Goal: Task Accomplishment & Management: Manage account settings

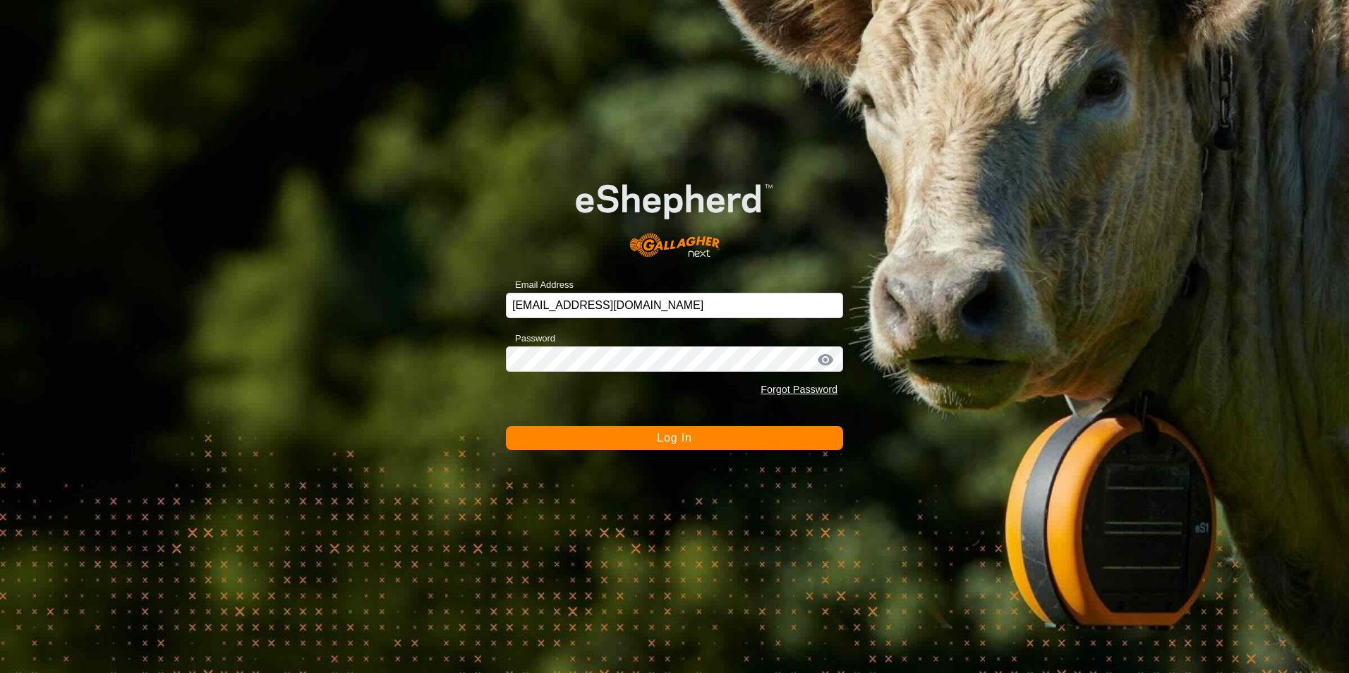
click at [703, 435] on button "Log In" at bounding box center [674, 438] width 337 height 24
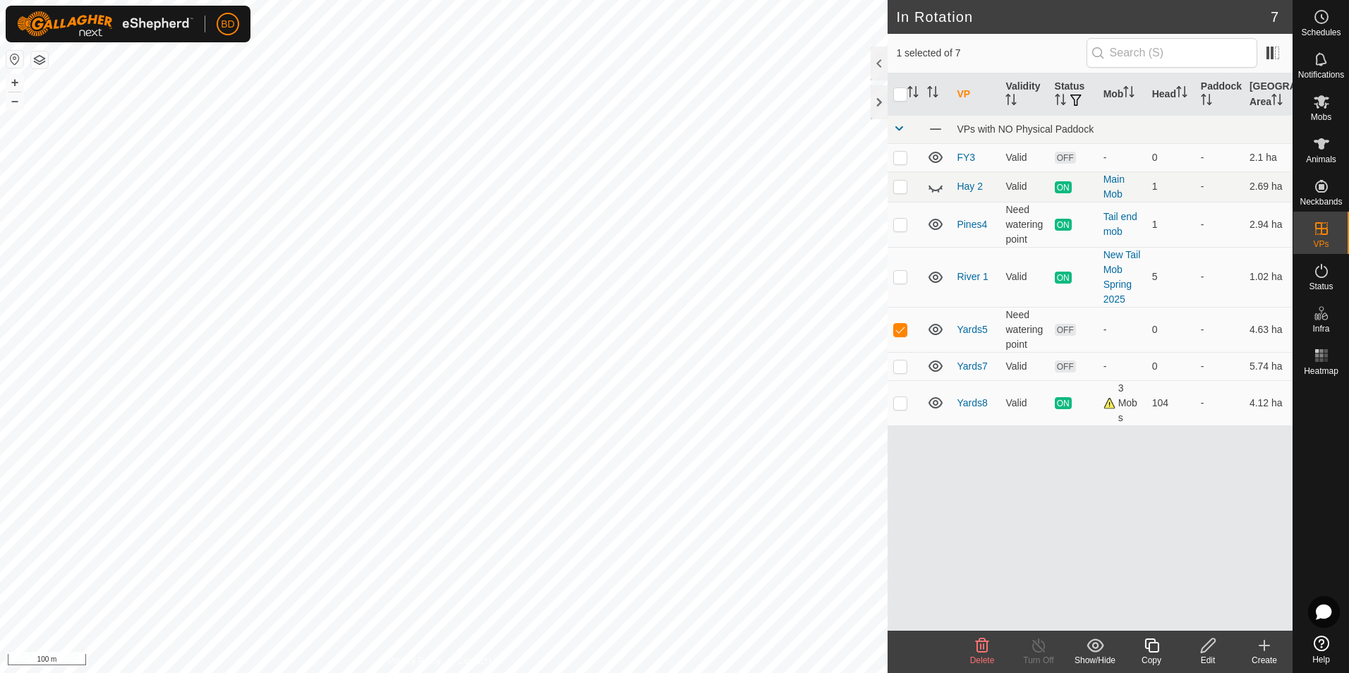
click at [978, 652] on icon at bounding box center [982, 645] width 13 height 14
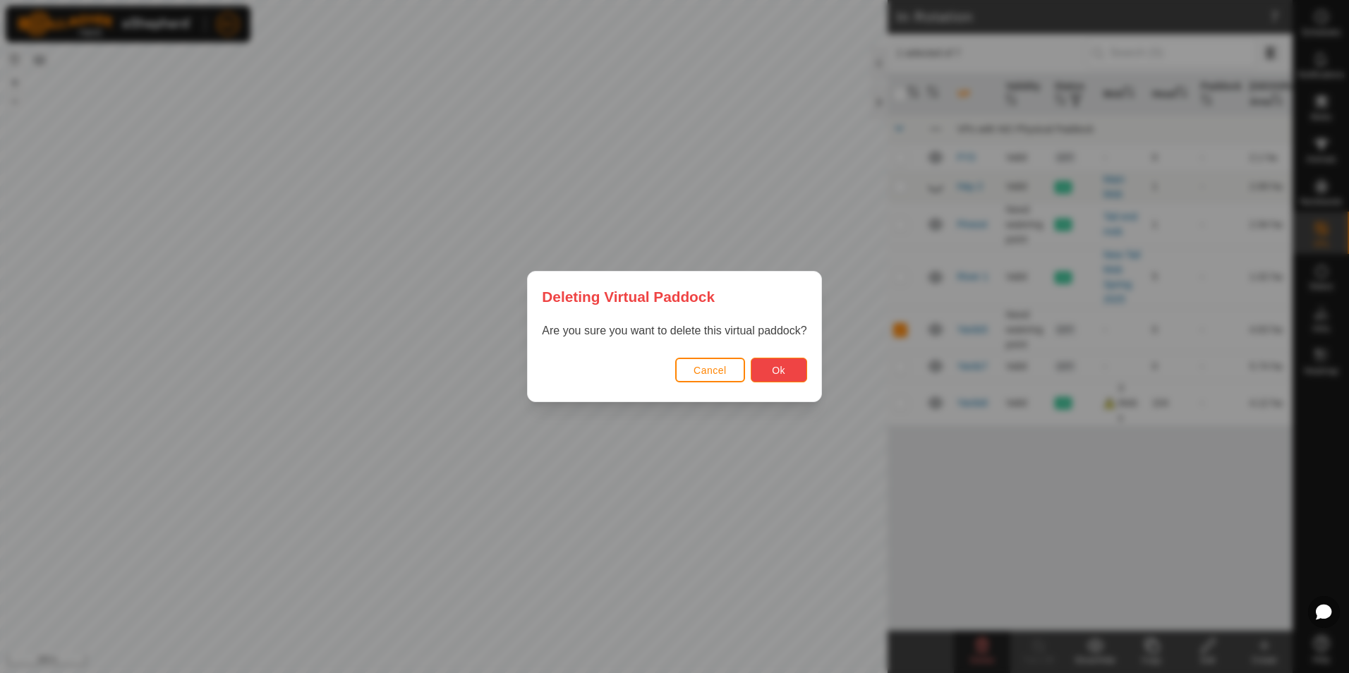
click at [774, 370] on span "Ok" at bounding box center [778, 370] width 13 height 11
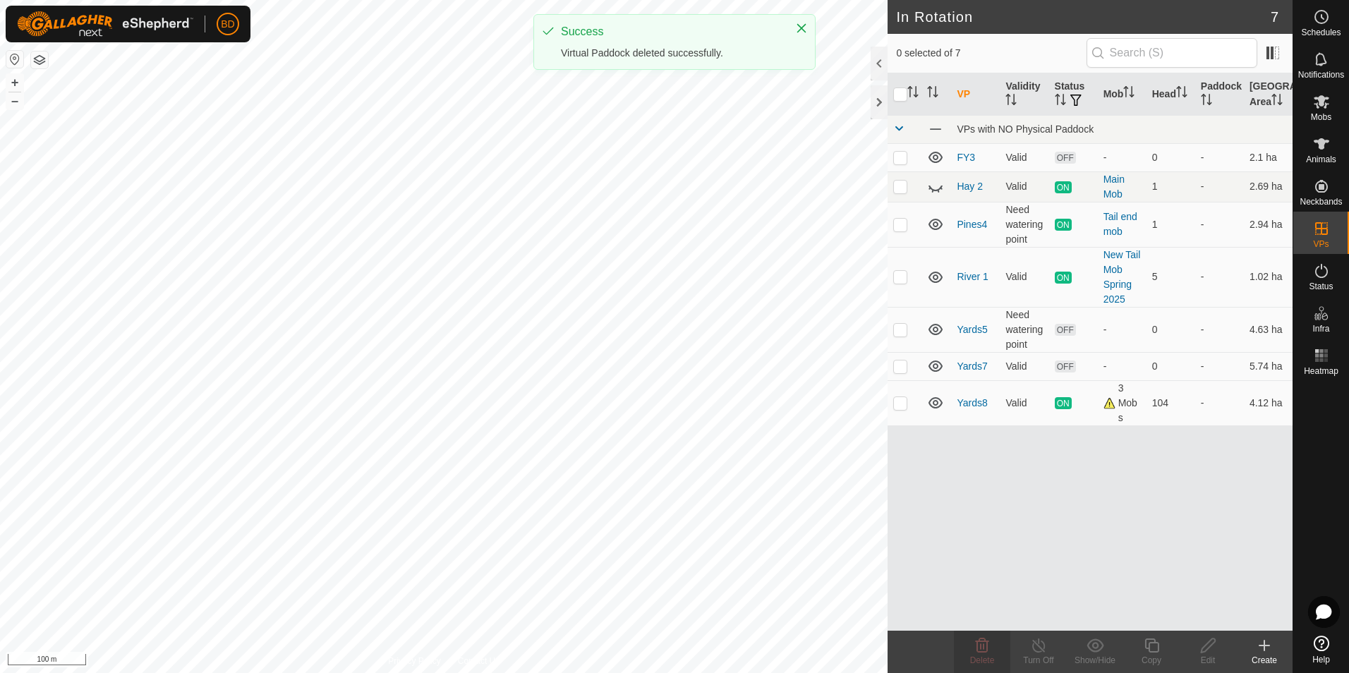
checkbox input "false"
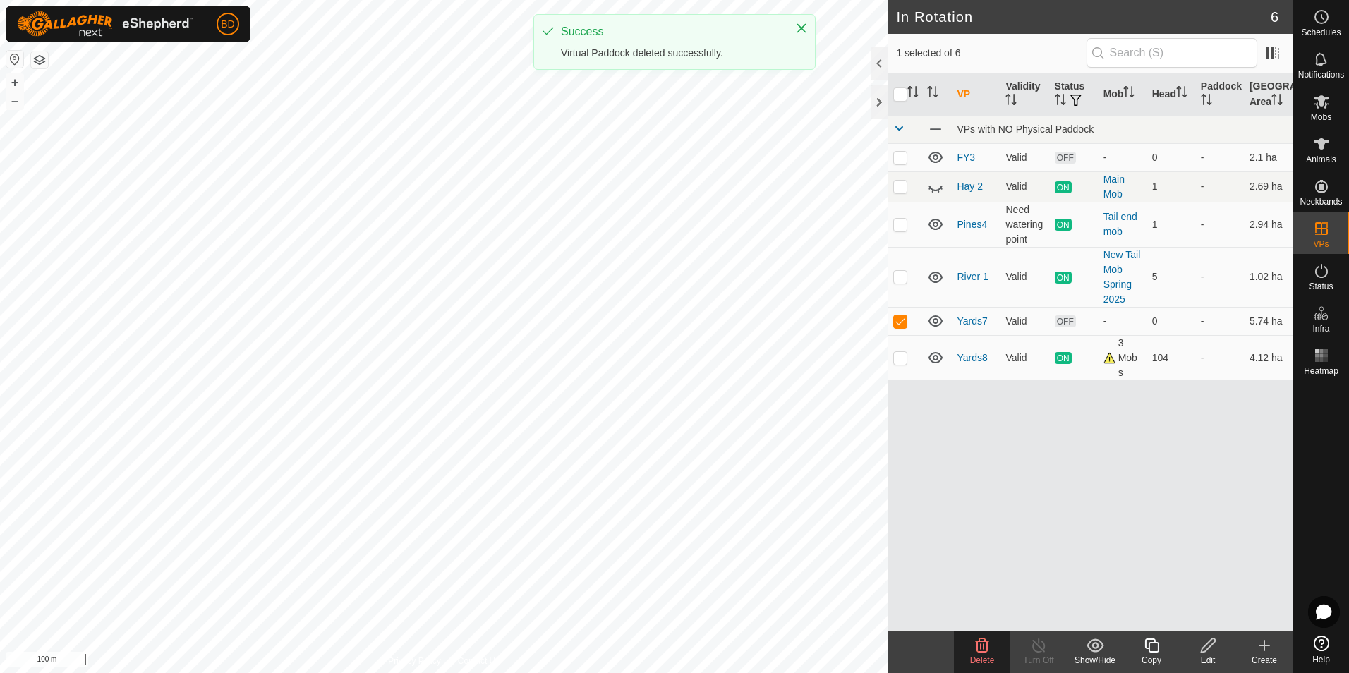
click at [981, 652] on icon at bounding box center [982, 645] width 13 height 14
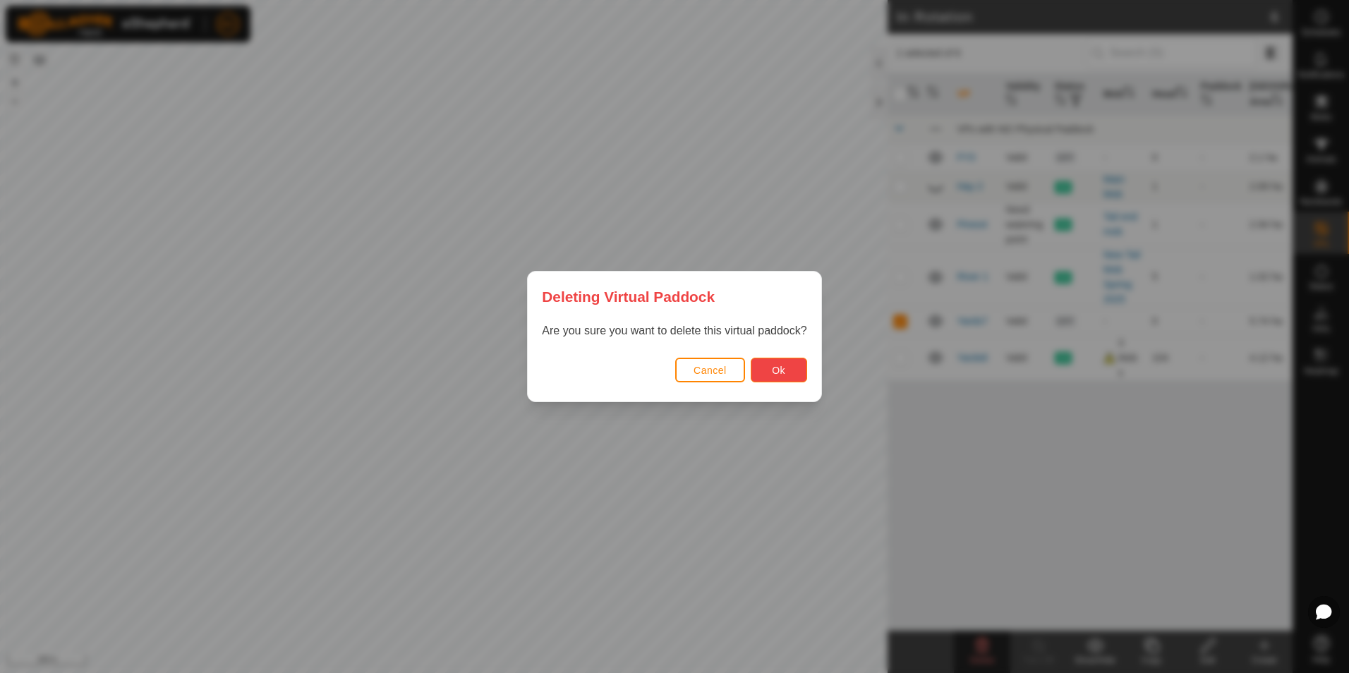
click at [793, 369] on button "Ok" at bounding box center [779, 370] width 56 height 25
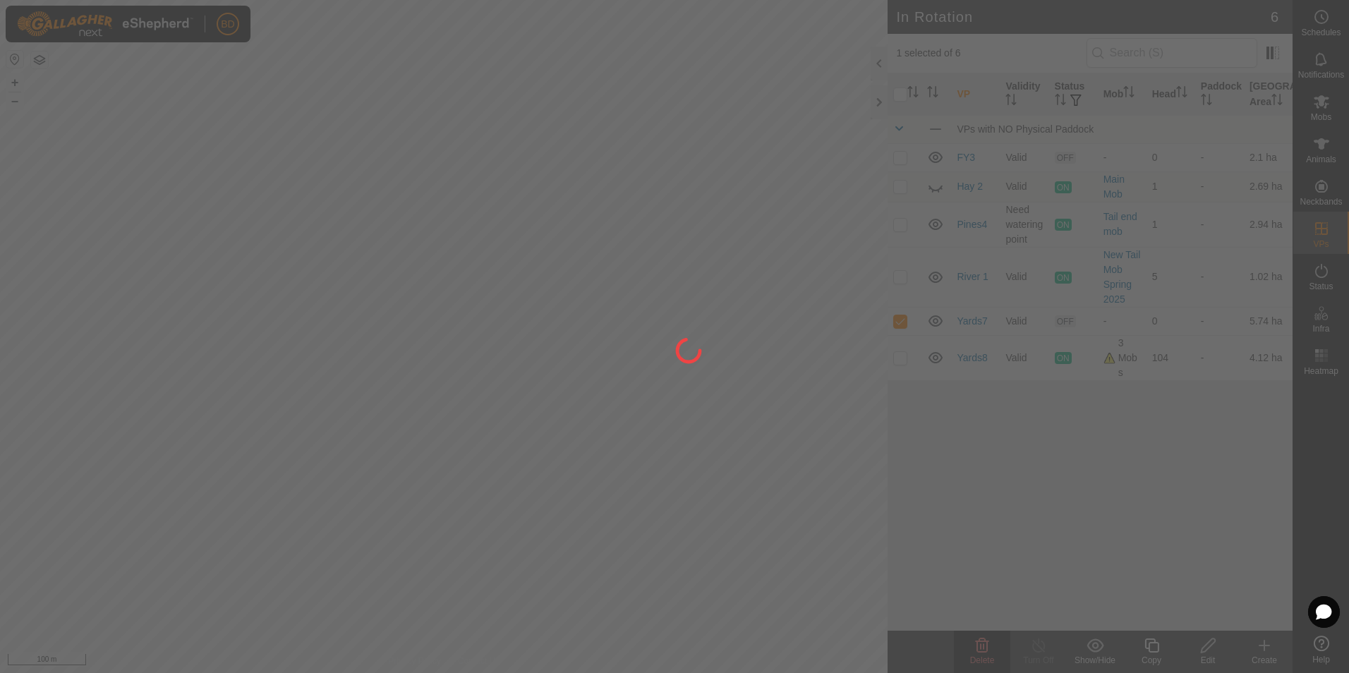
checkbox input "false"
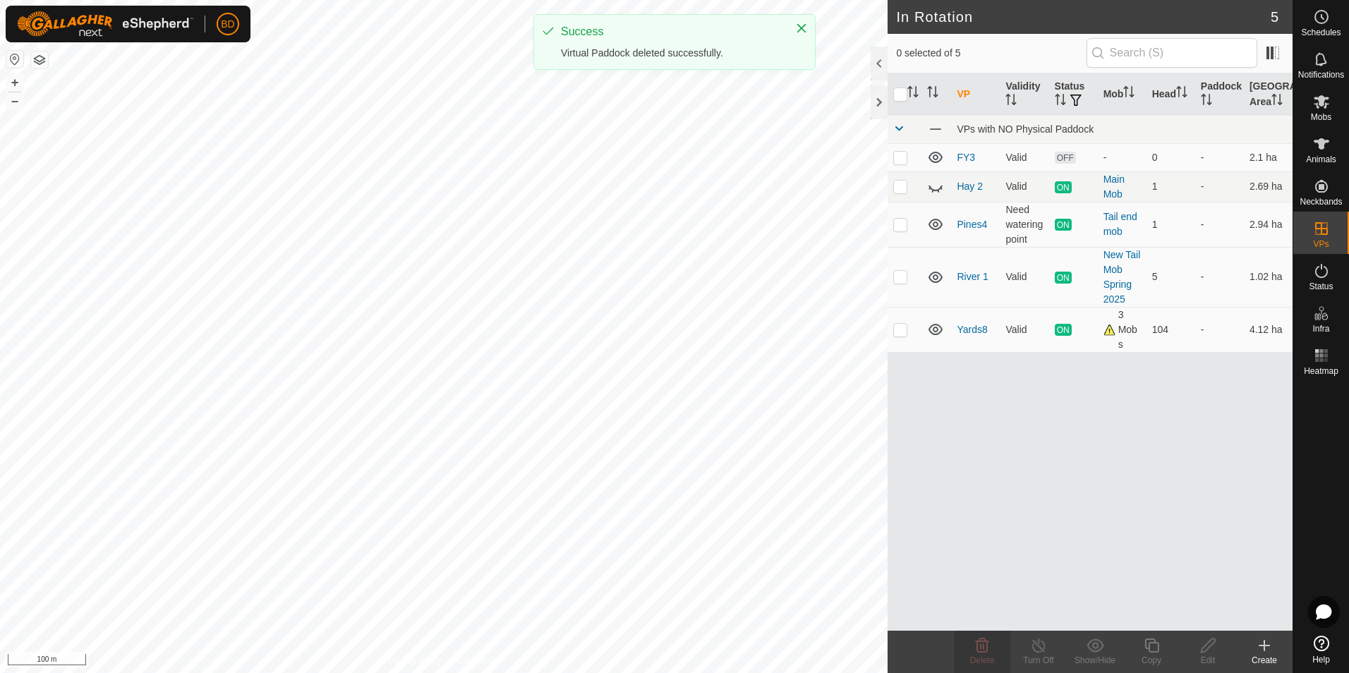
checkbox input "true"
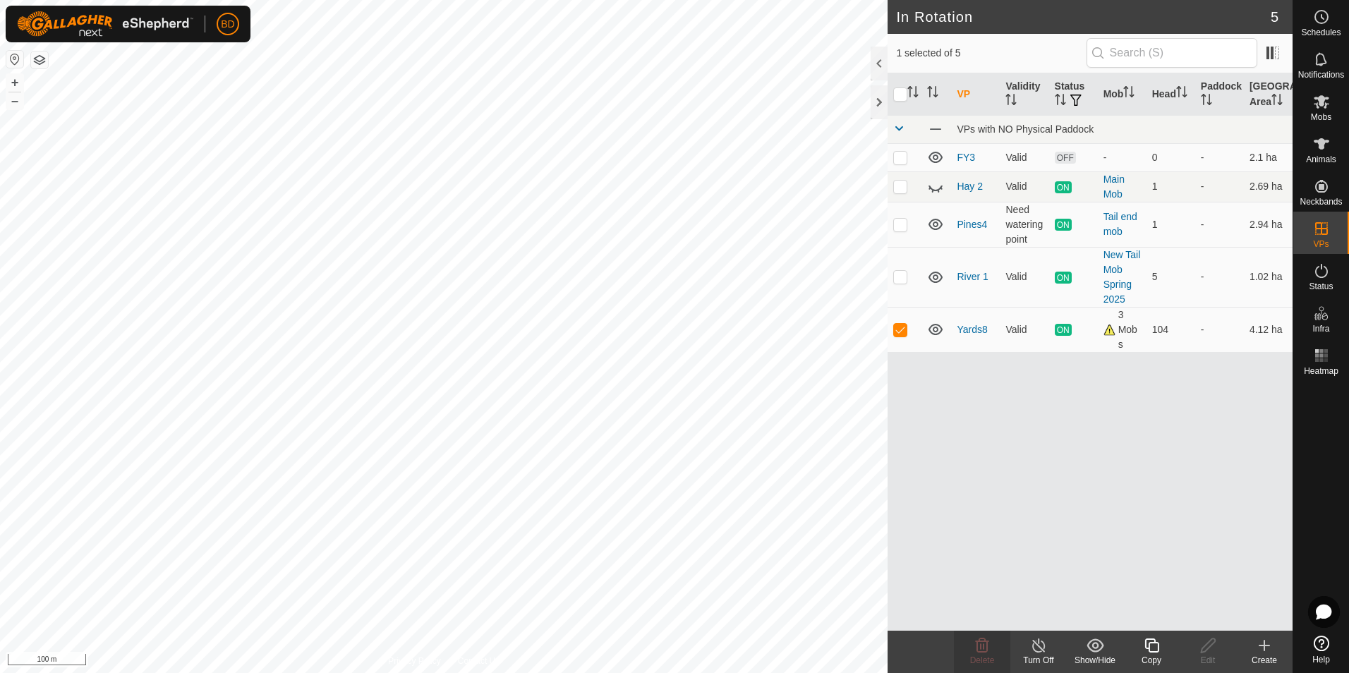
checkbox input "true"
checkbox input "false"
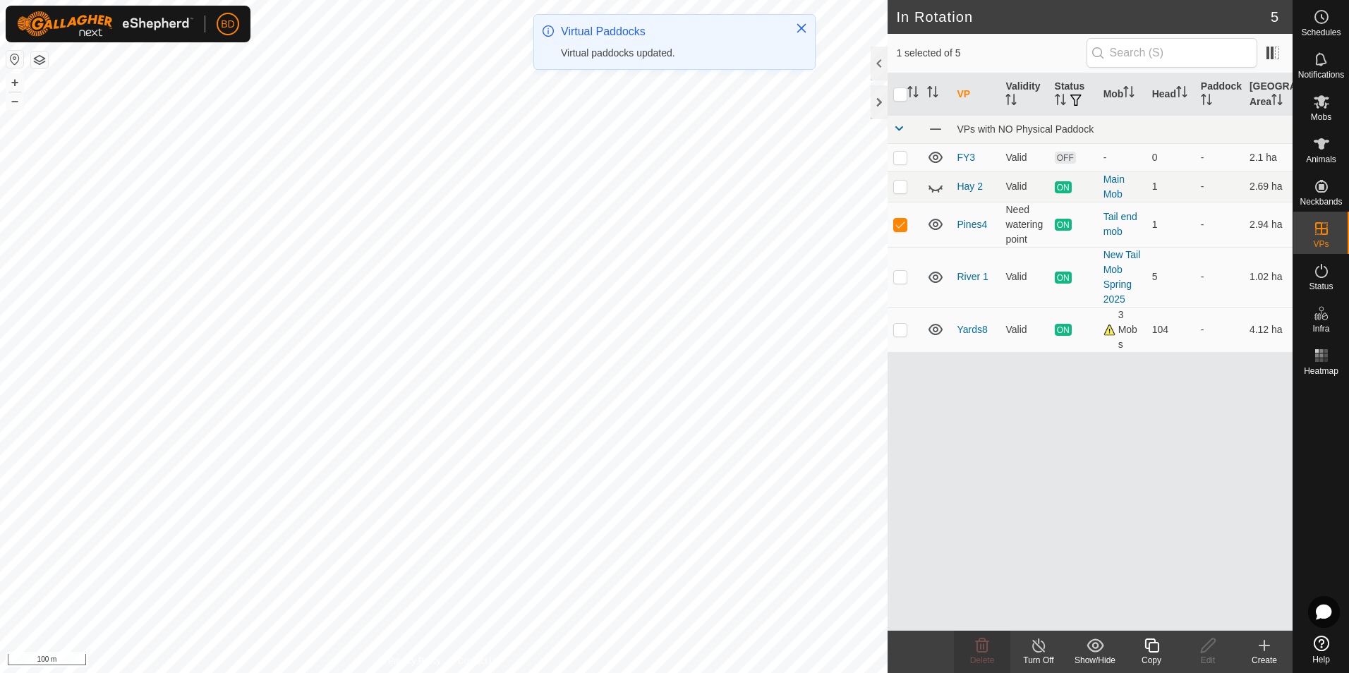
click at [1033, 648] on icon at bounding box center [1038, 645] width 13 height 14
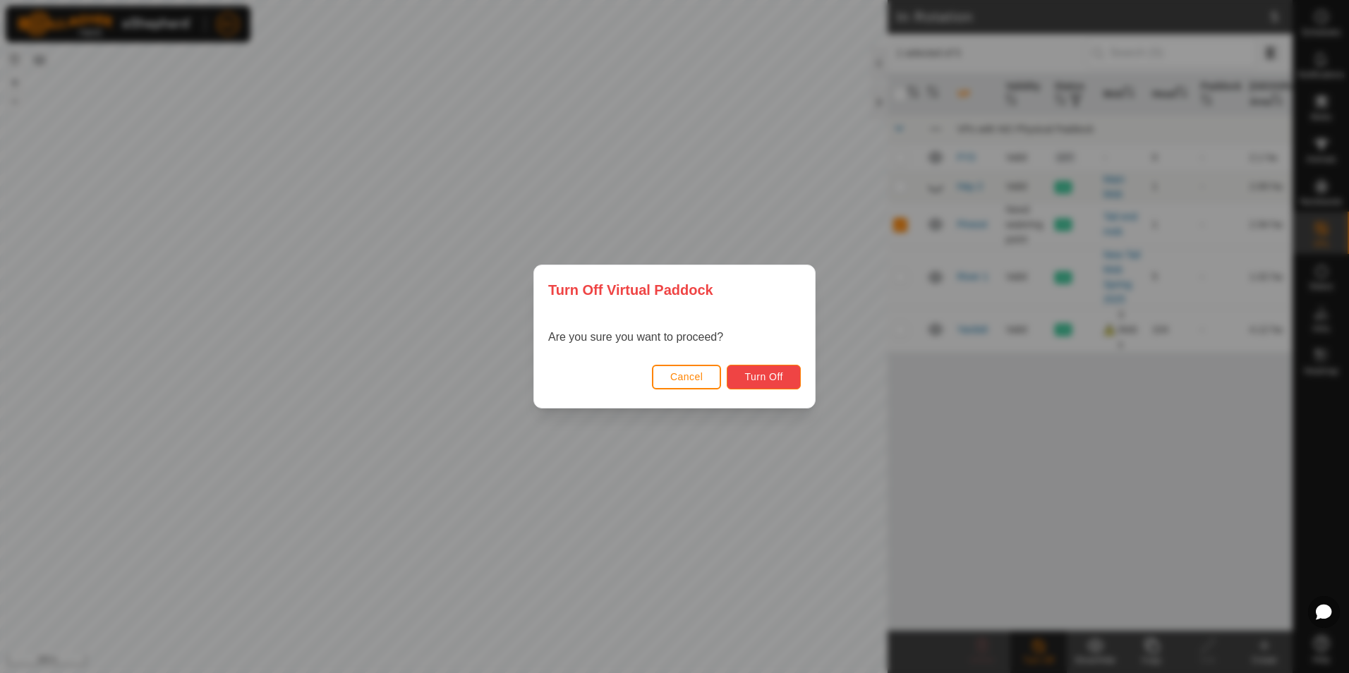
click at [775, 377] on span "Turn Off" at bounding box center [763, 376] width 39 height 11
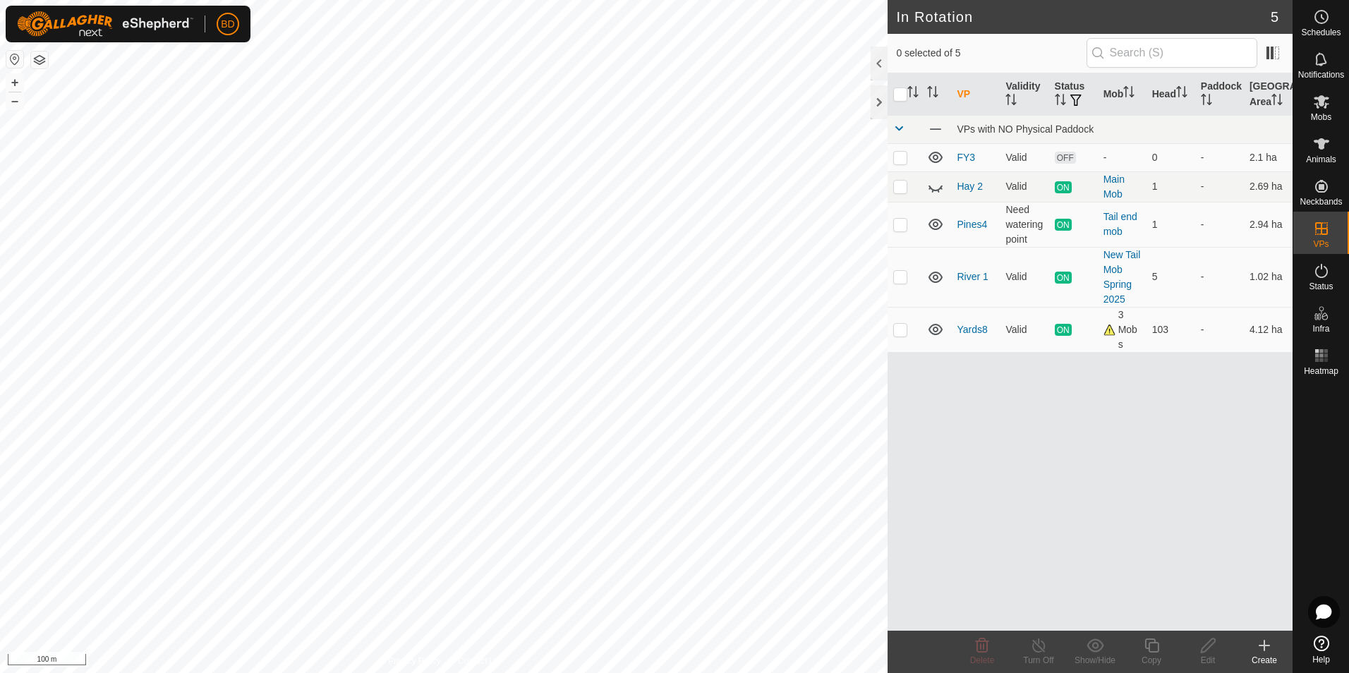
checkbox input "true"
click at [1153, 651] on icon at bounding box center [1151, 645] width 14 height 14
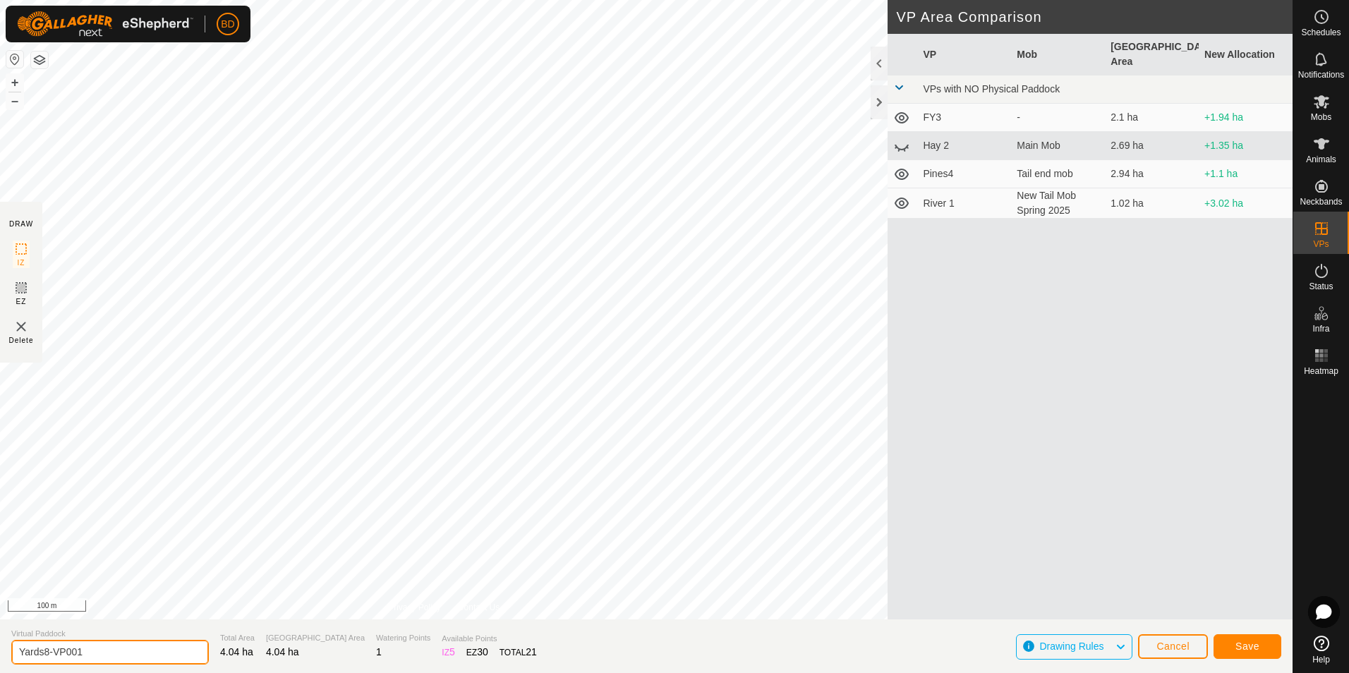
click at [96, 650] on input "Yards8-VP001" at bounding box center [110, 652] width 198 height 25
drag, startPoint x: 96, startPoint y: 652, endPoint x: 0, endPoint y: 652, distance: 95.9
click at [0, 652] on html "BD Schedules Notifications Mobs Animals Neckbands VPs Status Infra Heatmap Help…" at bounding box center [674, 336] width 1349 height 673
type input "Pines5"
click at [1258, 643] on button "Save" at bounding box center [1247, 646] width 68 height 25
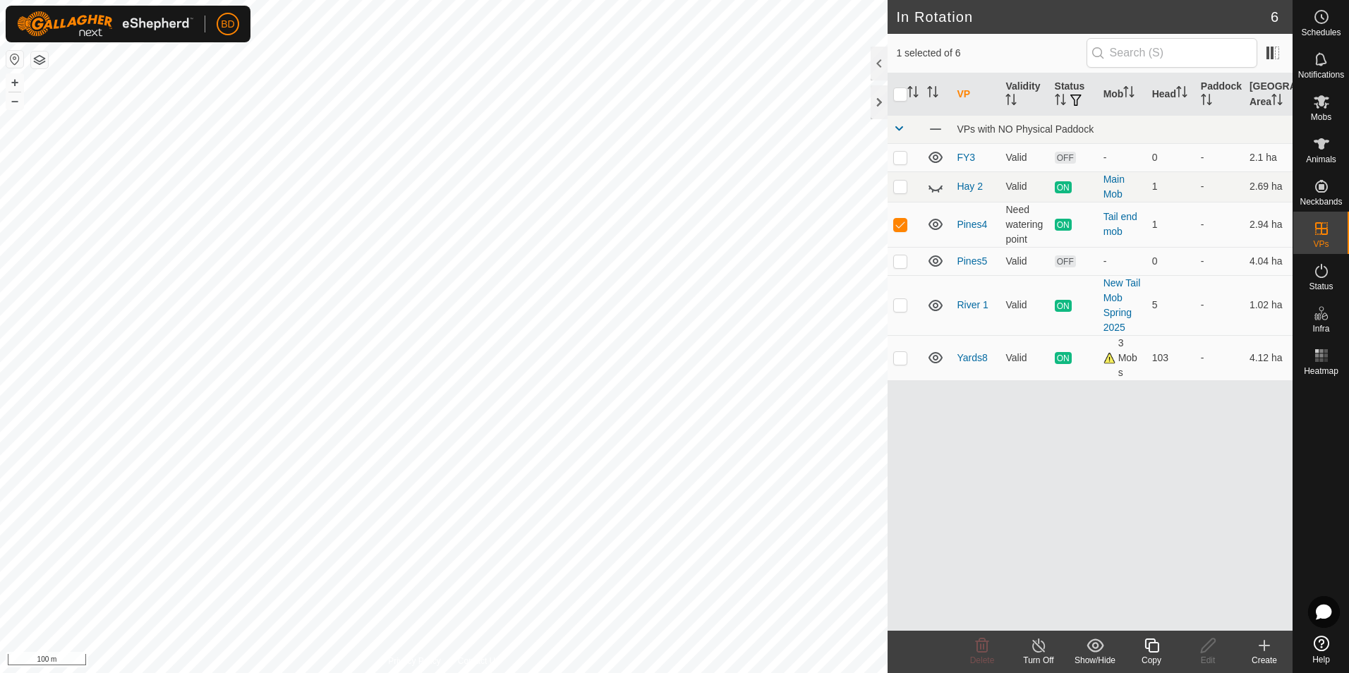
checkbox input "false"
checkbox input "true"
click at [1040, 649] on icon at bounding box center [1039, 645] width 18 height 17
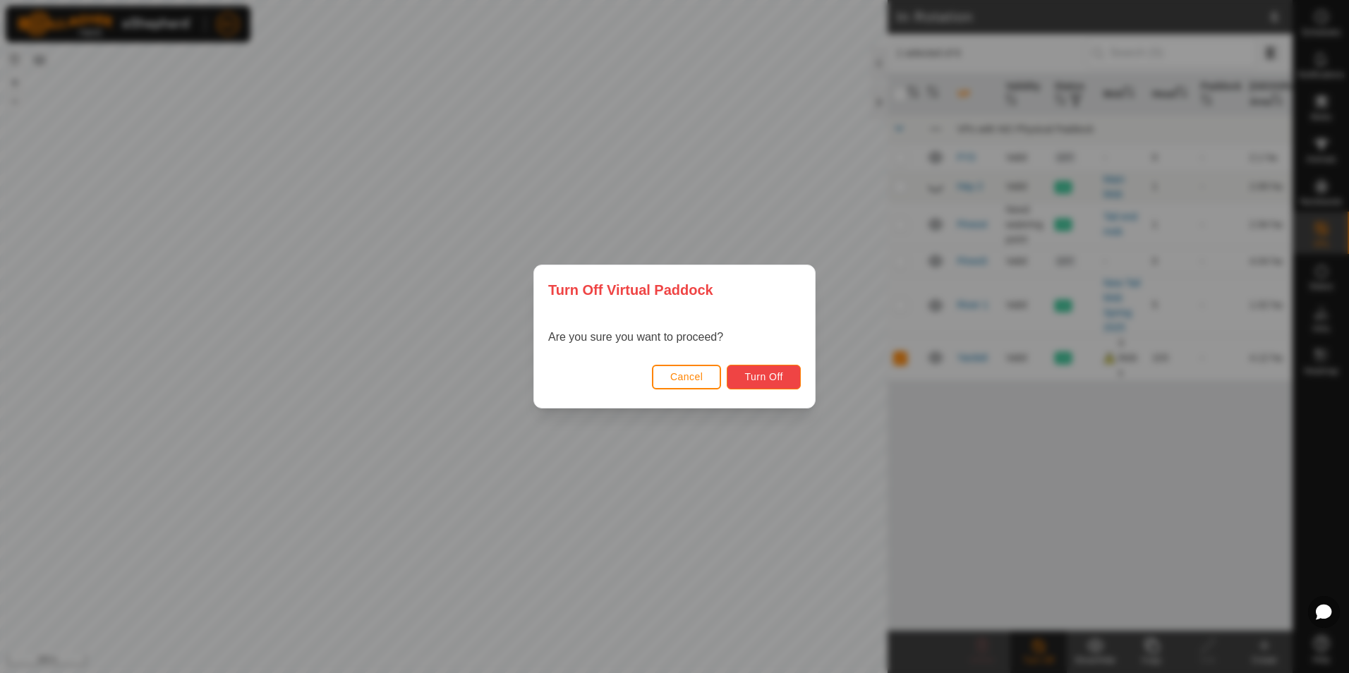
click at [779, 372] on span "Turn Off" at bounding box center [763, 376] width 39 height 11
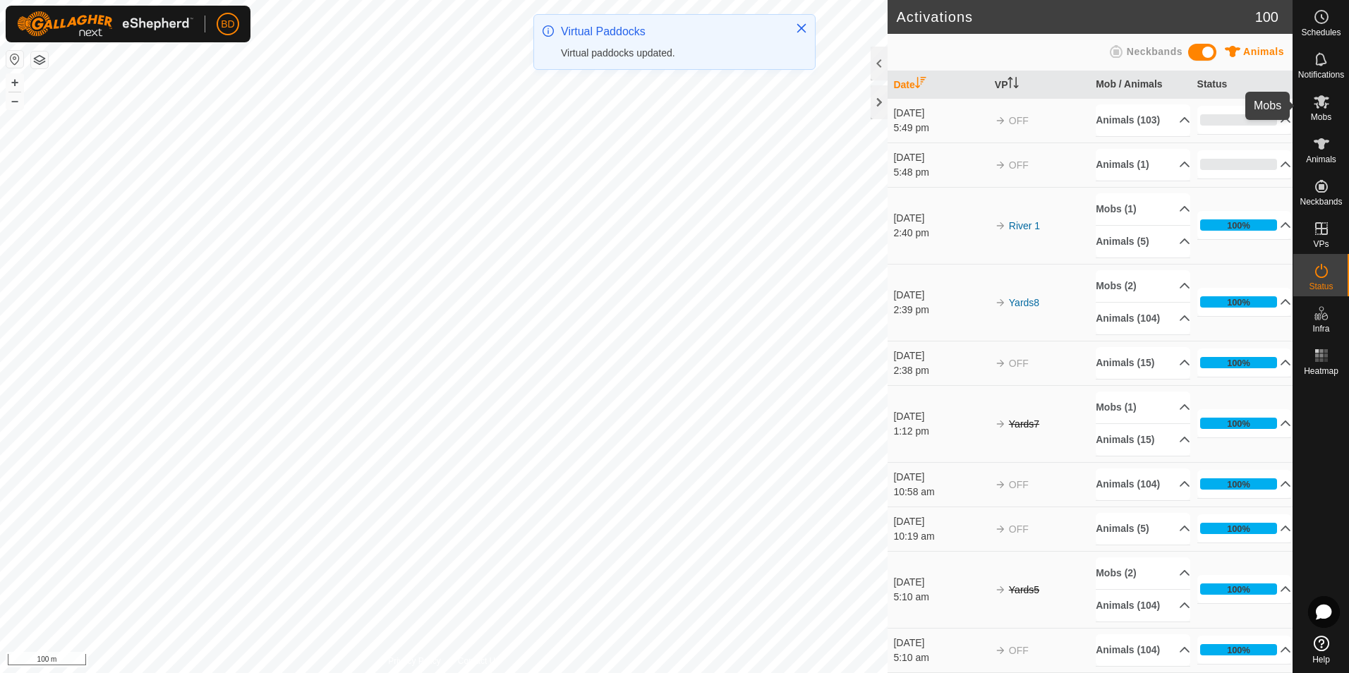
click at [1329, 113] on span "Mobs" at bounding box center [1321, 117] width 20 height 8
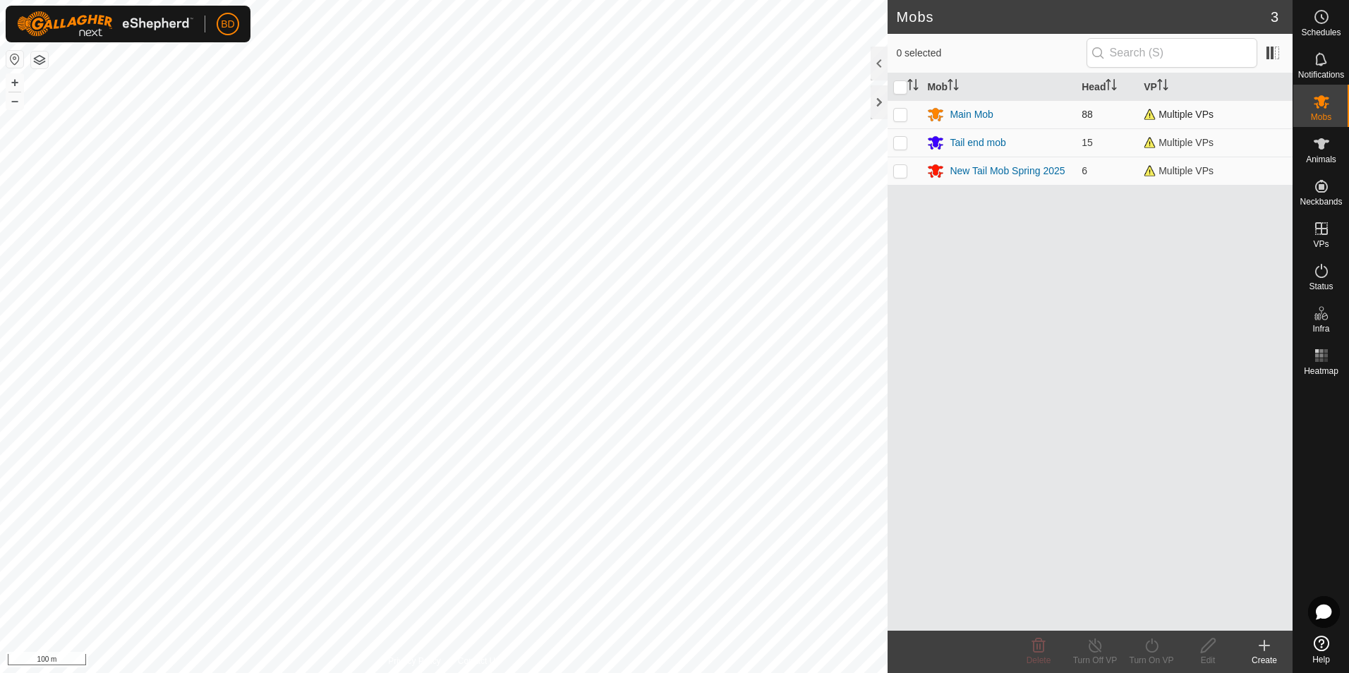
click at [906, 117] on p-checkbox at bounding box center [900, 114] width 14 height 11
checkbox input "true"
click at [1152, 647] on icon at bounding box center [1152, 645] width 18 height 17
click at [1160, 622] on link "Now" at bounding box center [1194, 614] width 140 height 28
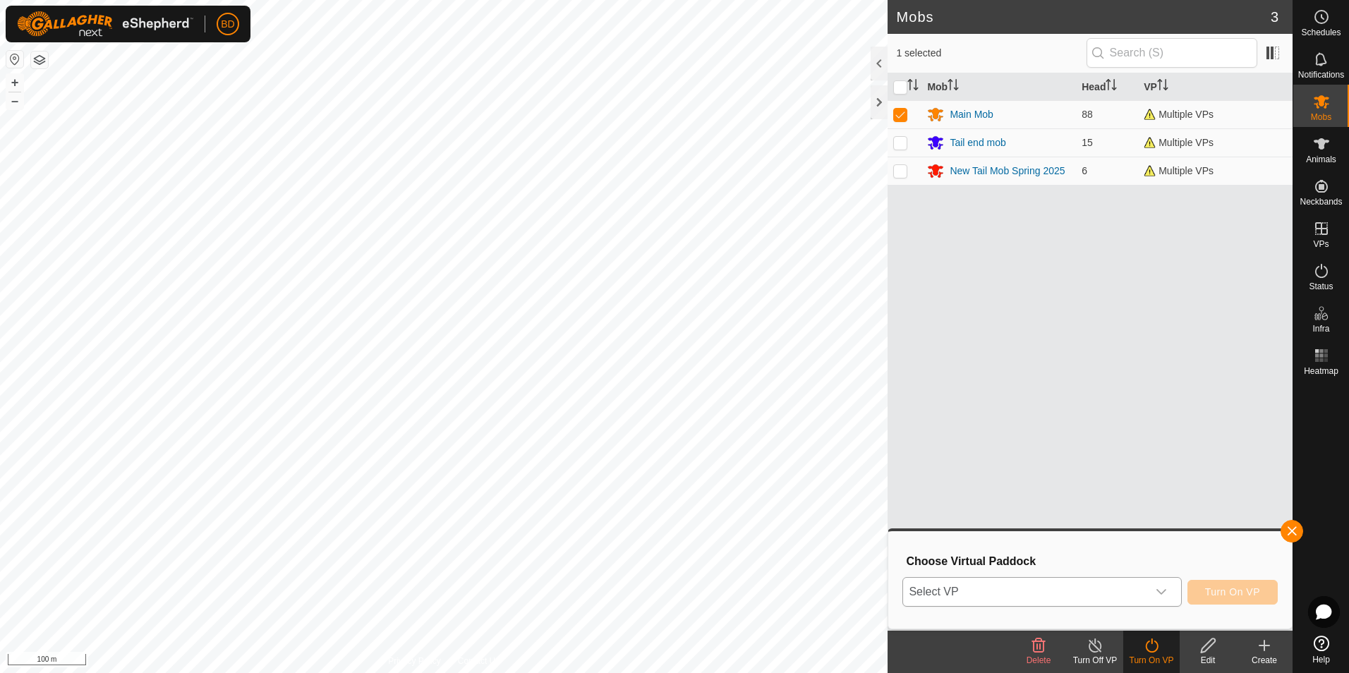
click at [1163, 589] on icon "dropdown trigger" at bounding box center [1160, 591] width 11 height 11
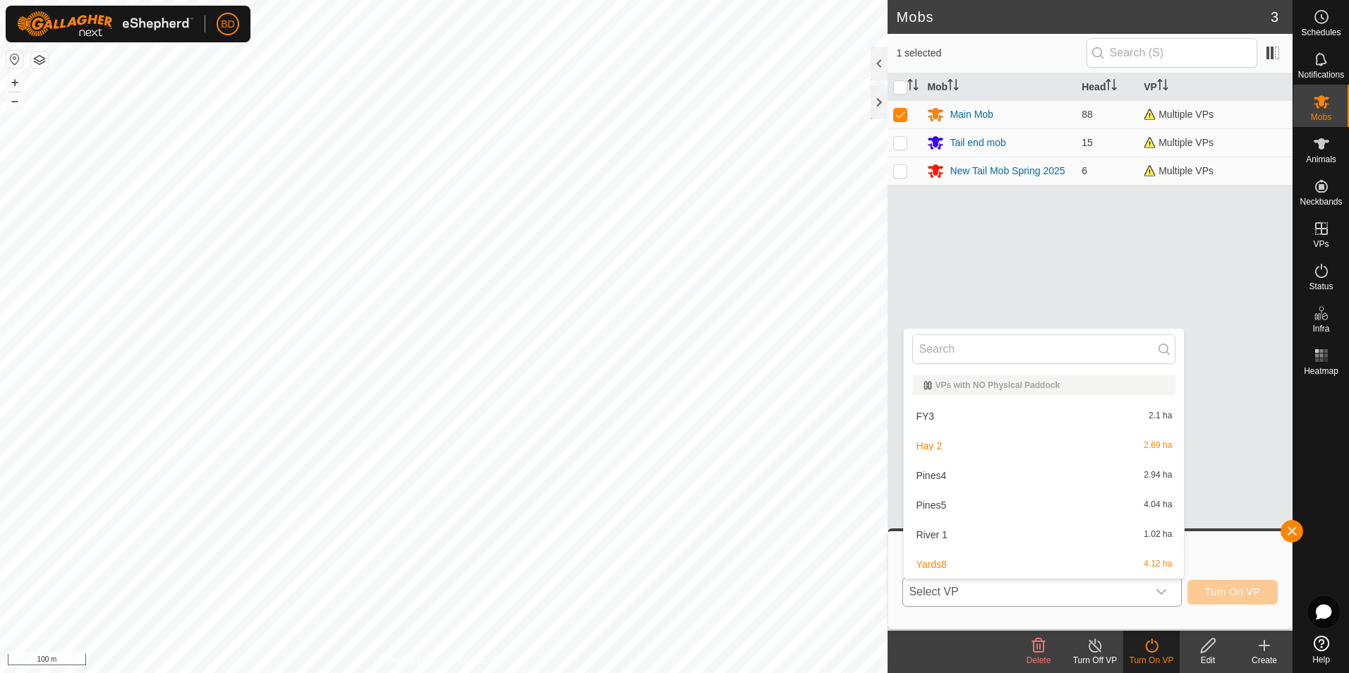
click at [967, 501] on li "Pines5 4.04 ha" at bounding box center [1044, 505] width 280 height 28
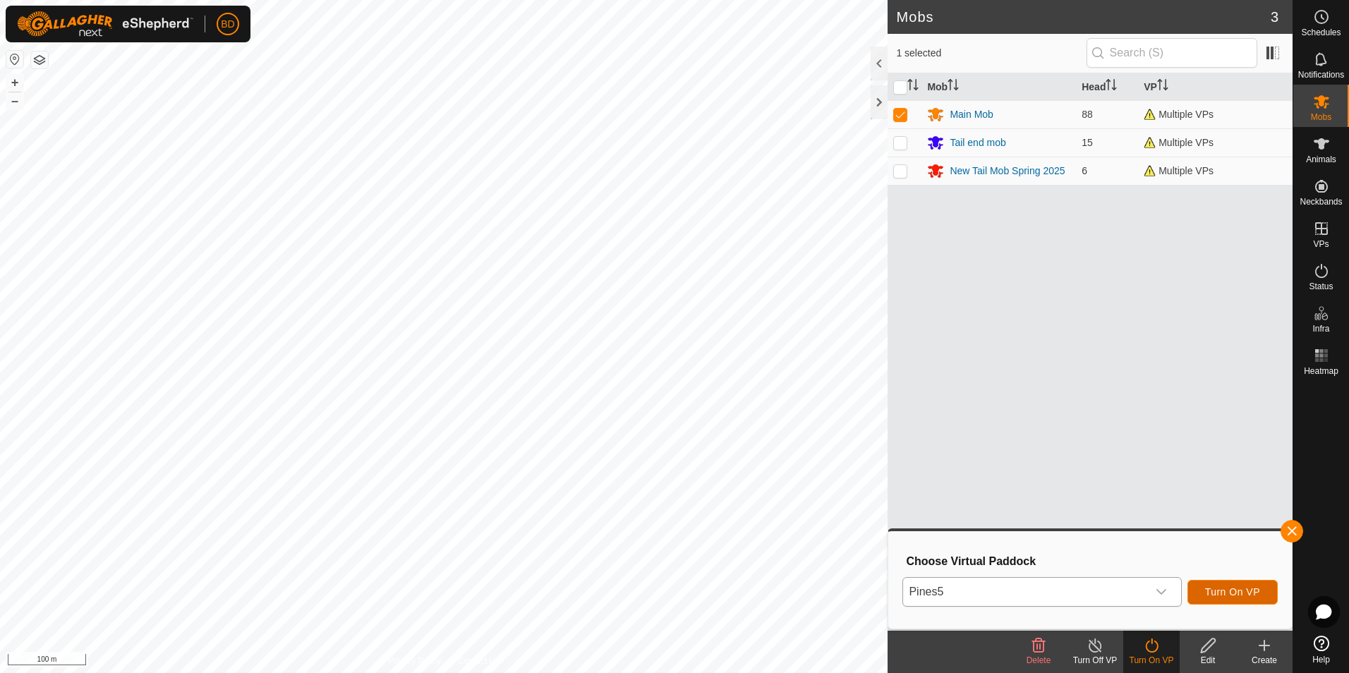
click at [1249, 592] on span "Turn On VP" at bounding box center [1232, 591] width 55 height 11
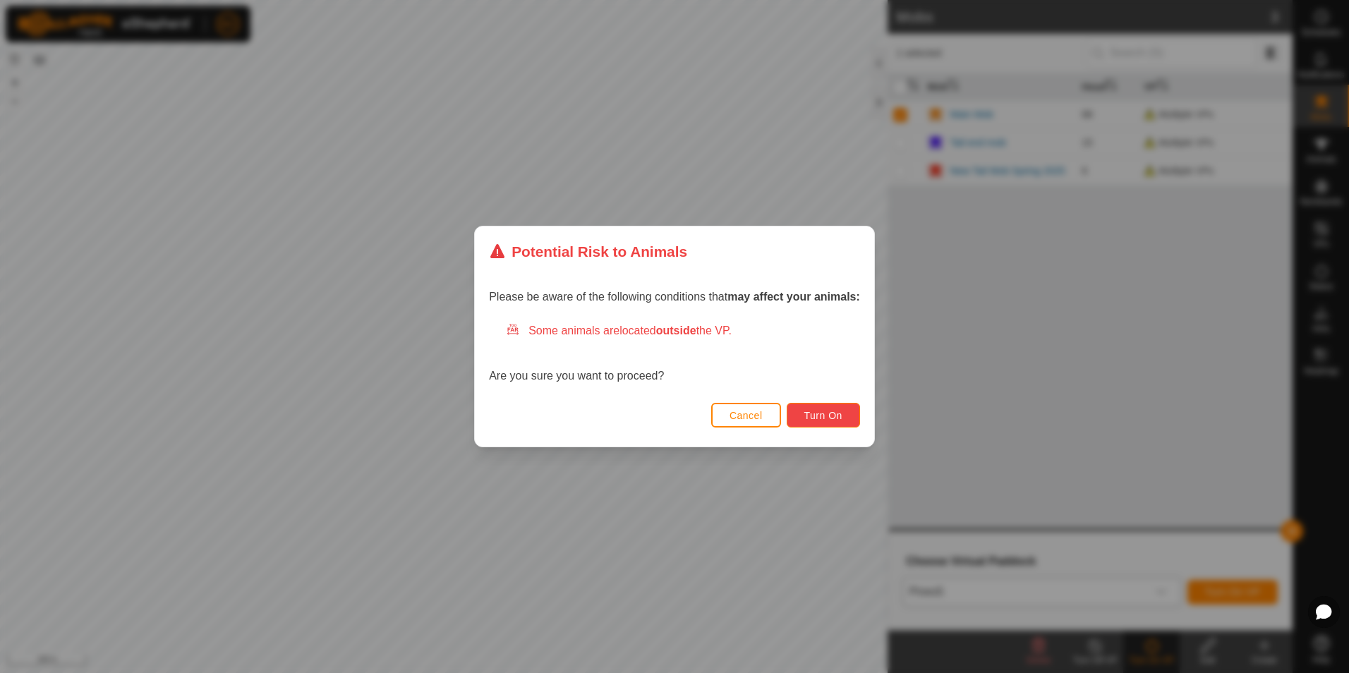
click at [838, 416] on span "Turn On" at bounding box center [823, 415] width 38 height 11
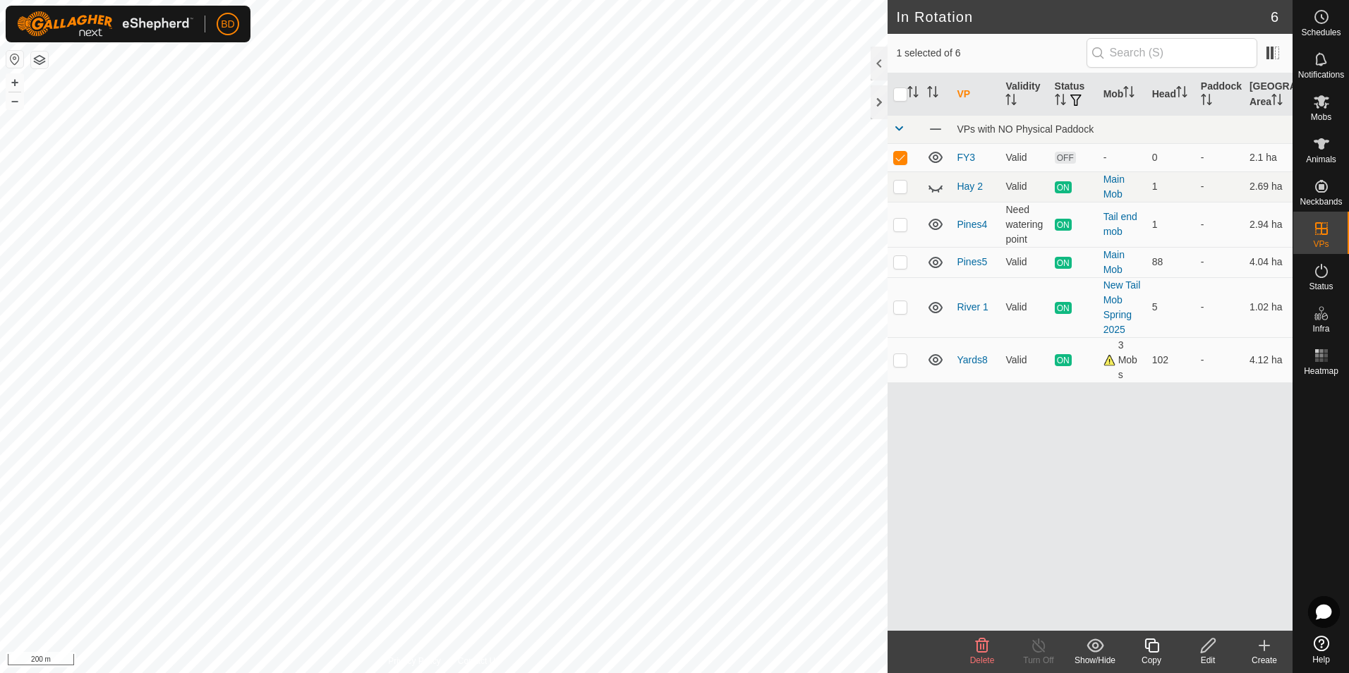
click at [983, 648] on icon at bounding box center [982, 645] width 13 height 14
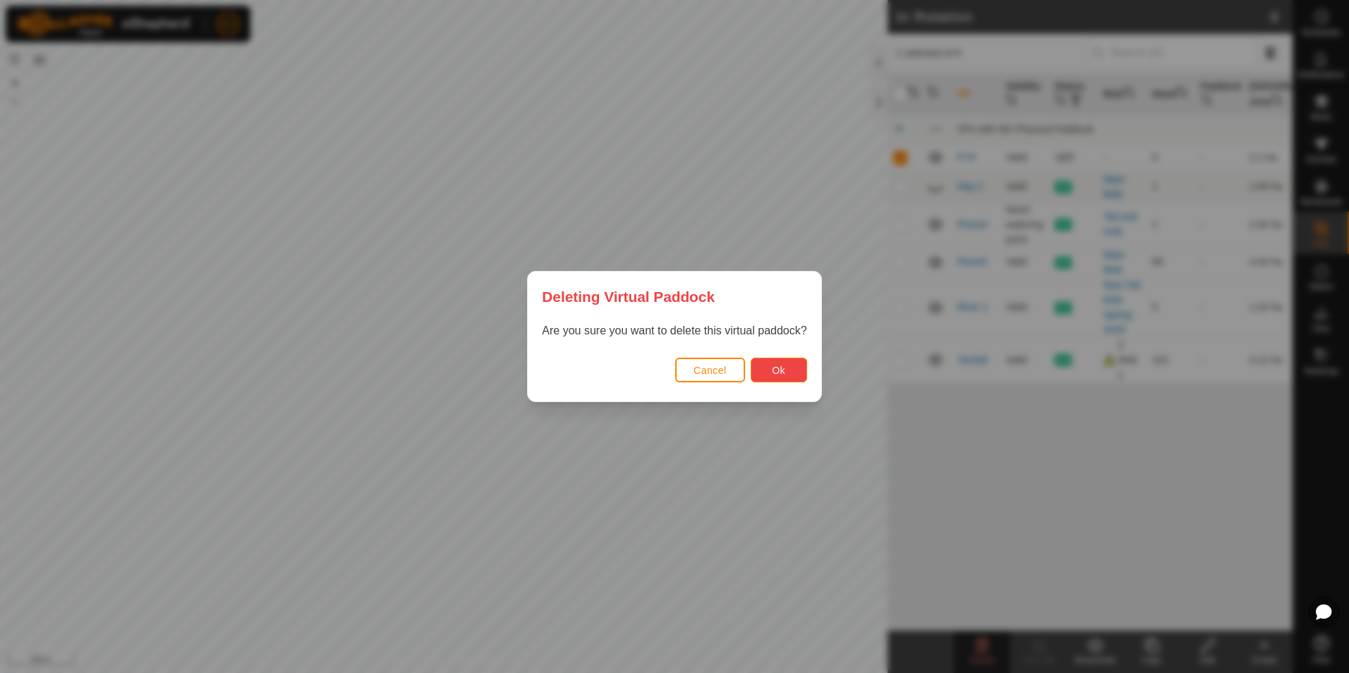
click at [789, 364] on button "Ok" at bounding box center [779, 370] width 56 height 25
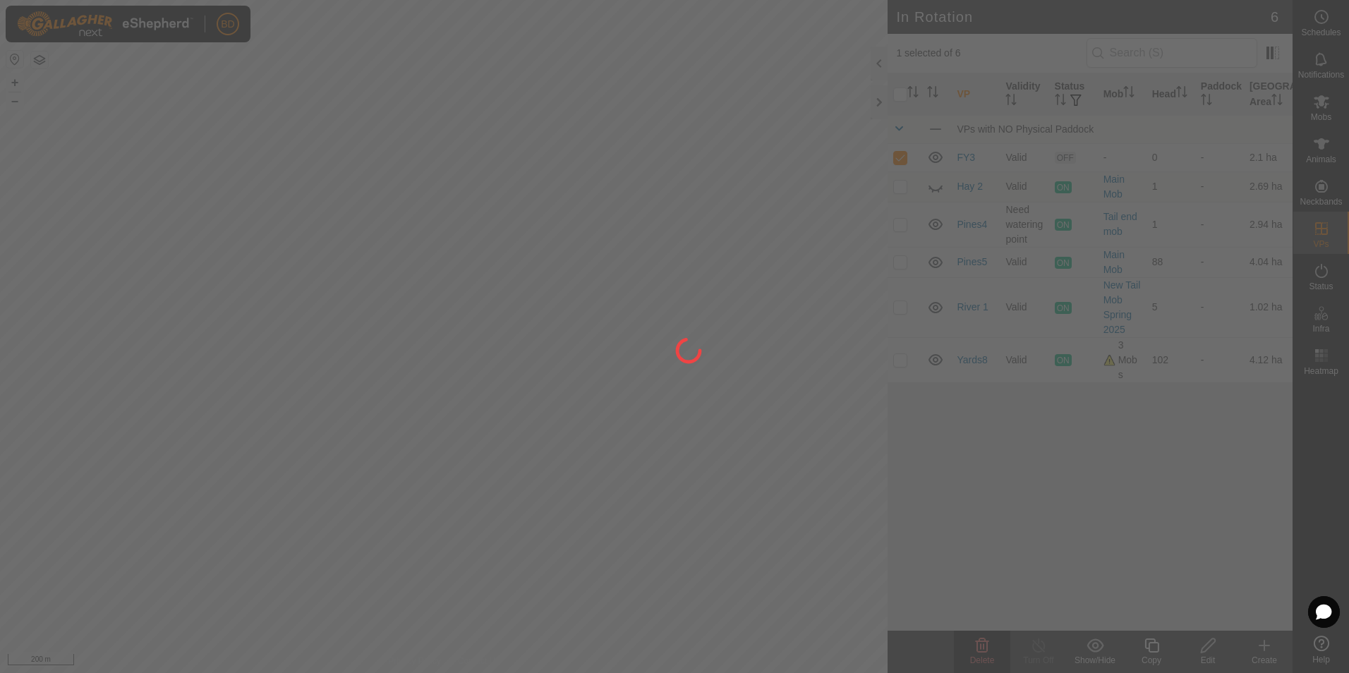
checkbox input "false"
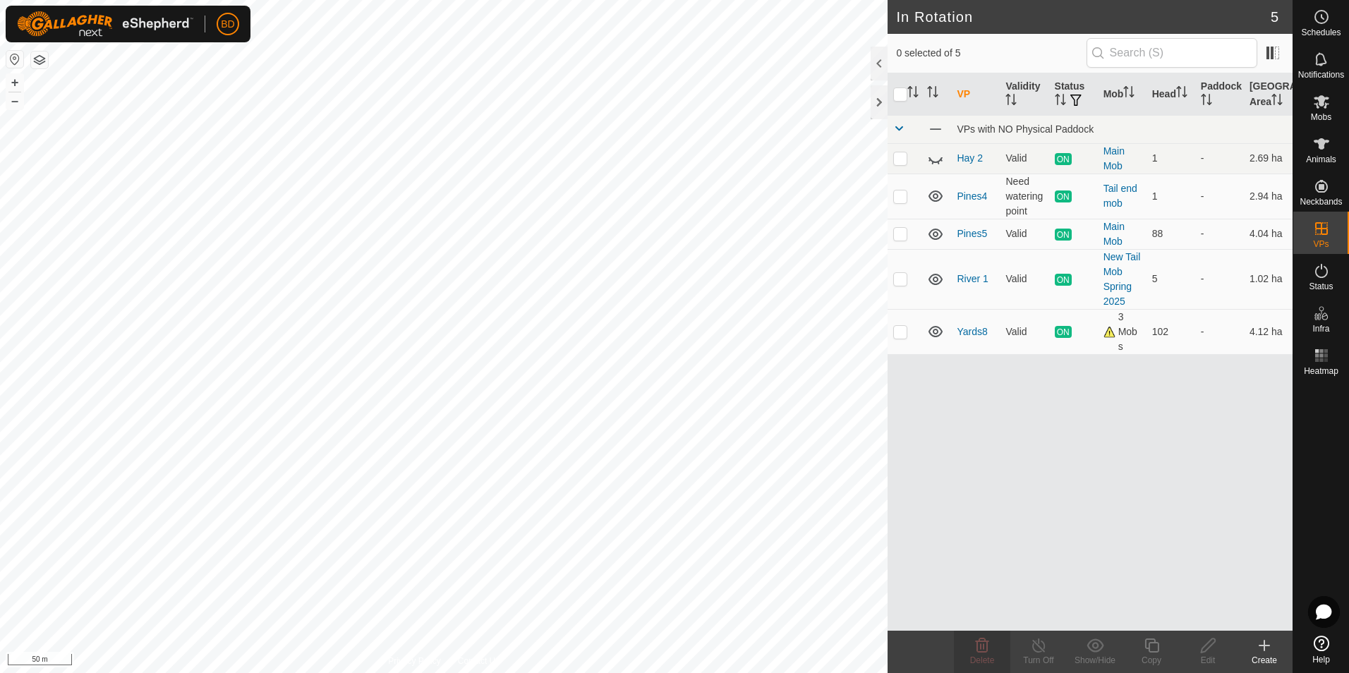
checkbox input "true"
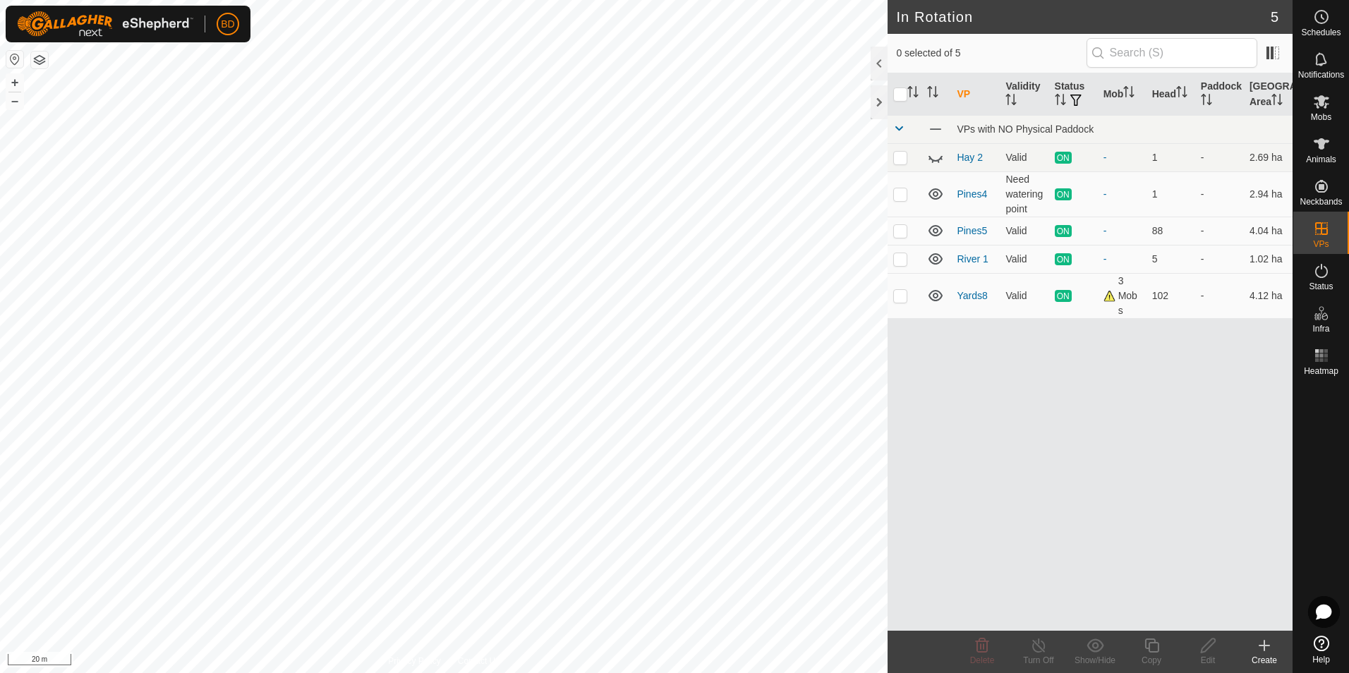
checkbox input "true"
click at [1163, 658] on div "Copy" at bounding box center [1151, 660] width 56 height 13
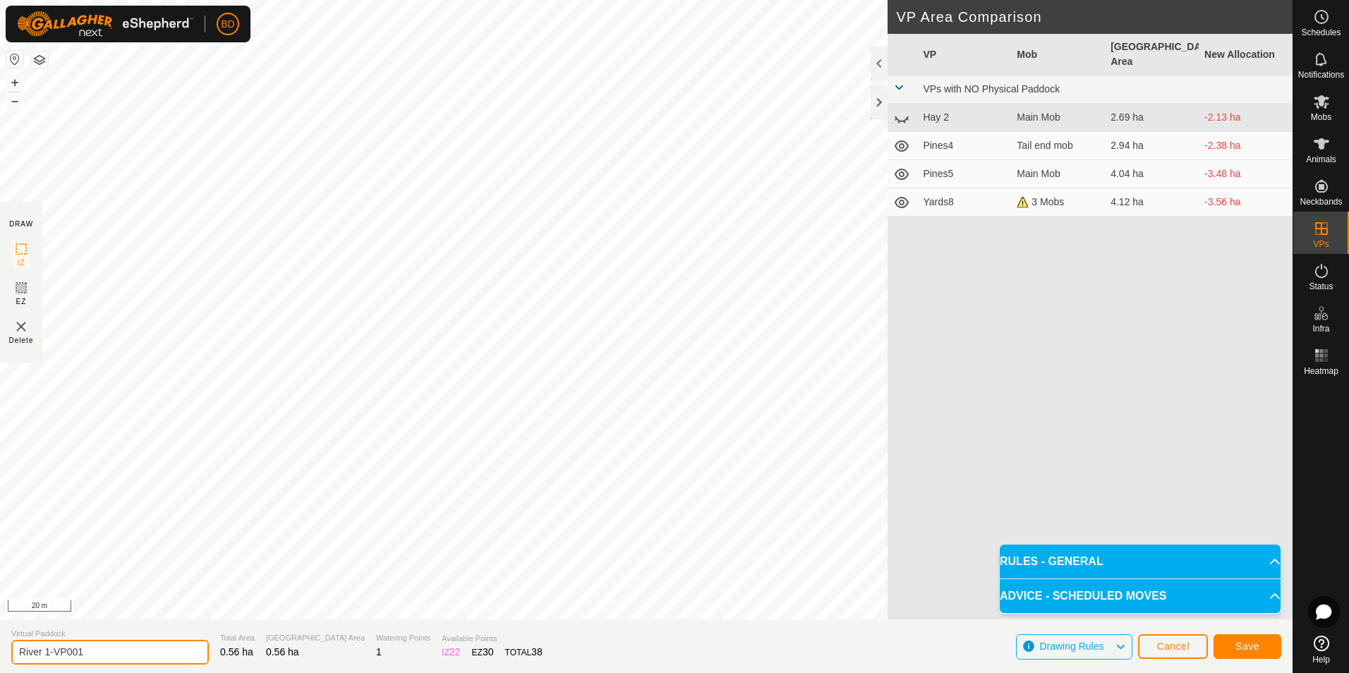
click at [117, 654] on input "River 1-VP001" at bounding box center [110, 652] width 198 height 25
drag, startPoint x: 117, startPoint y: 654, endPoint x: 51, endPoint y: 660, distance: 65.9
click at [44, 654] on input "River 1-VP001" at bounding box center [110, 652] width 198 height 25
type input "River 2"
click at [1253, 648] on span "Save" at bounding box center [1247, 646] width 24 height 11
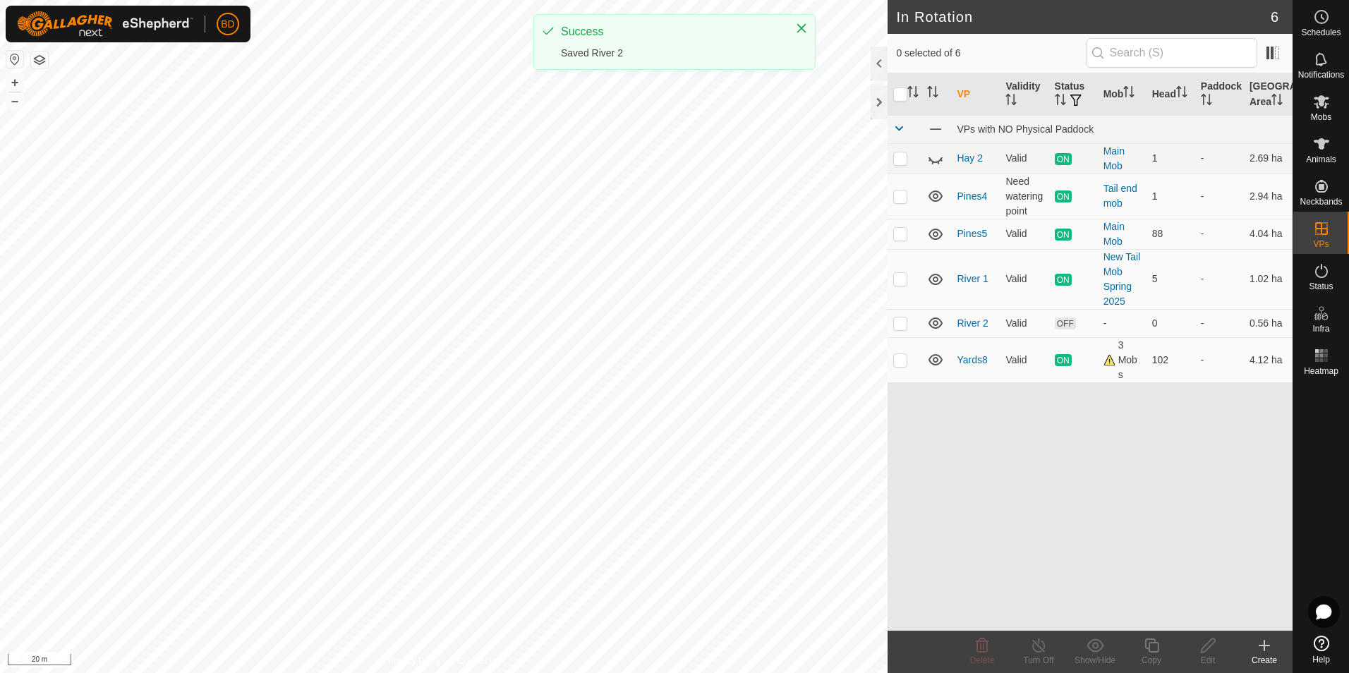
checkbox input "true"
click at [1043, 652] on icon at bounding box center [1039, 645] width 18 height 17
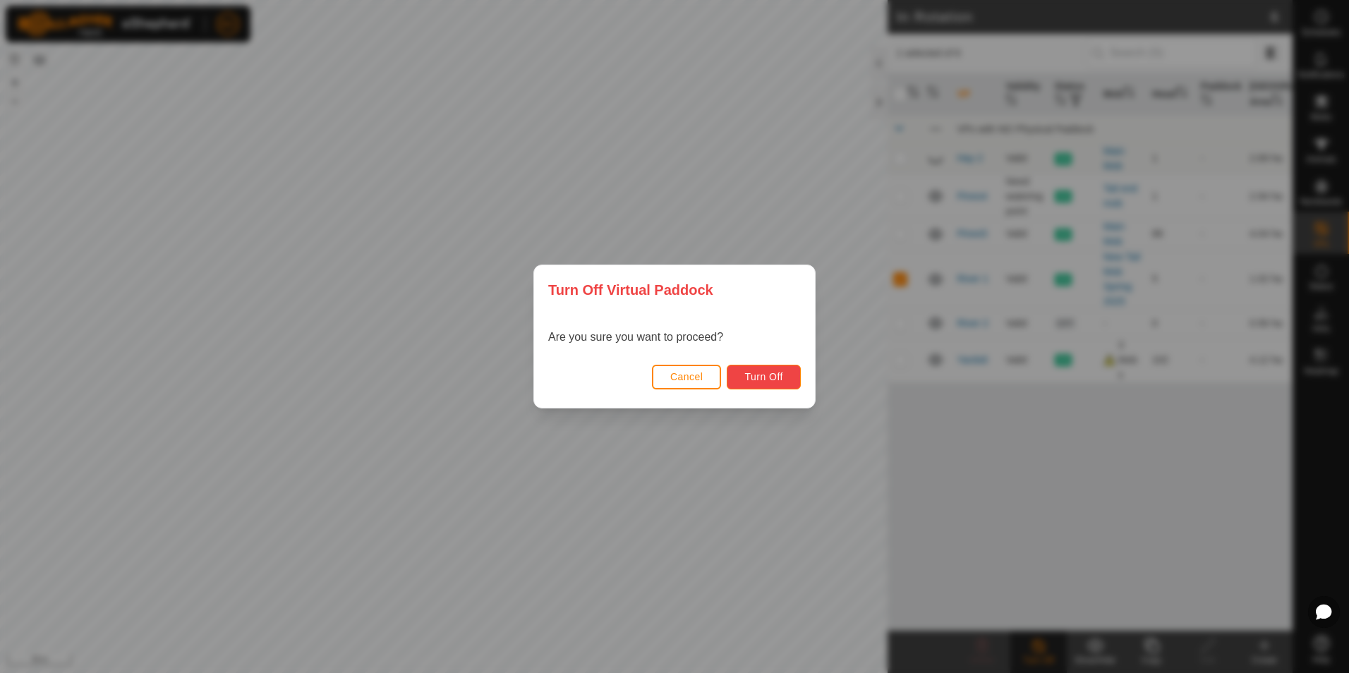
click at [783, 382] on button "Turn Off" at bounding box center [764, 377] width 74 height 25
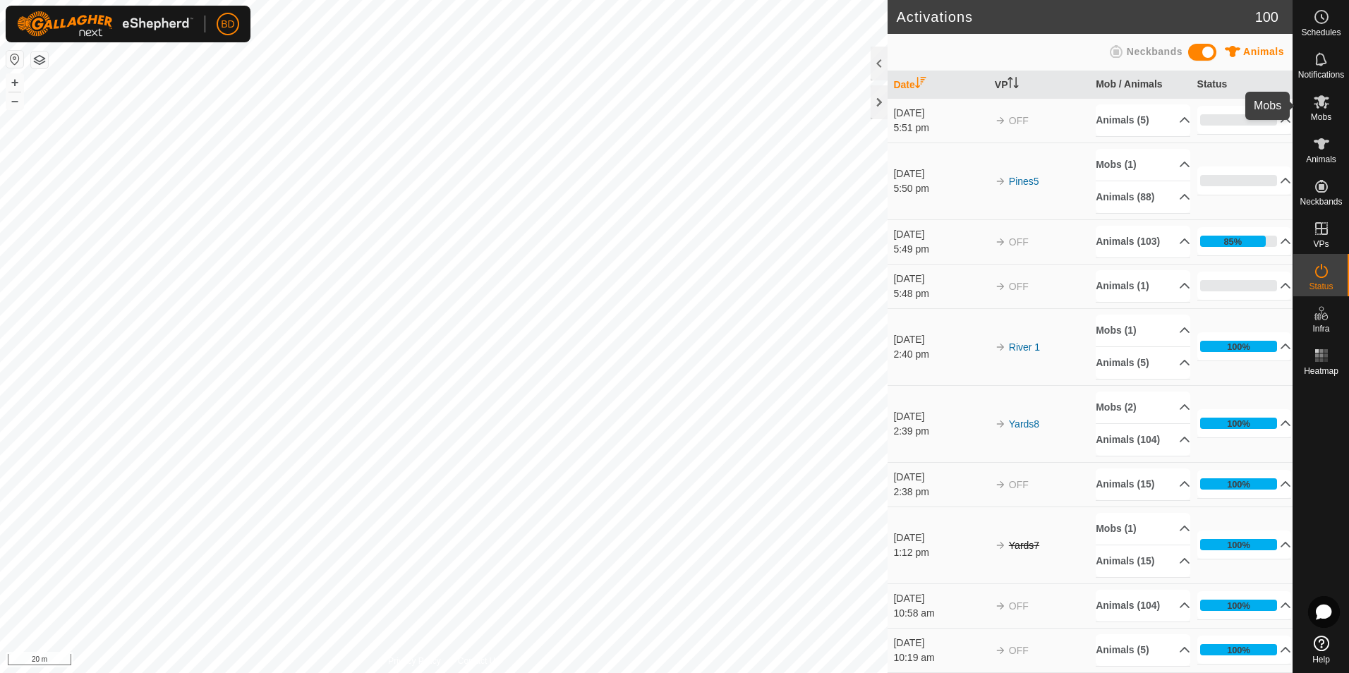
click at [1316, 103] on icon at bounding box center [1321, 101] width 17 height 17
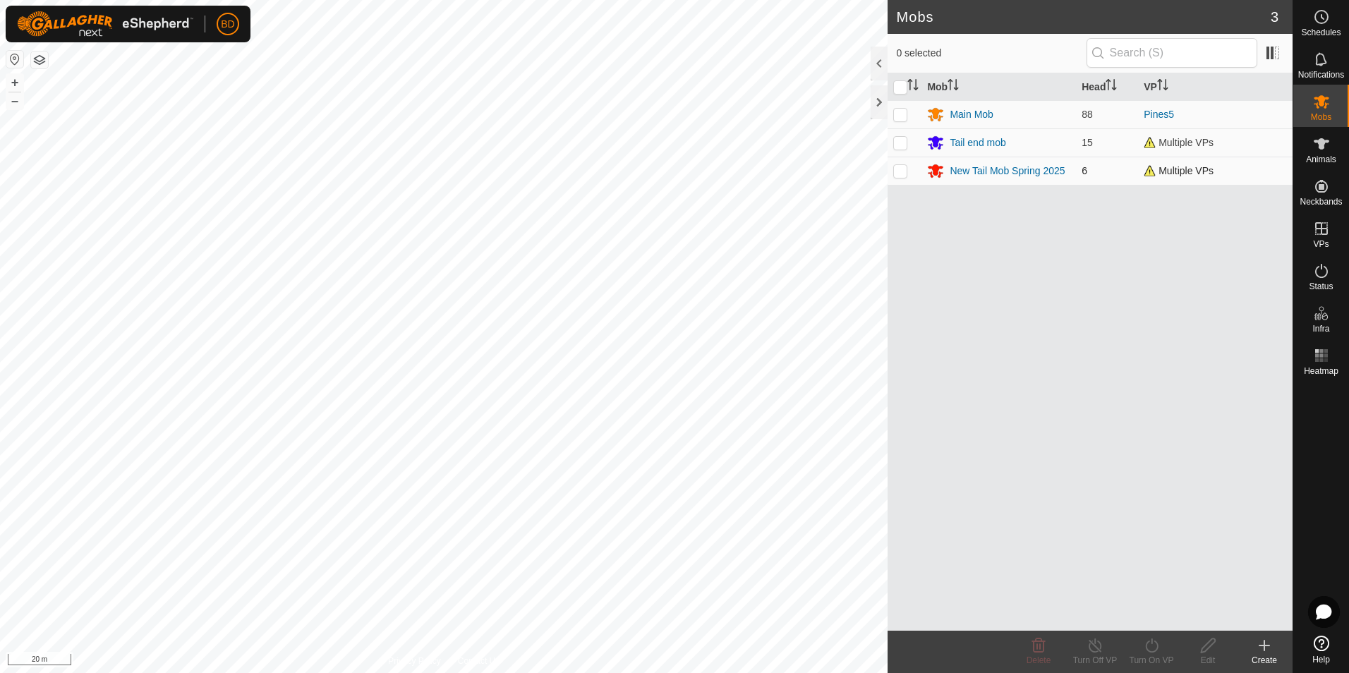
click at [899, 173] on p-checkbox at bounding box center [900, 170] width 14 height 11
checkbox input "true"
click at [1149, 650] on icon at bounding box center [1152, 645] width 18 height 17
click at [1159, 614] on link "Now" at bounding box center [1194, 614] width 140 height 28
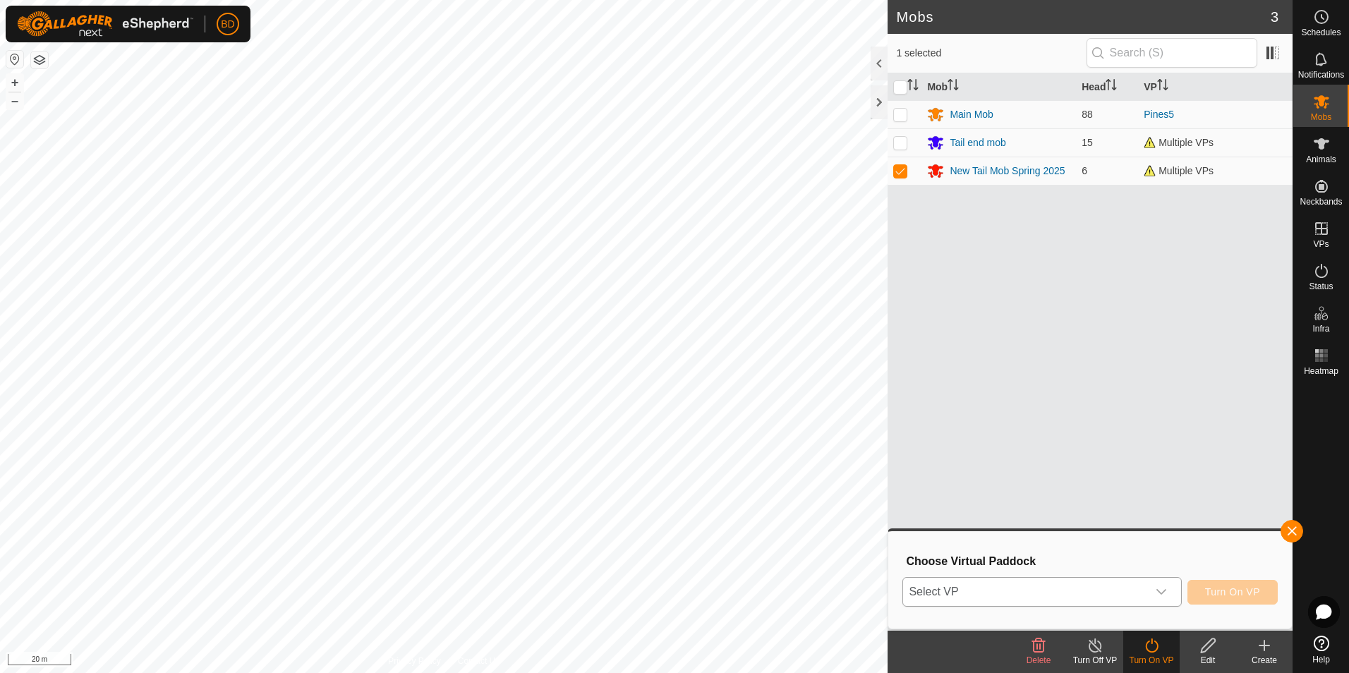
click at [1167, 589] on icon "dropdown trigger" at bounding box center [1160, 591] width 11 height 11
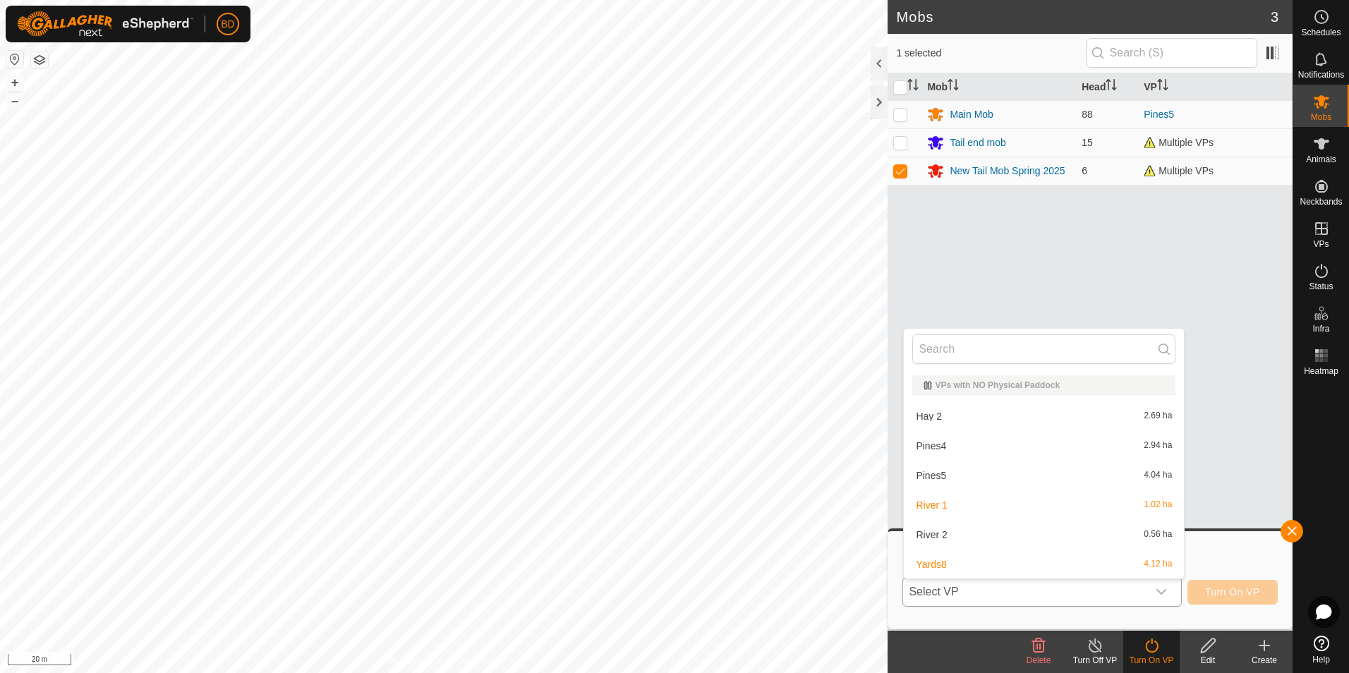
click at [947, 530] on li "River 2 0.56 ha" at bounding box center [1044, 535] width 280 height 28
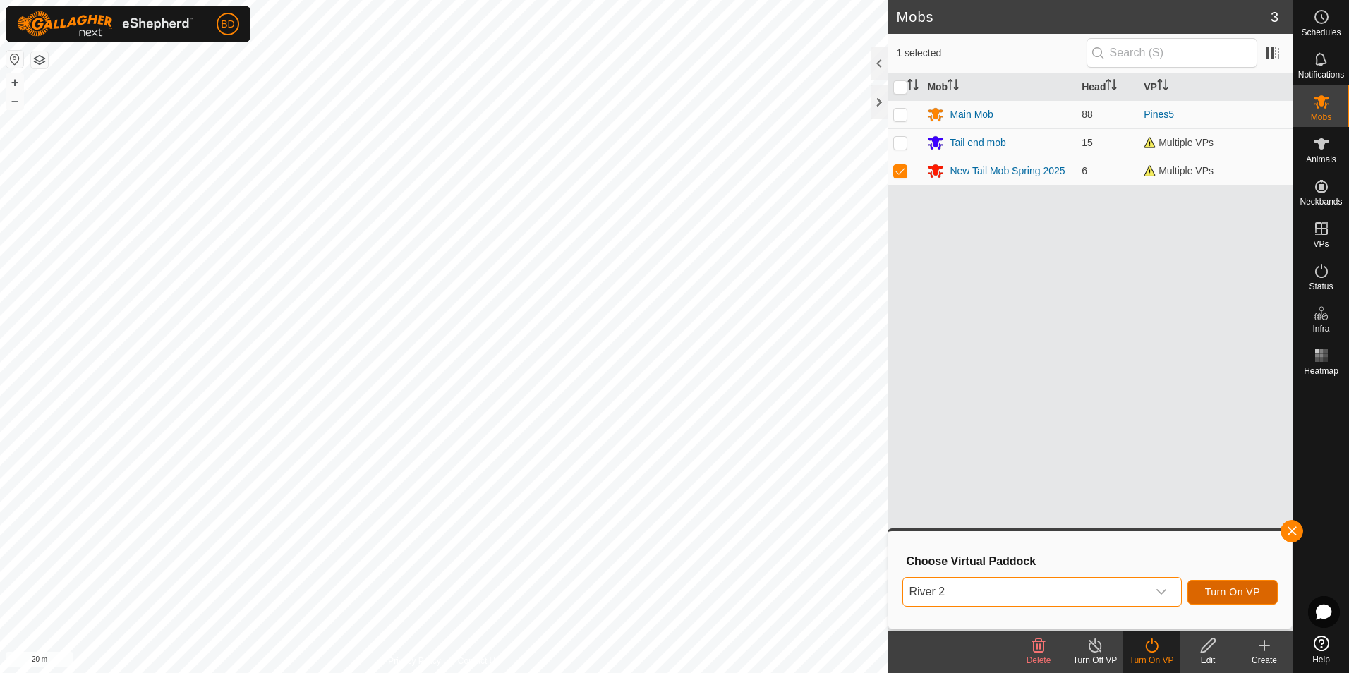
click at [1237, 591] on span "Turn On VP" at bounding box center [1232, 591] width 55 height 11
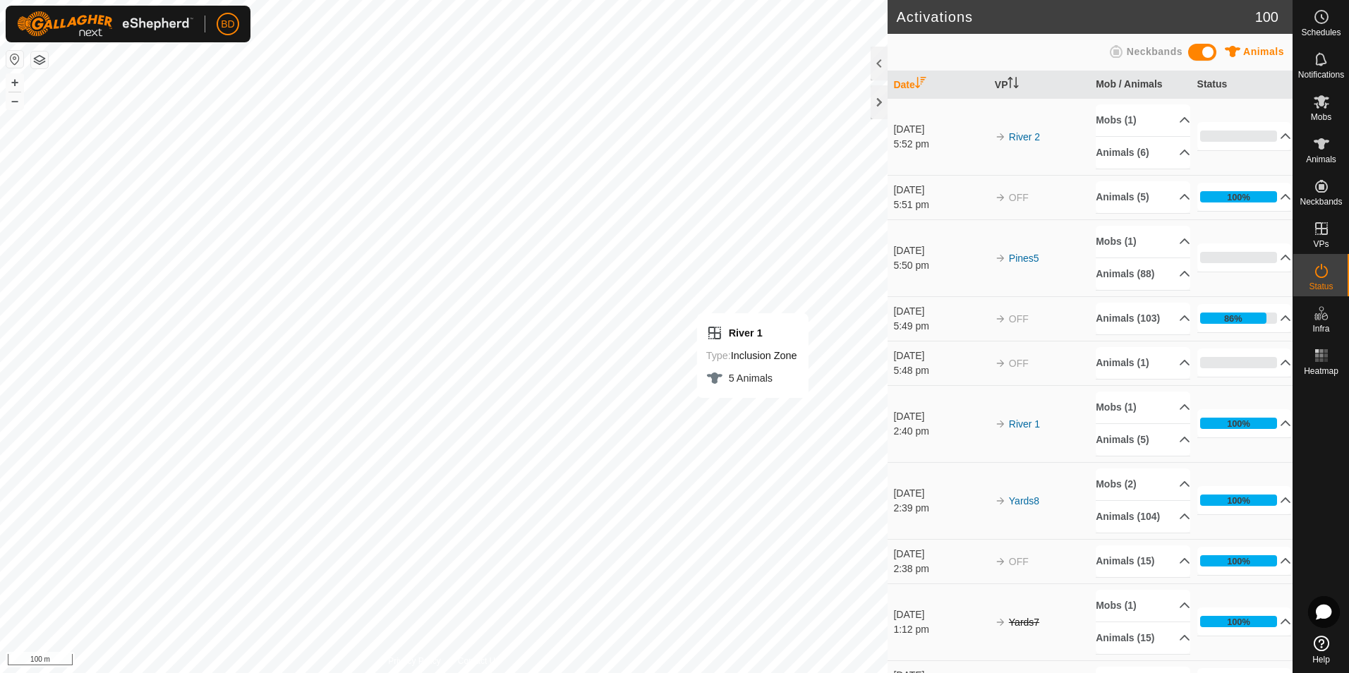
click at [954, 378] on div "Activations 100 Animals Neckbands Date VP Mob / Animals Status [DATE] 5:52 pm R…" at bounding box center [646, 336] width 1292 height 673
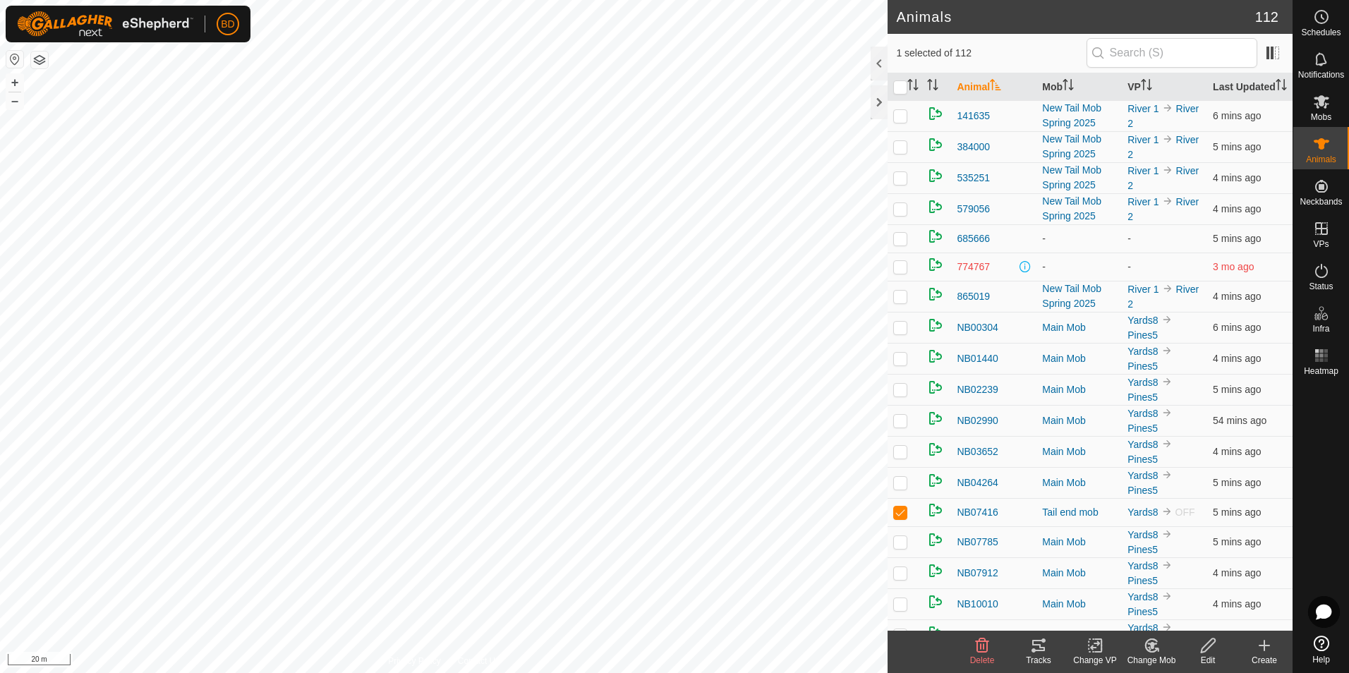
click at [1150, 649] on icon at bounding box center [1149, 648] width 4 height 4
click at [1229, 585] on link "Choose Mob..." at bounding box center [1194, 585] width 140 height 28
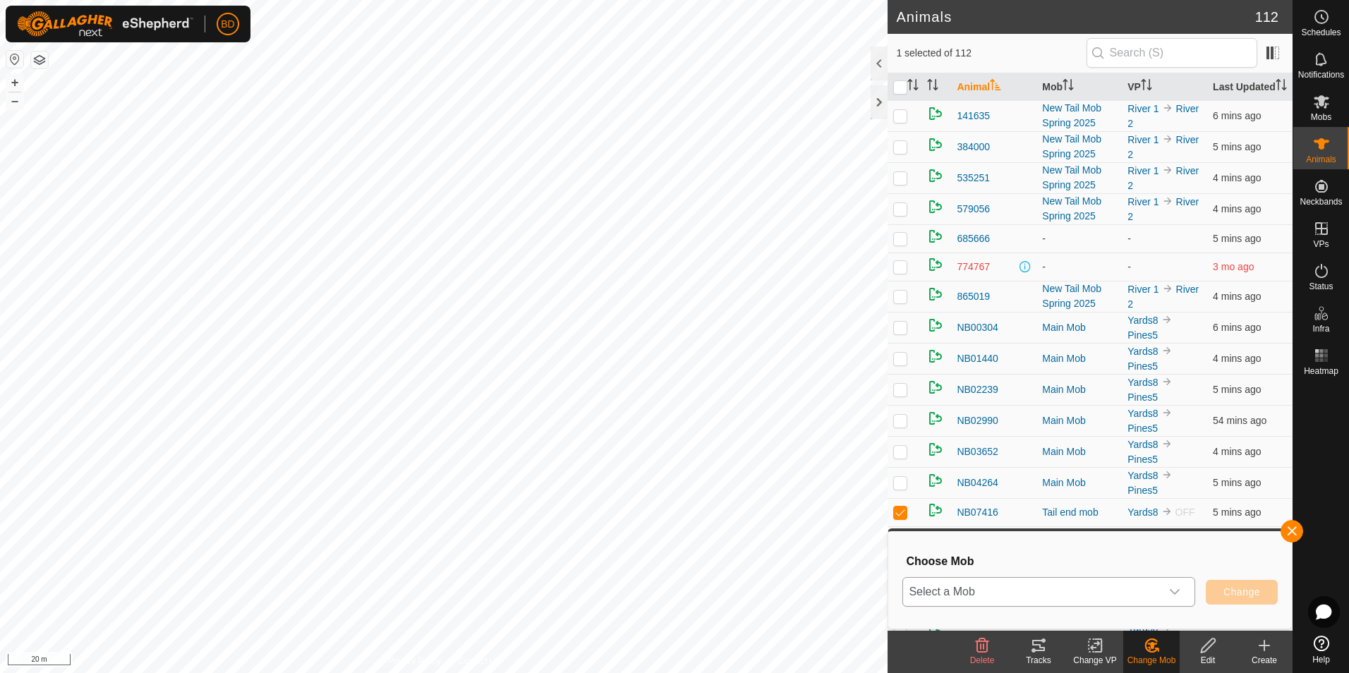
click at [1181, 590] on div "dropdown trigger" at bounding box center [1174, 592] width 28 height 28
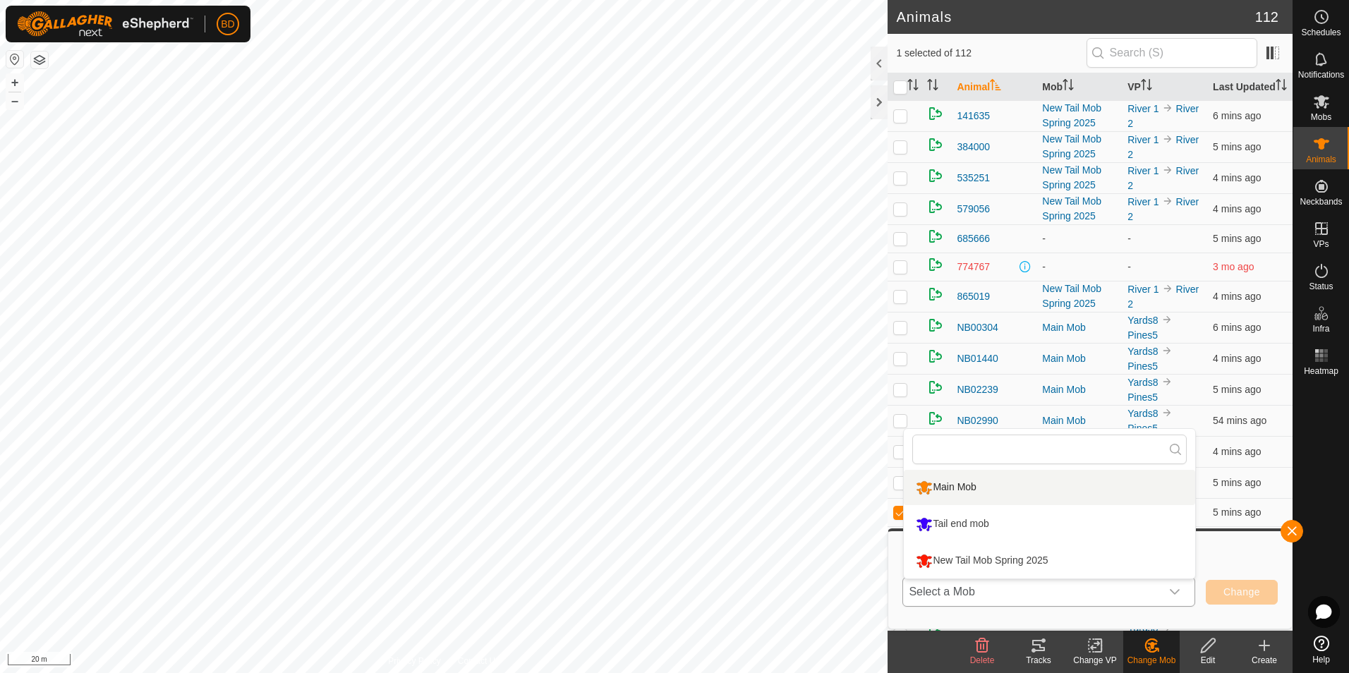
click at [1003, 488] on li "Main Mob" at bounding box center [1049, 487] width 291 height 35
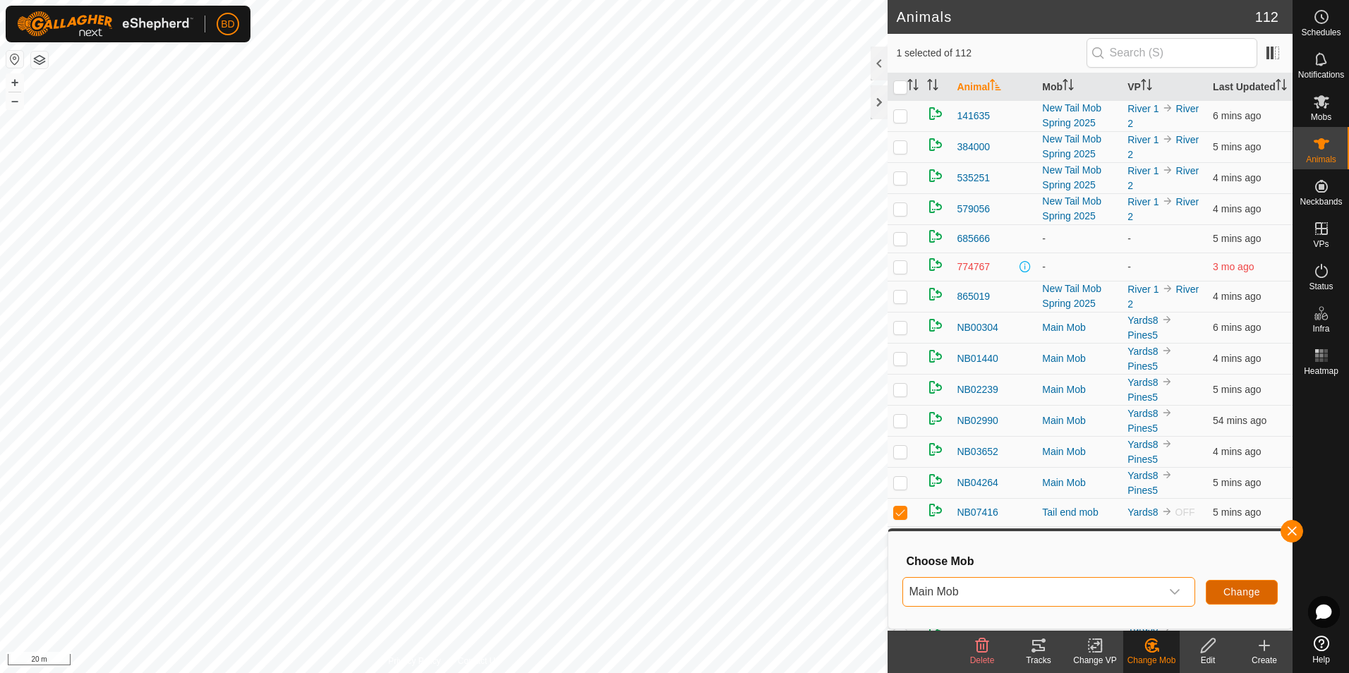
click at [1235, 593] on span "Change" at bounding box center [1241, 591] width 37 height 11
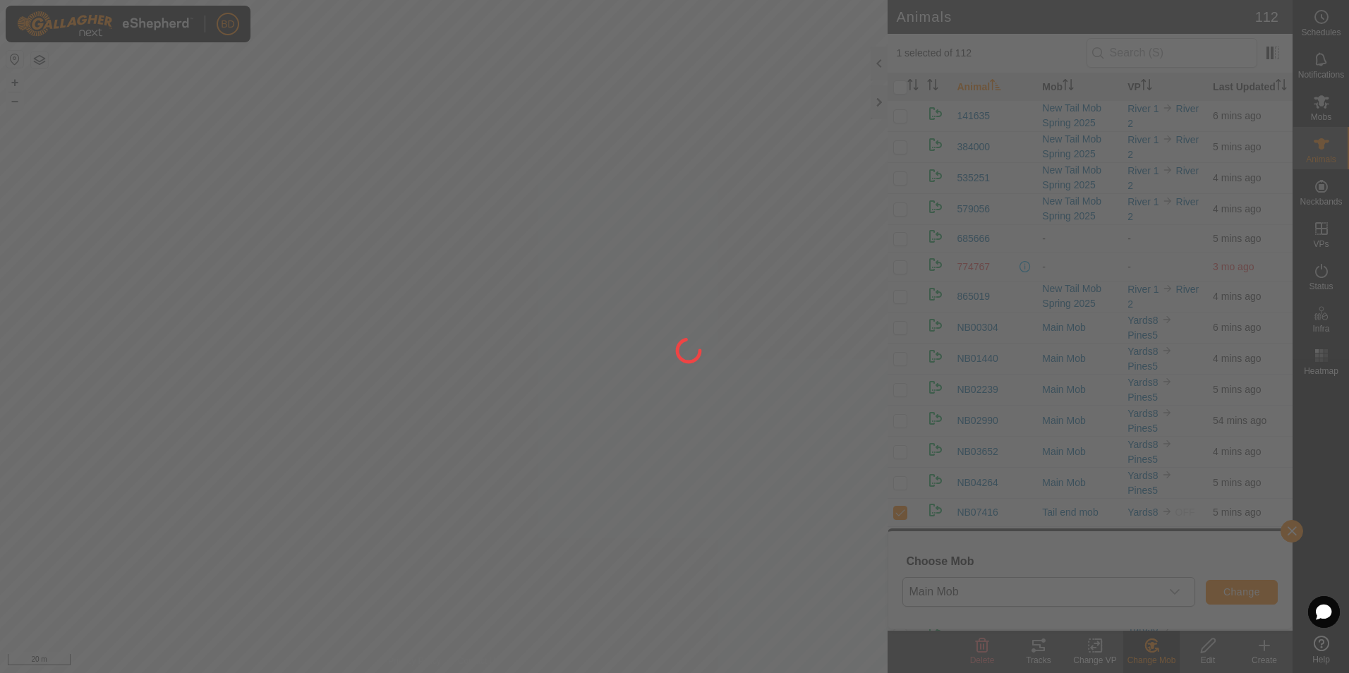
checkbox input "false"
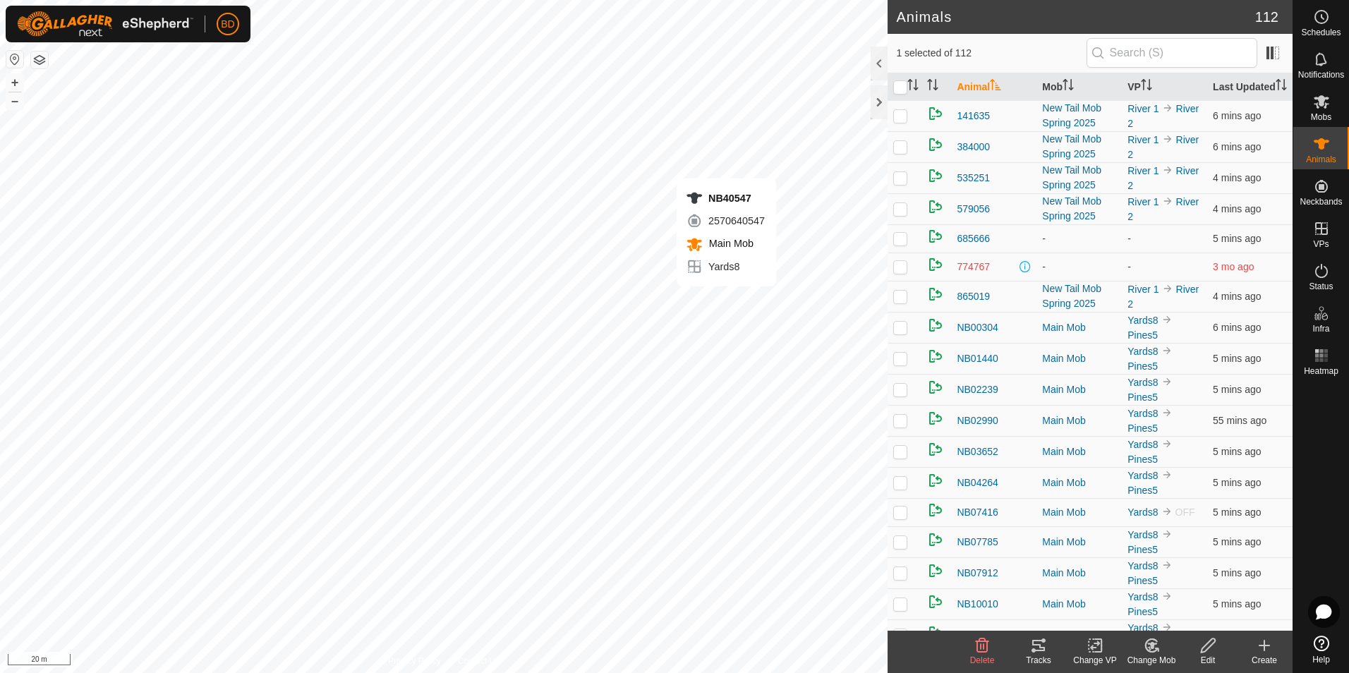
click at [1153, 643] on icon at bounding box center [1152, 645] width 10 height 7
click at [1198, 583] on link "Choose Mob..." at bounding box center [1194, 585] width 140 height 28
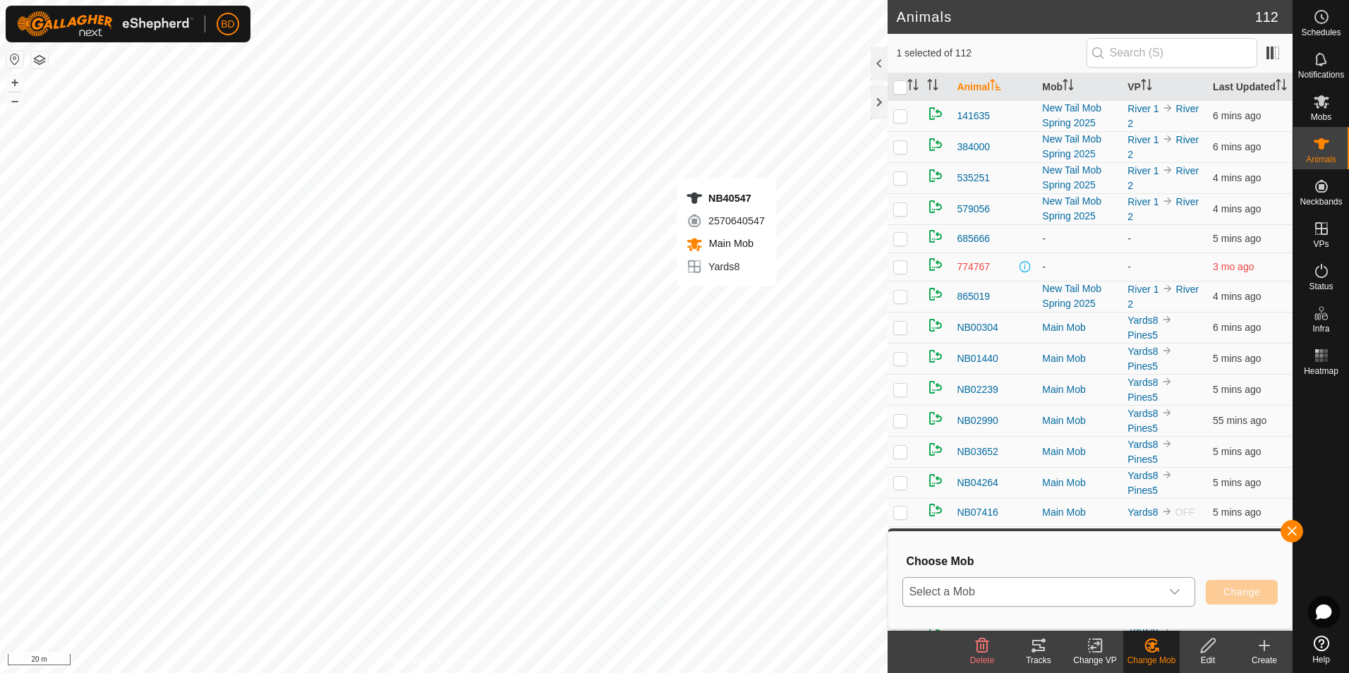
click at [1177, 592] on icon "dropdown trigger" at bounding box center [1175, 592] width 10 height 6
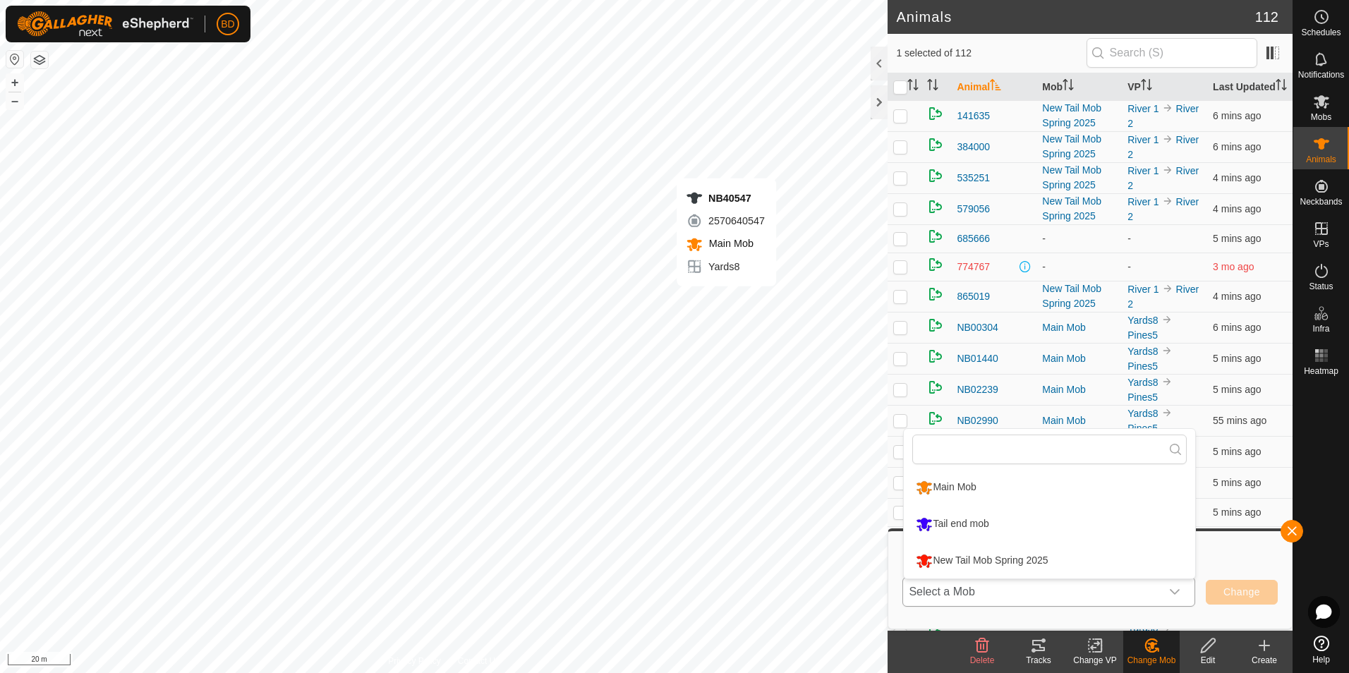
click at [977, 485] on li "Main Mob" at bounding box center [1049, 487] width 291 height 35
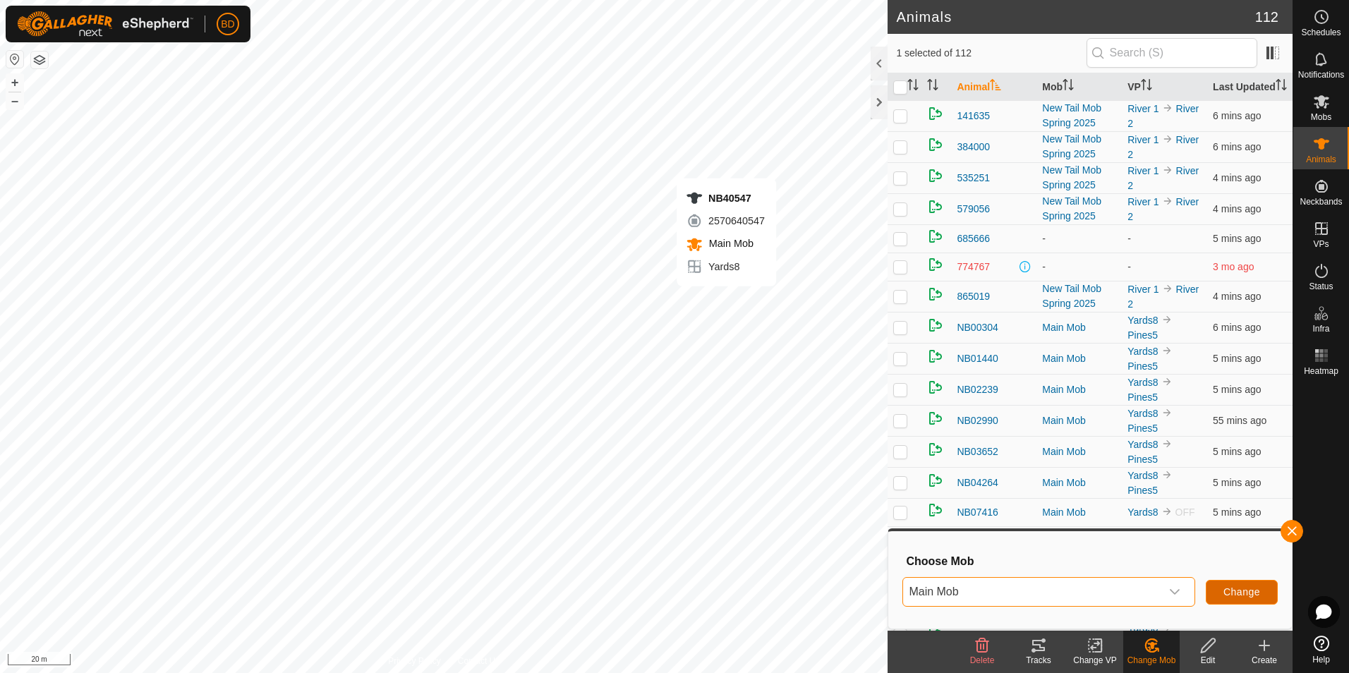
click at [1260, 590] on span "Change" at bounding box center [1241, 591] width 37 height 11
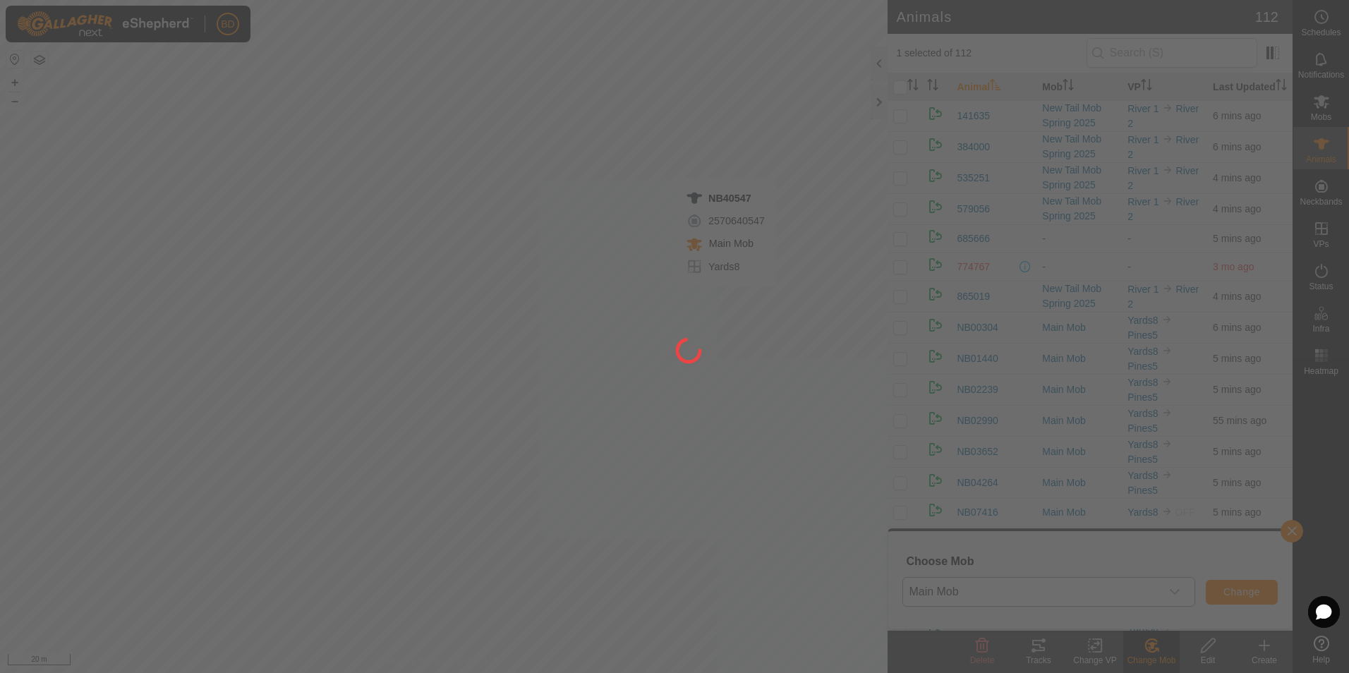
checkbox input "false"
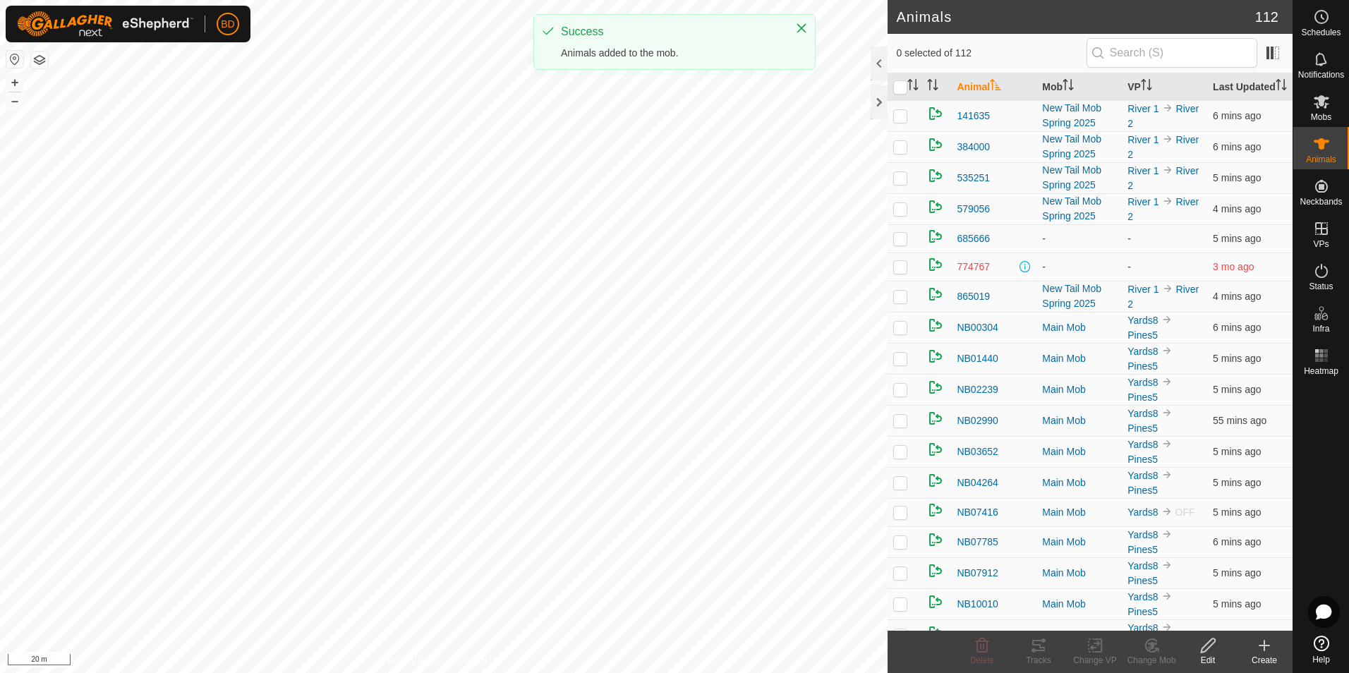
checkbox input "true"
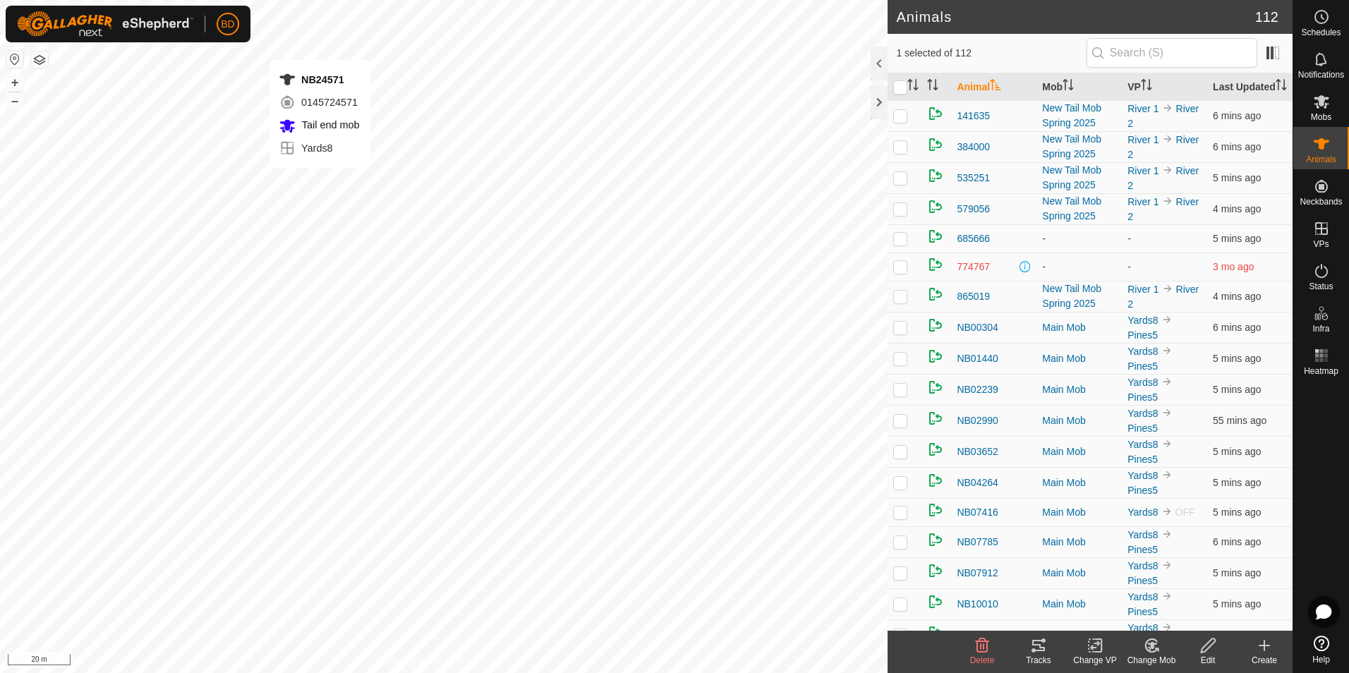
checkbox input "true"
checkbox input "false"
click at [1160, 645] on change-mob-svg-icon at bounding box center [1151, 645] width 56 height 17
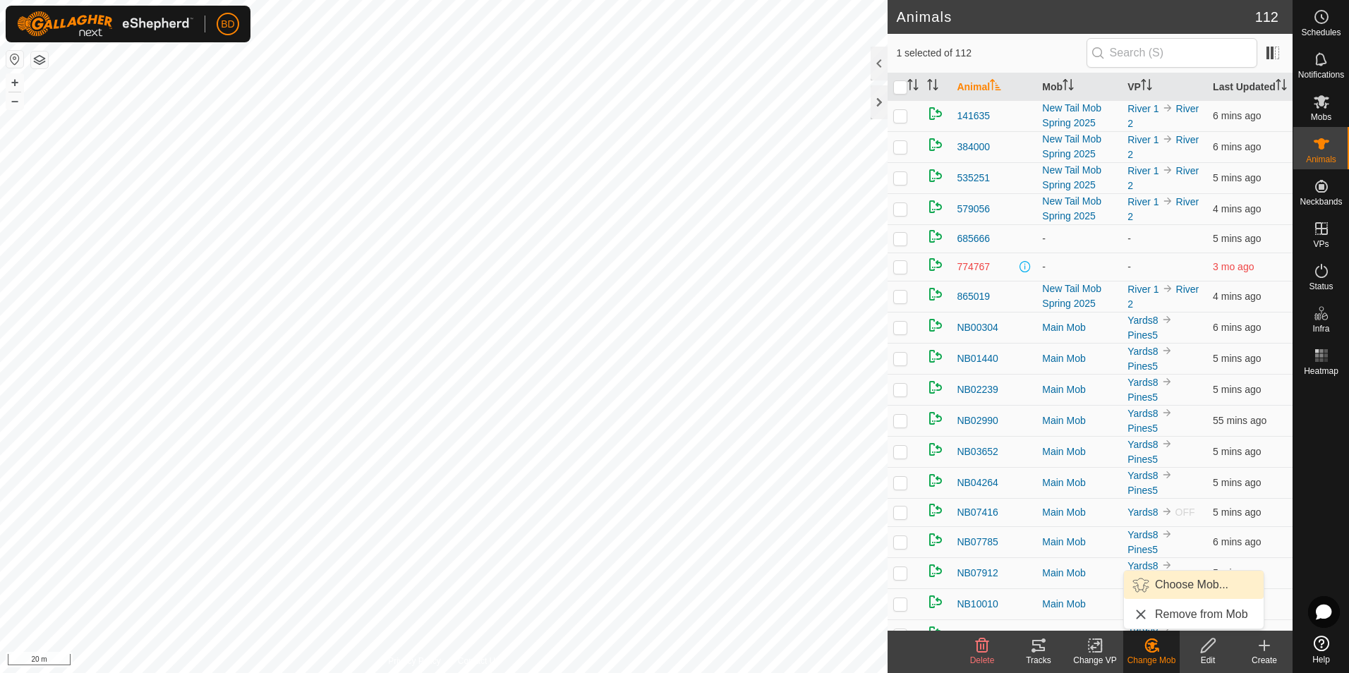
click at [1180, 584] on link "Choose Mob..." at bounding box center [1194, 585] width 140 height 28
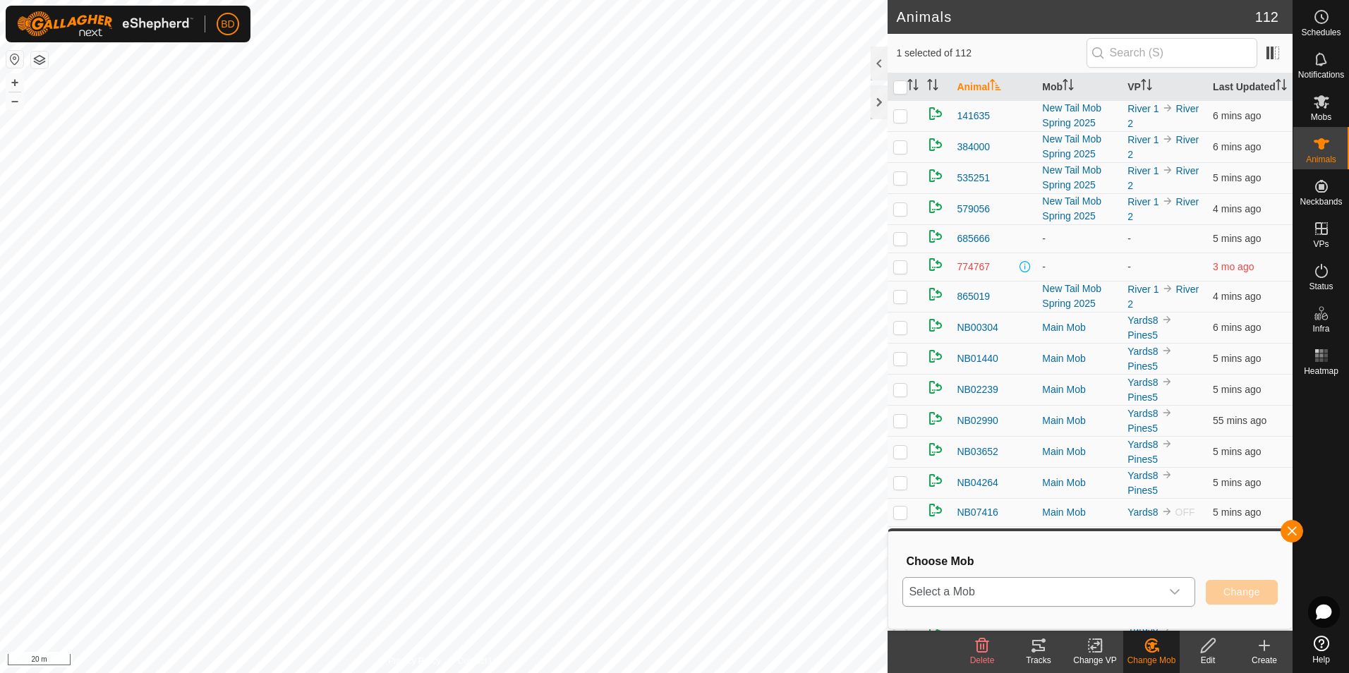
click at [1179, 597] on icon "dropdown trigger" at bounding box center [1174, 591] width 11 height 11
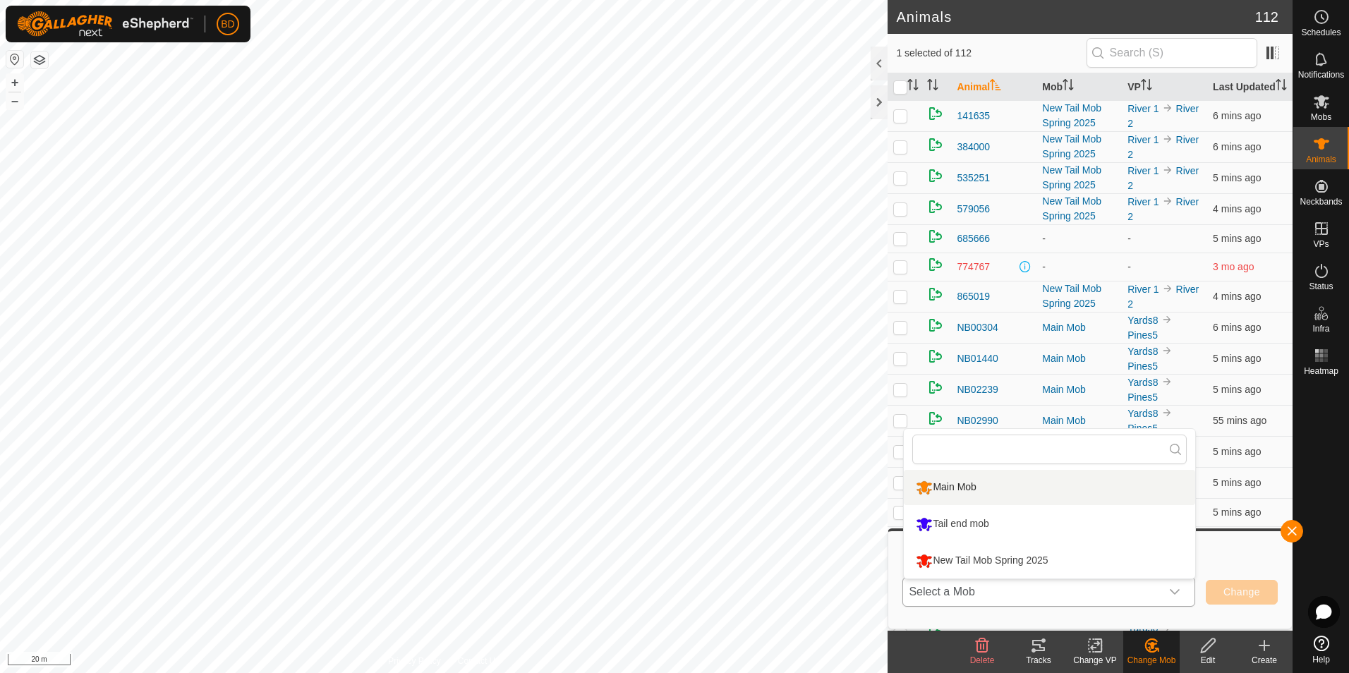
click at [977, 487] on li "Main Mob" at bounding box center [1049, 487] width 291 height 35
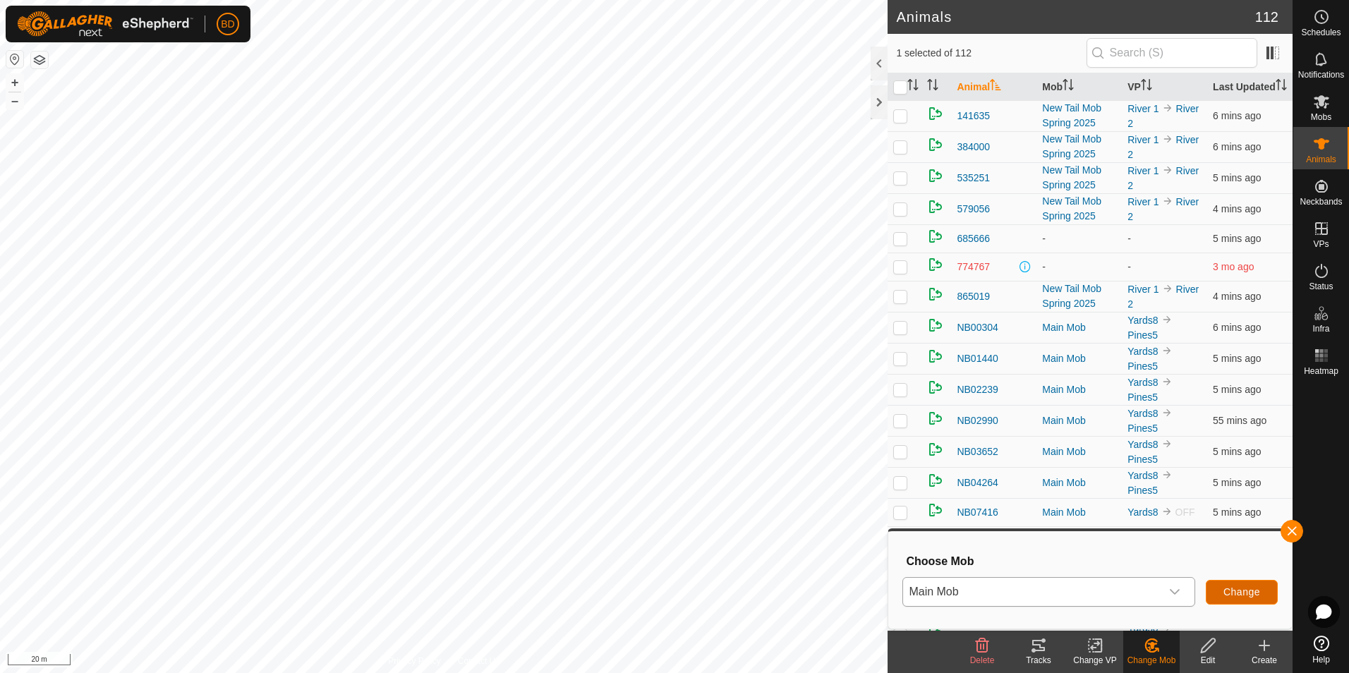
click at [1251, 595] on span "Change" at bounding box center [1241, 591] width 37 height 11
checkbox input "false"
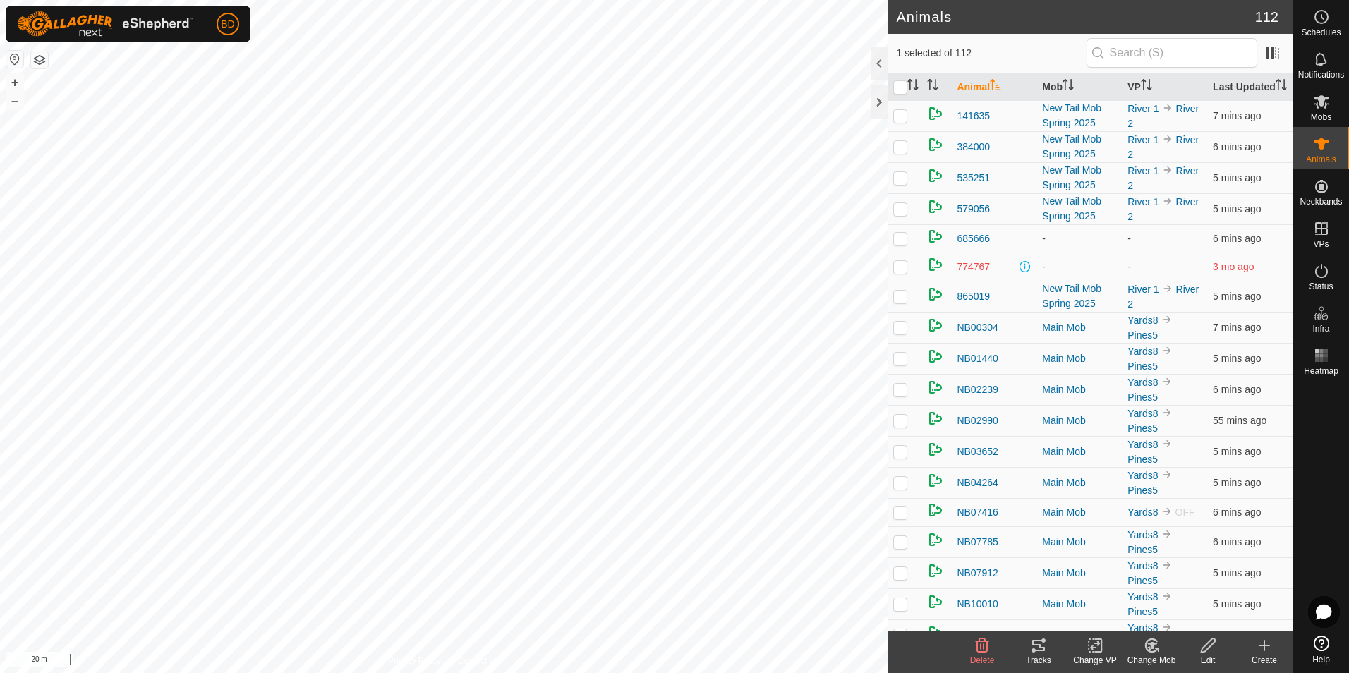
click at [1153, 650] on icon at bounding box center [1152, 645] width 18 height 17
click at [1184, 580] on link "Choose Mob..." at bounding box center [1194, 585] width 140 height 28
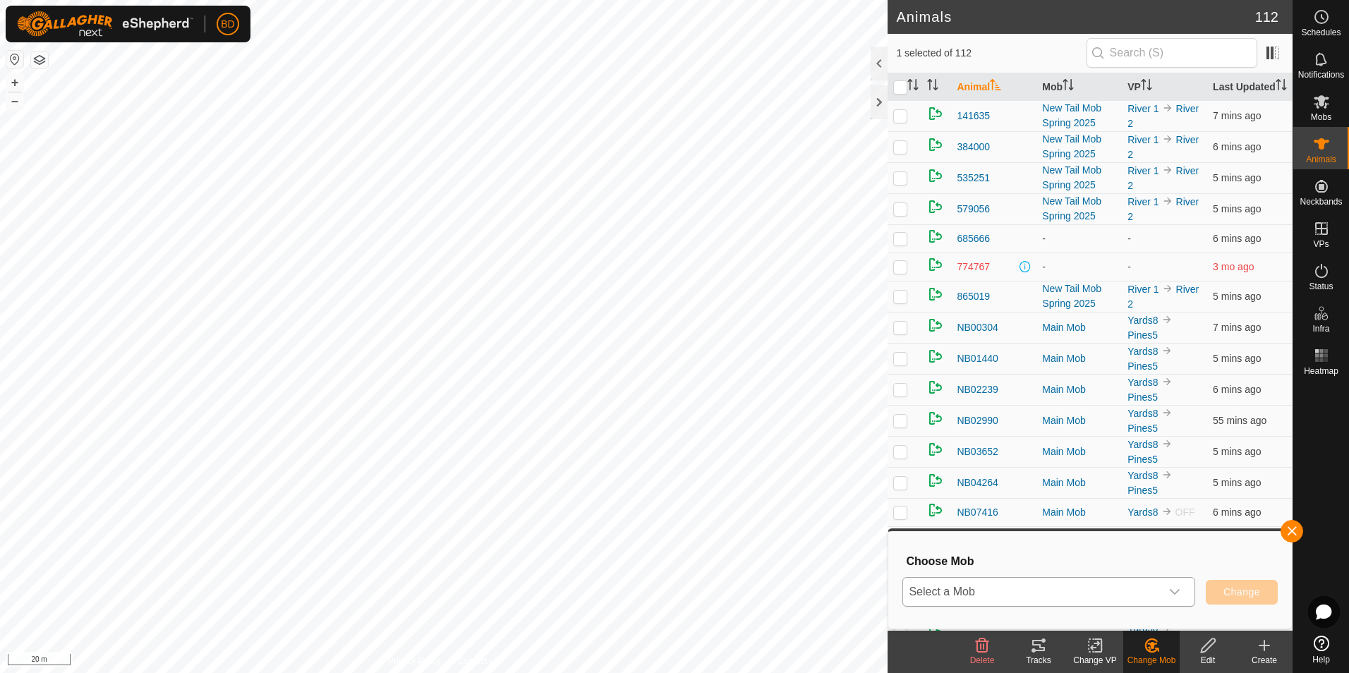
click at [1180, 590] on icon "dropdown trigger" at bounding box center [1174, 591] width 11 height 11
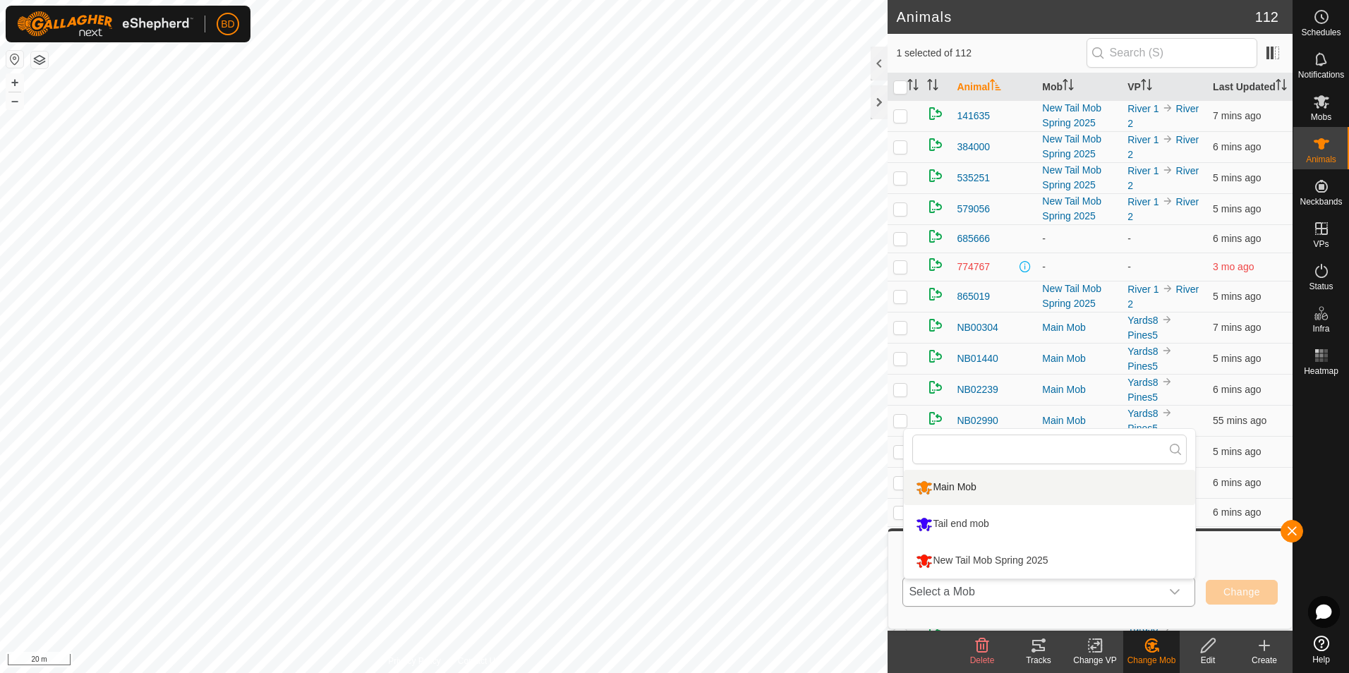
click at [924, 485] on li "Main Mob" at bounding box center [1049, 487] width 291 height 35
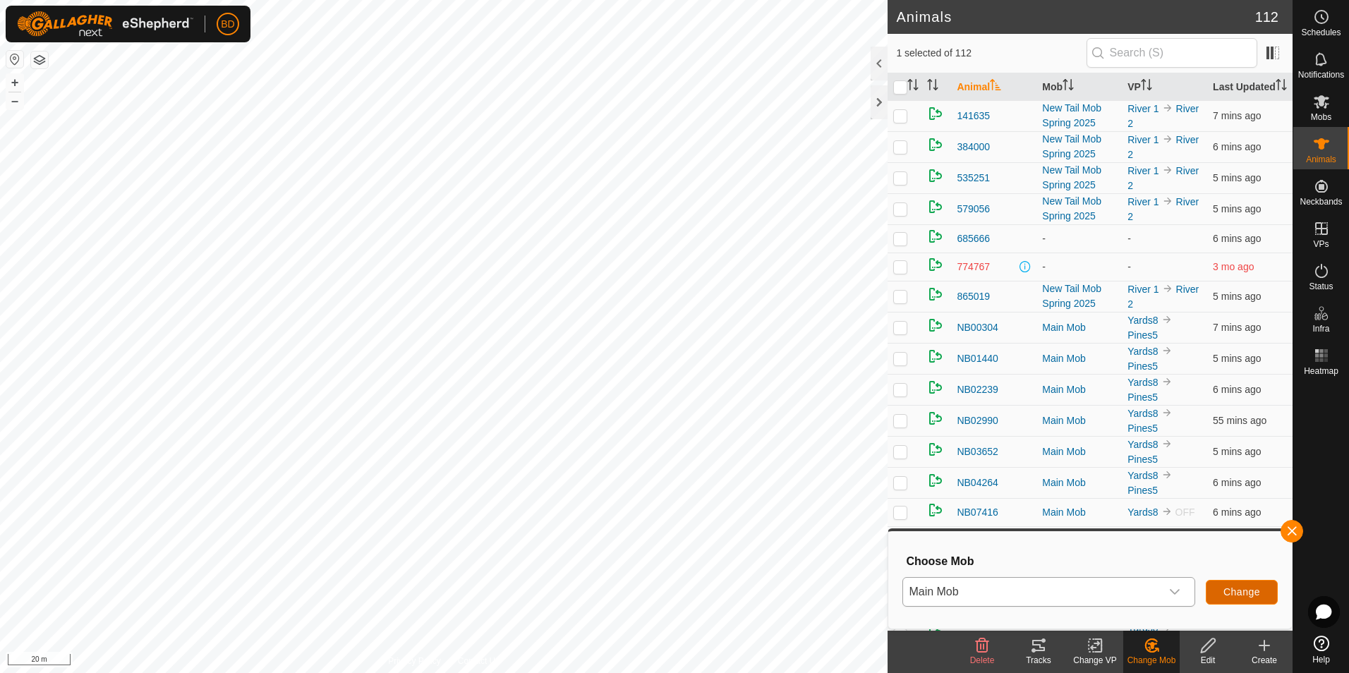
click at [1255, 588] on span "Change" at bounding box center [1241, 591] width 37 height 11
checkbox input "false"
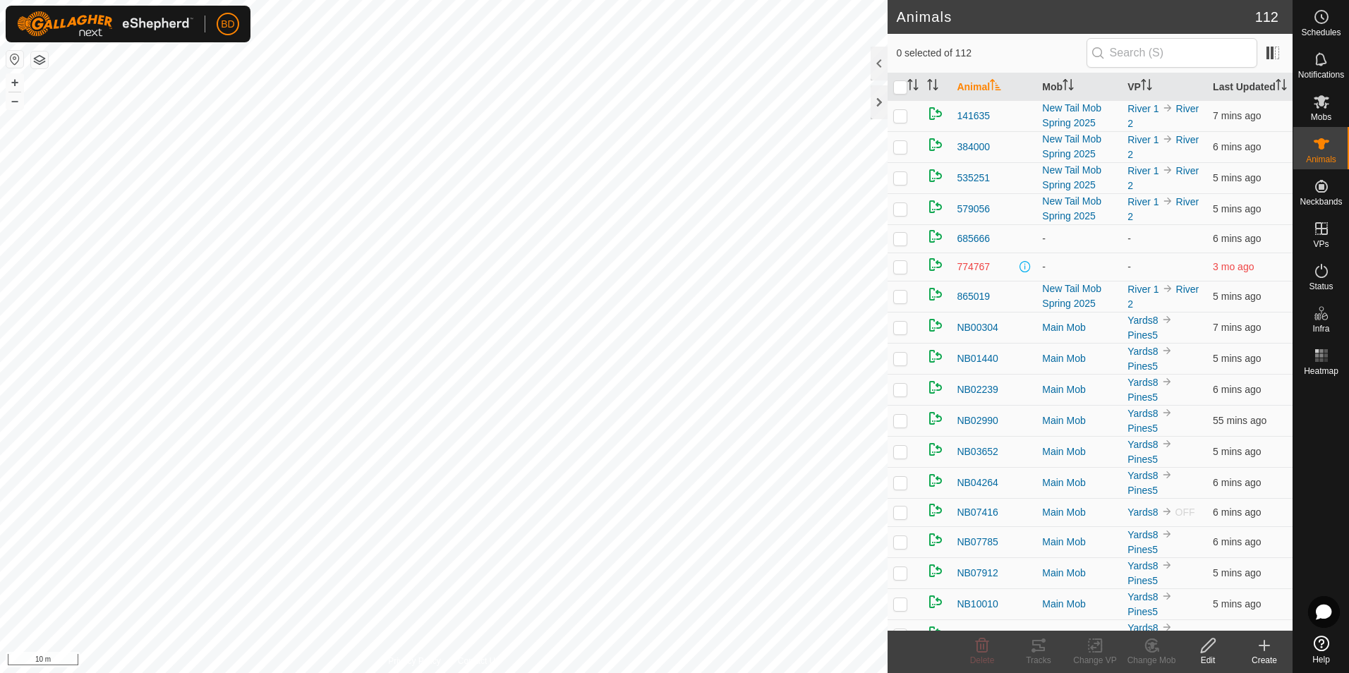
click at [595, 672] on html "BD Schedules Notifications Mobs Animals Neckbands VPs Status Infra Heatmap Help…" at bounding box center [674, 336] width 1349 height 673
click at [1151, 646] on icon at bounding box center [1152, 645] width 10 height 7
click at [1178, 587] on link "Choose Mob..." at bounding box center [1194, 585] width 140 height 28
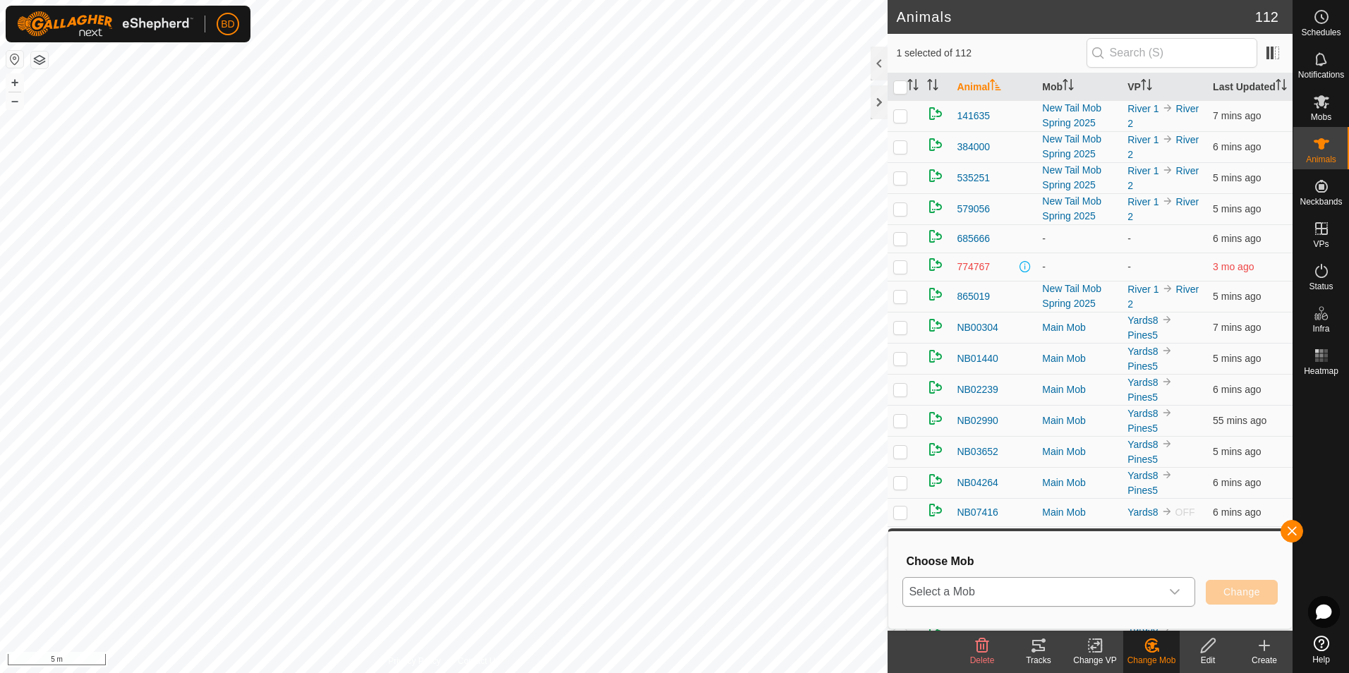
click at [1180, 586] on icon "dropdown trigger" at bounding box center [1174, 591] width 11 height 11
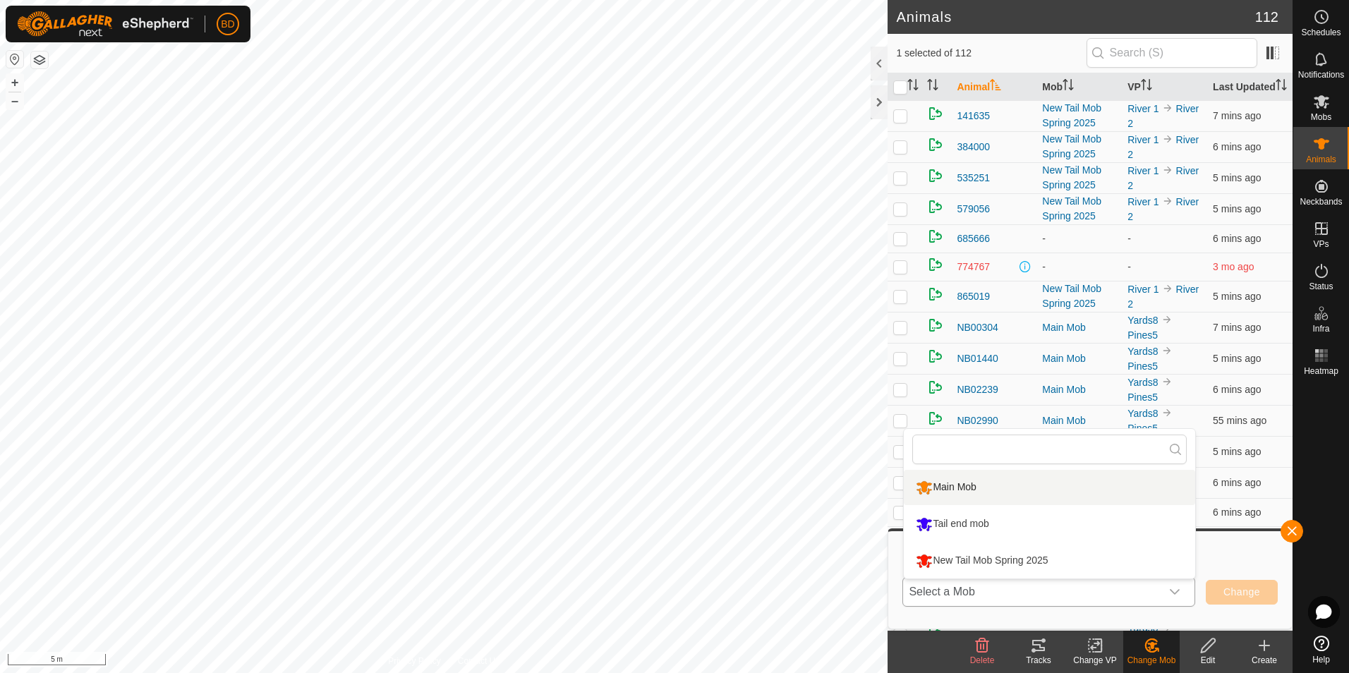
click at [1002, 491] on li "Main Mob" at bounding box center [1049, 487] width 291 height 35
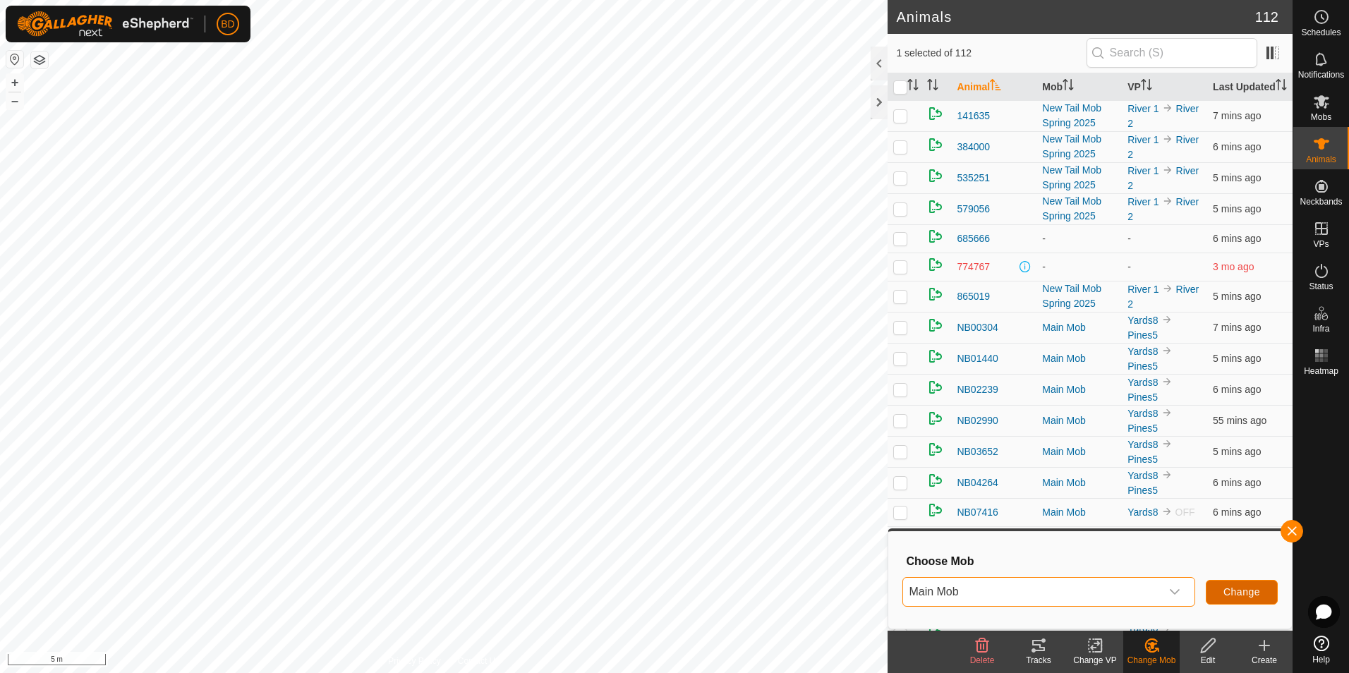
click at [1246, 590] on span "Change" at bounding box center [1241, 591] width 37 height 11
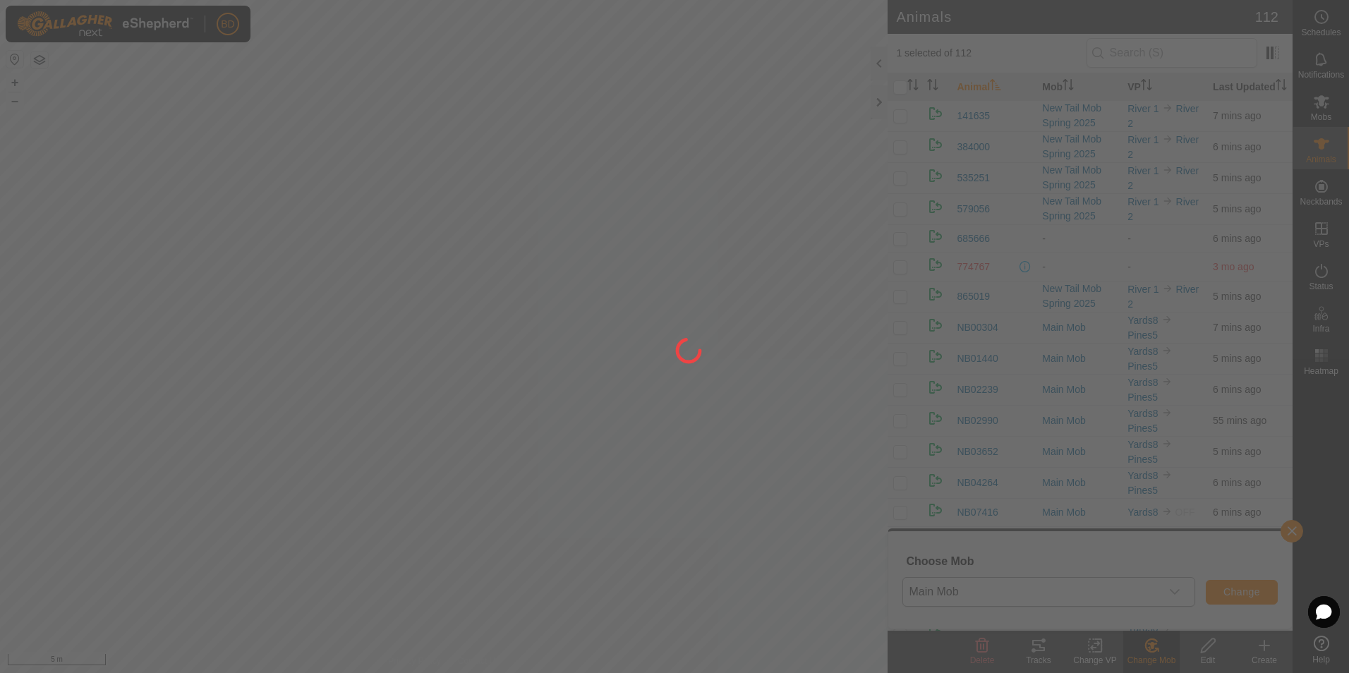
checkbox input "false"
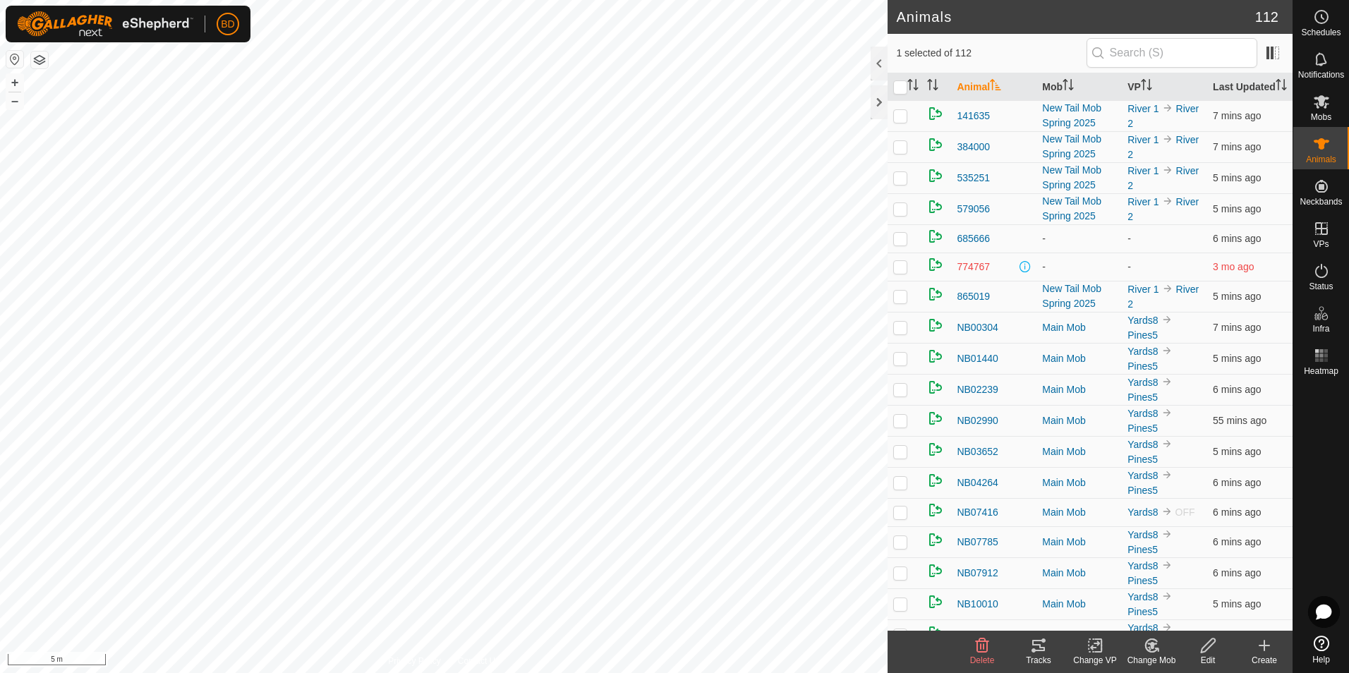
click at [1157, 654] on div "Change Mob" at bounding box center [1151, 660] width 56 height 13
click at [1167, 591] on link "Choose Mob..." at bounding box center [1194, 585] width 140 height 28
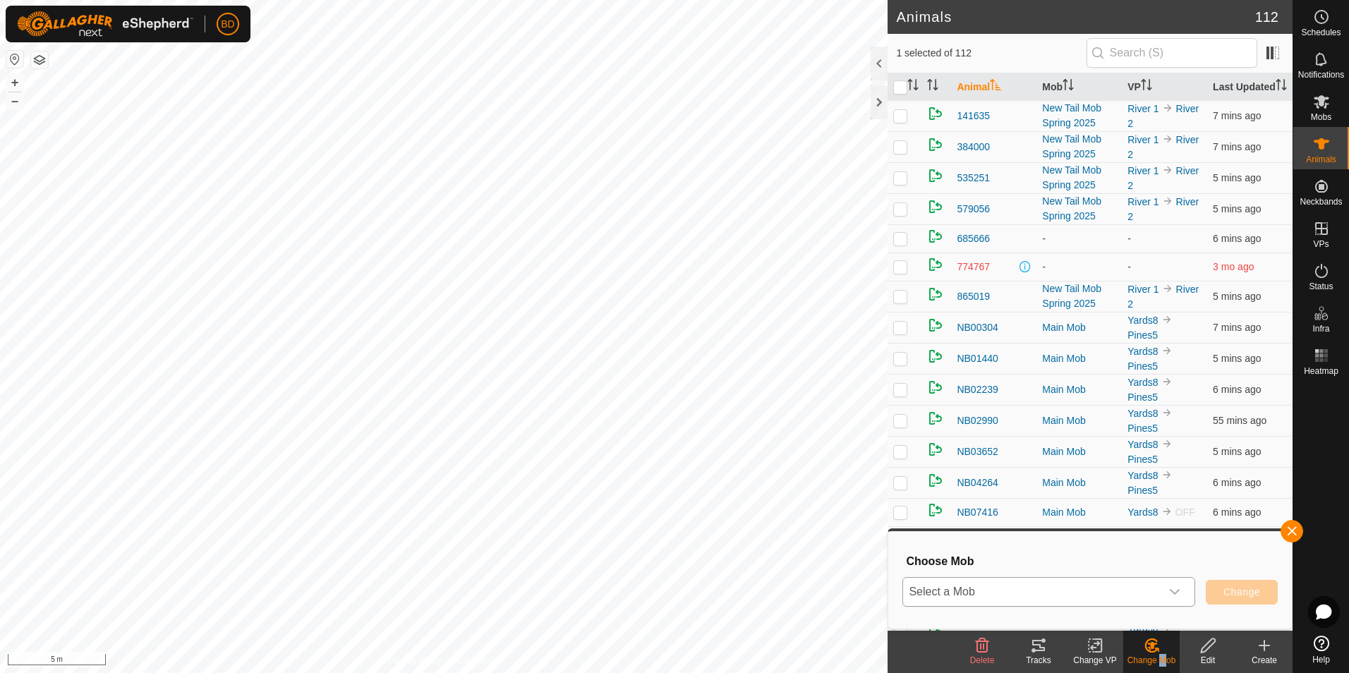
click at [1177, 588] on icon "dropdown trigger" at bounding box center [1174, 591] width 11 height 11
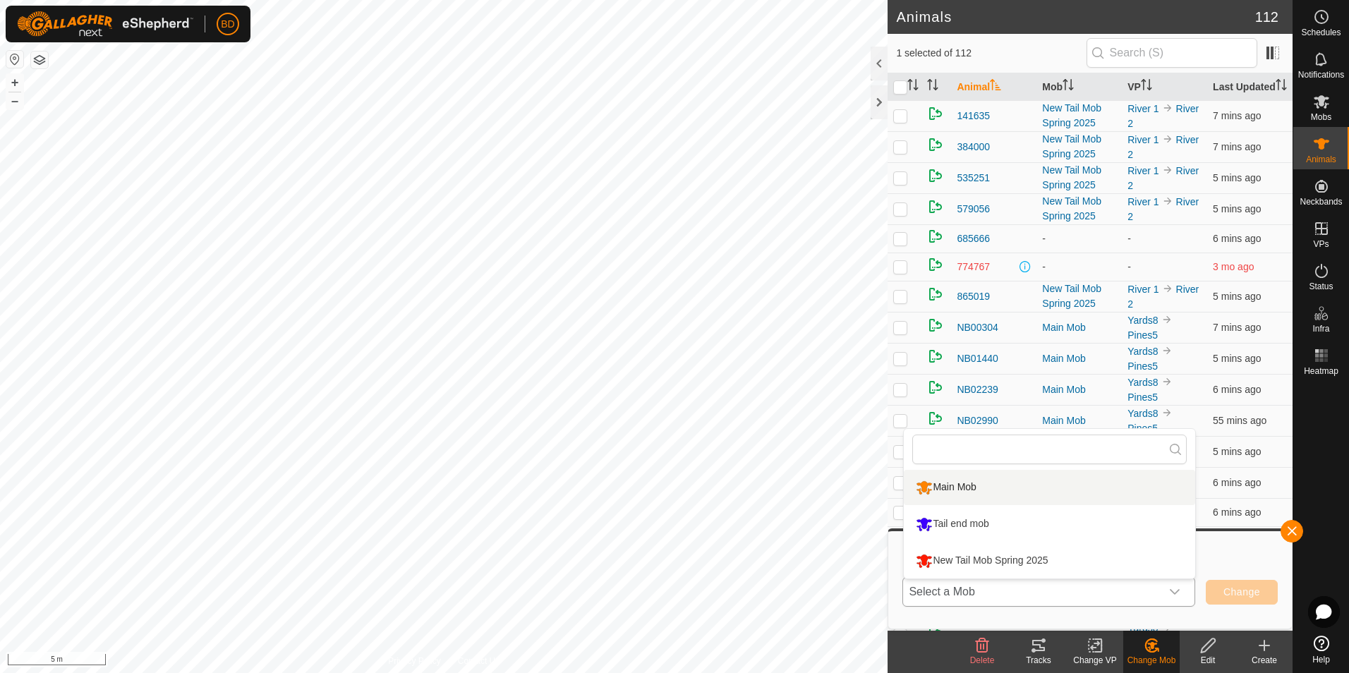
click at [1085, 493] on li "Main Mob" at bounding box center [1049, 487] width 291 height 35
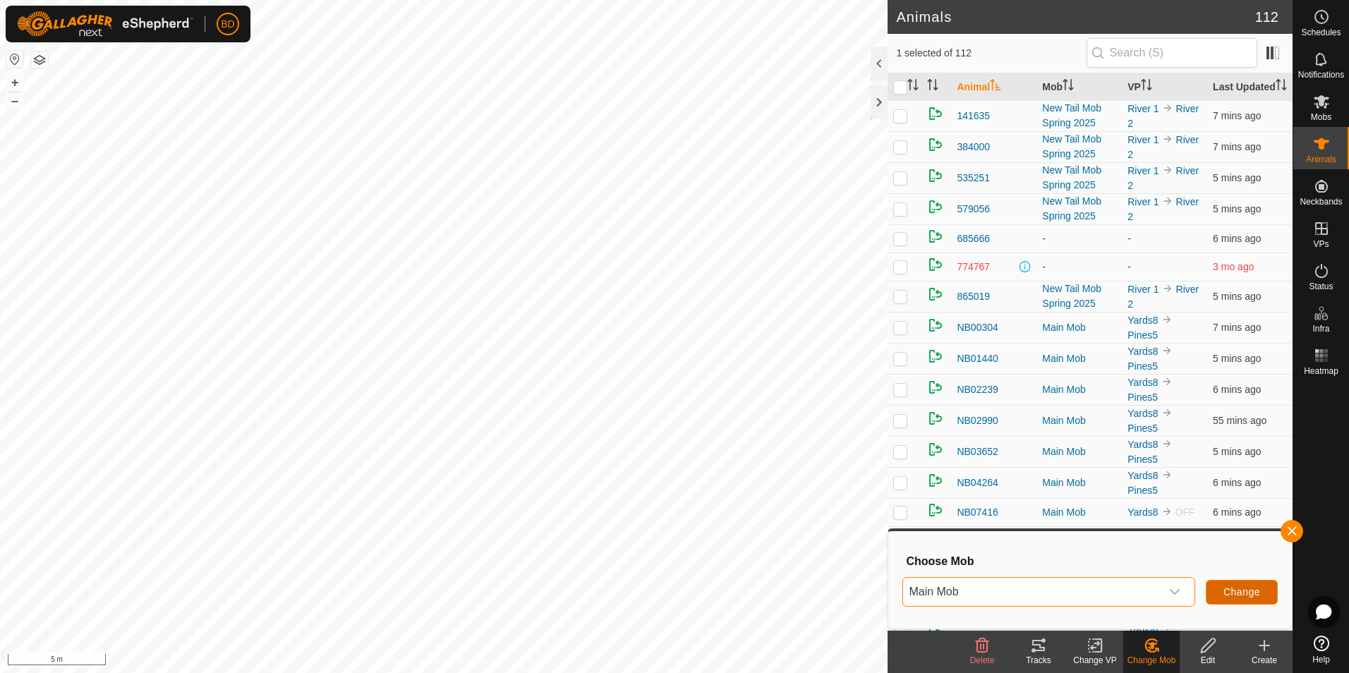
click at [1254, 592] on span "Change" at bounding box center [1241, 591] width 37 height 11
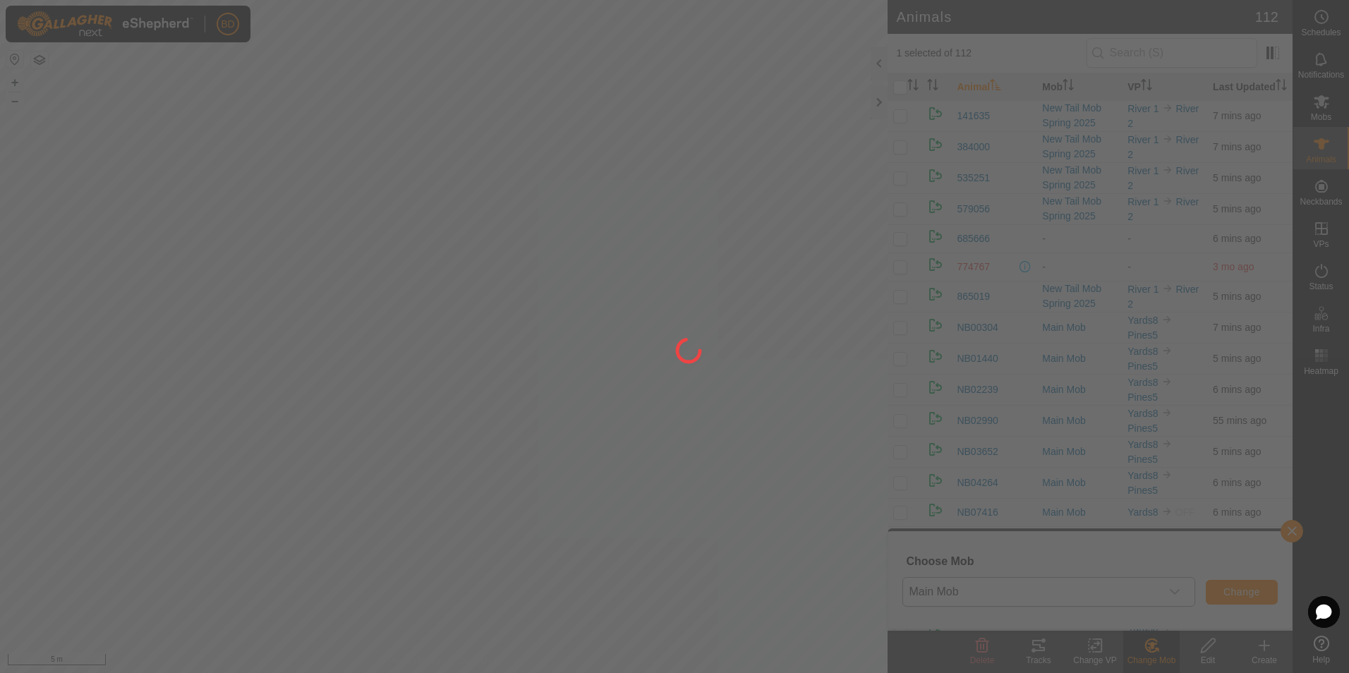
checkbox input "false"
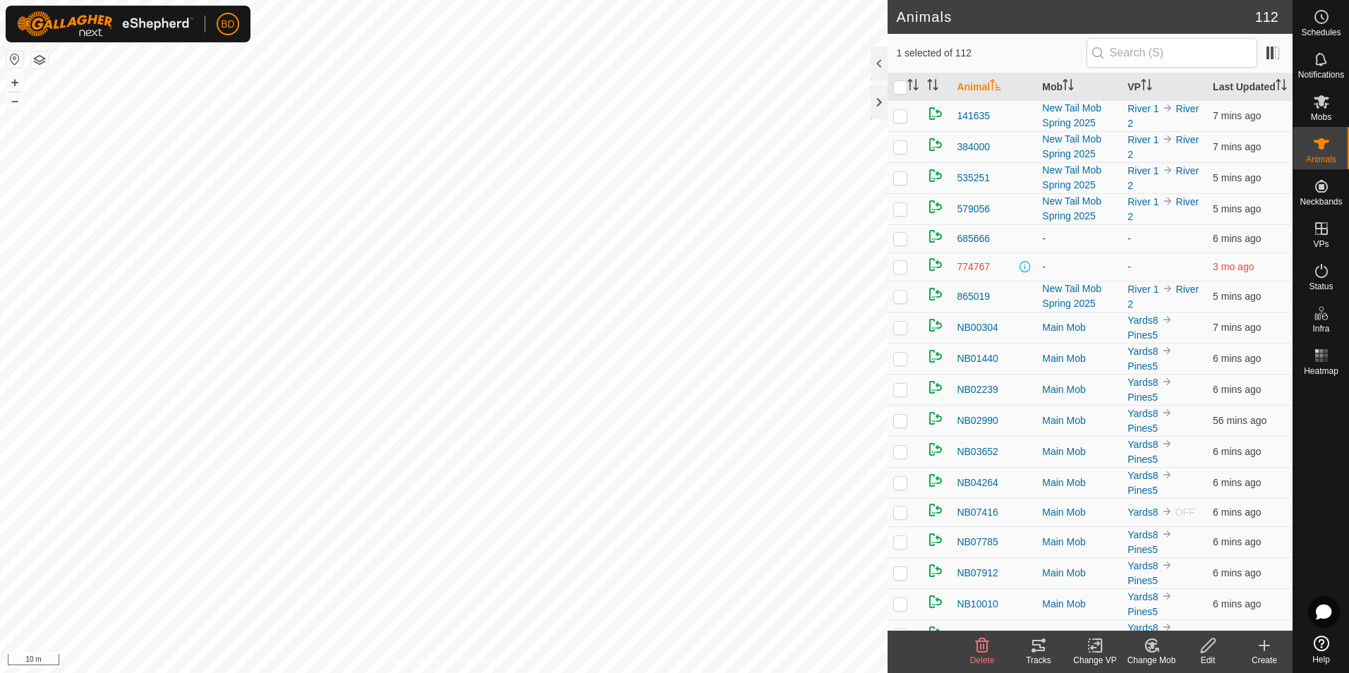
click at [1154, 648] on icon at bounding box center [1152, 645] width 18 height 17
click at [1167, 588] on link "Choose Mob..." at bounding box center [1194, 585] width 140 height 28
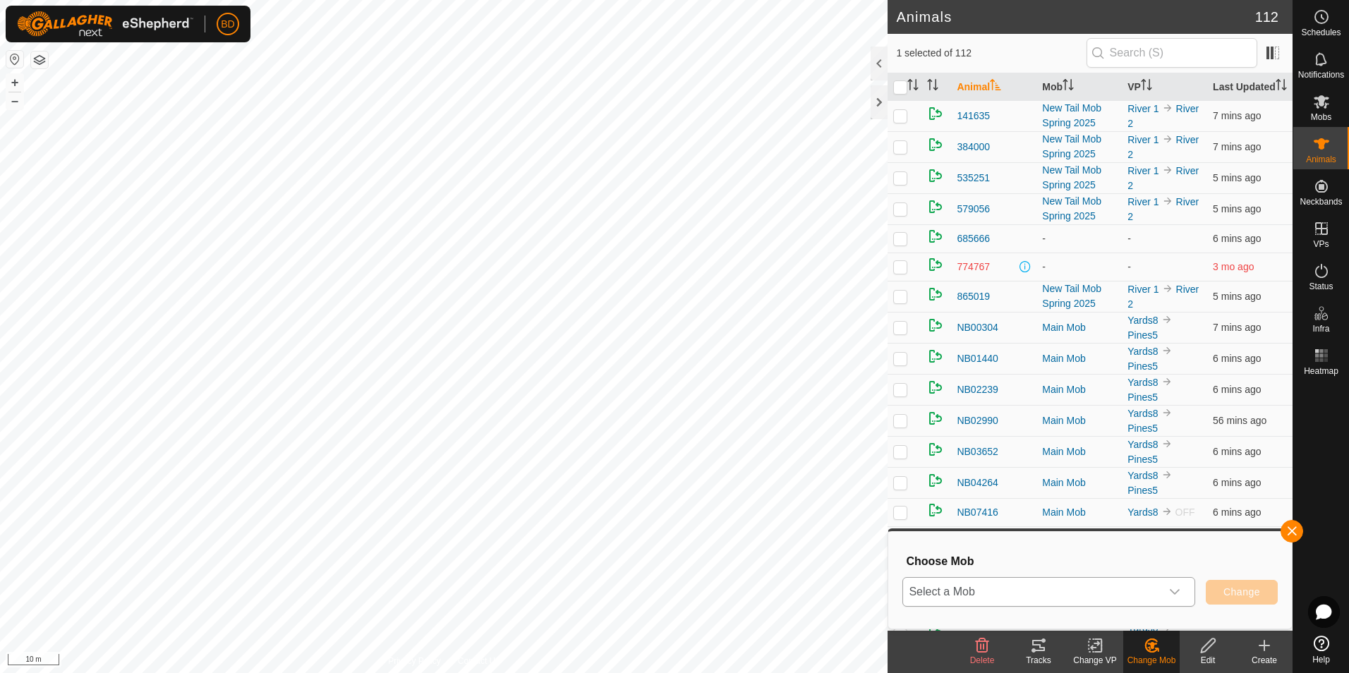
click at [1170, 593] on icon "dropdown trigger" at bounding box center [1174, 591] width 11 height 11
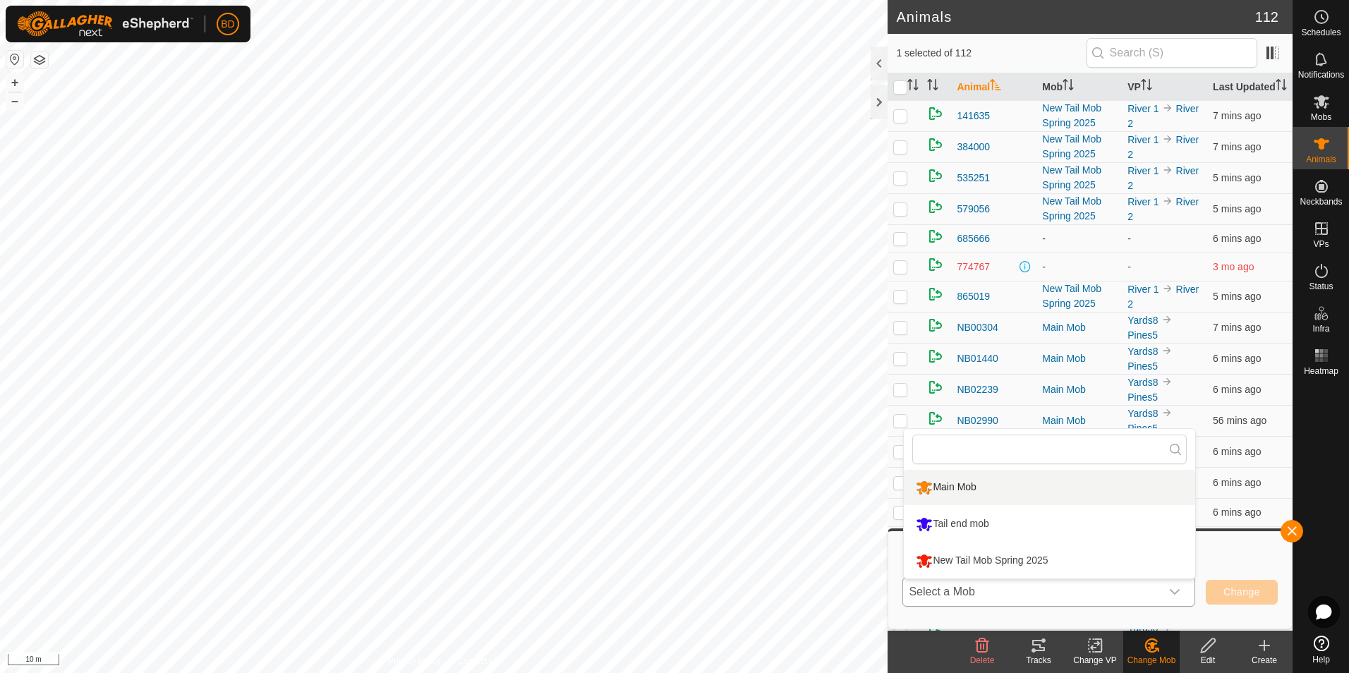
click at [961, 485] on li "Main Mob" at bounding box center [1049, 487] width 291 height 35
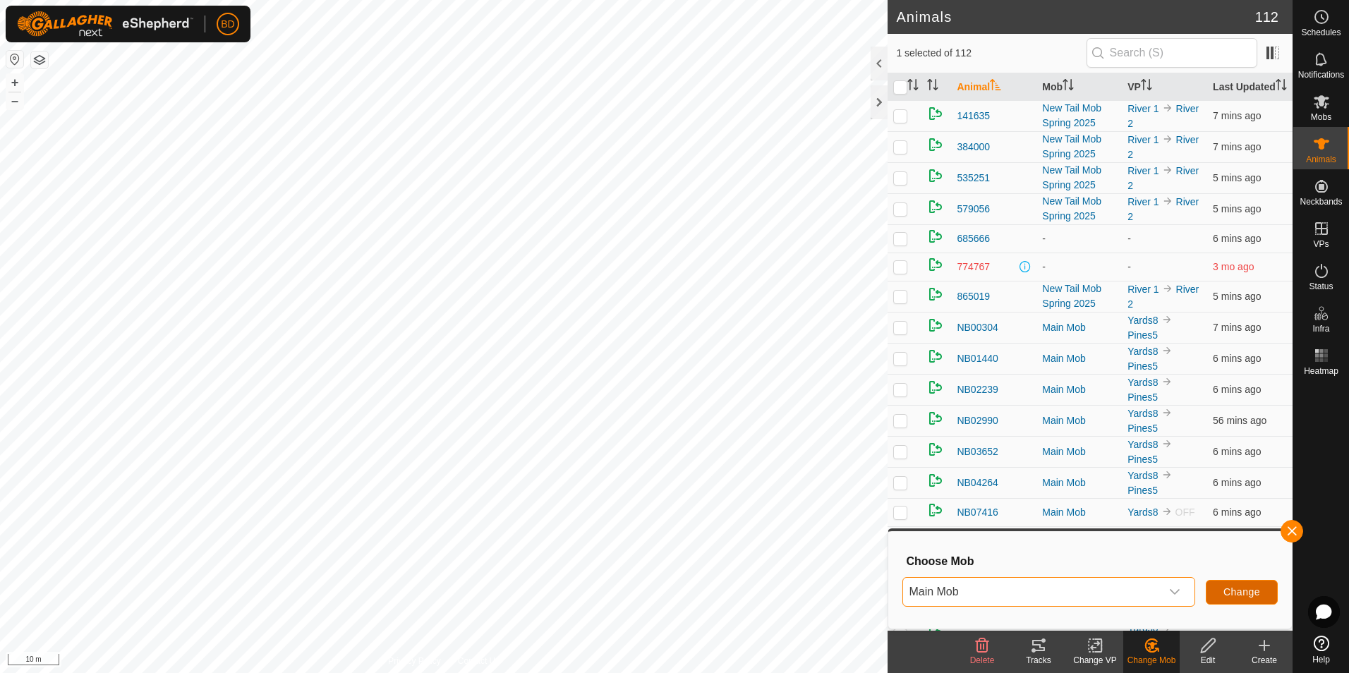
click at [1227, 593] on span "Change" at bounding box center [1241, 591] width 37 height 11
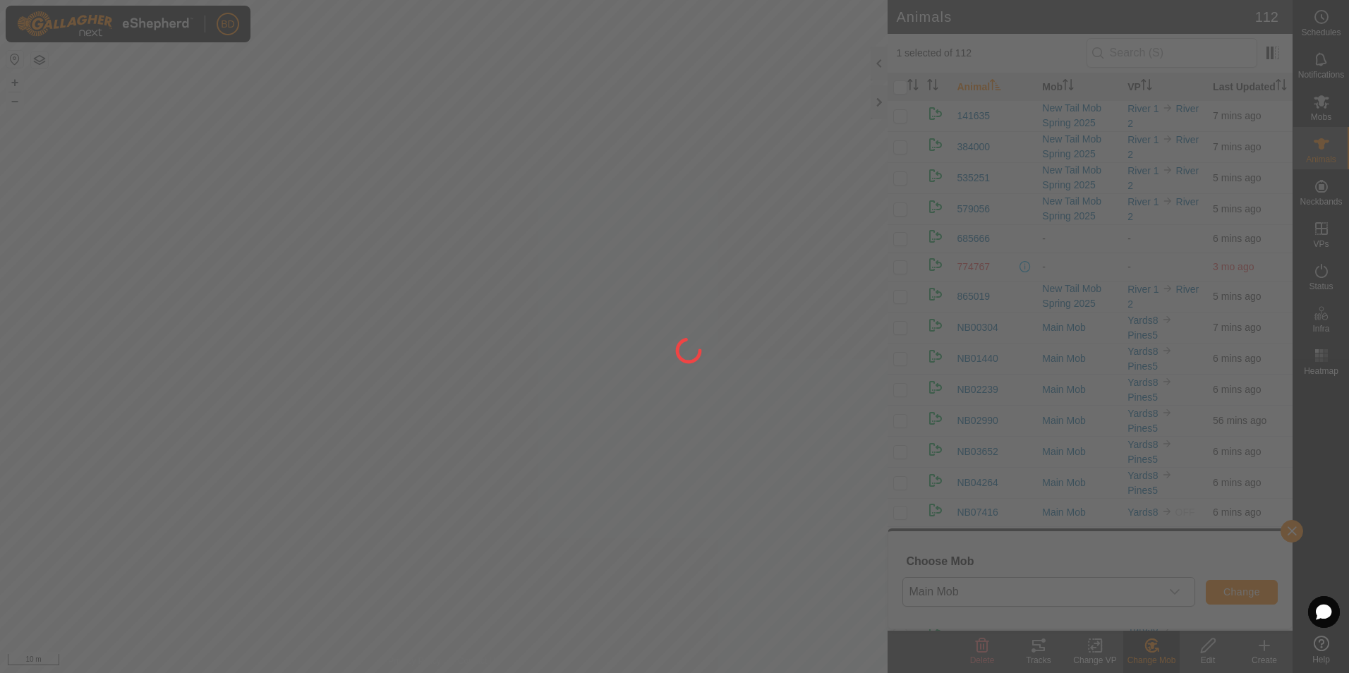
checkbox input "false"
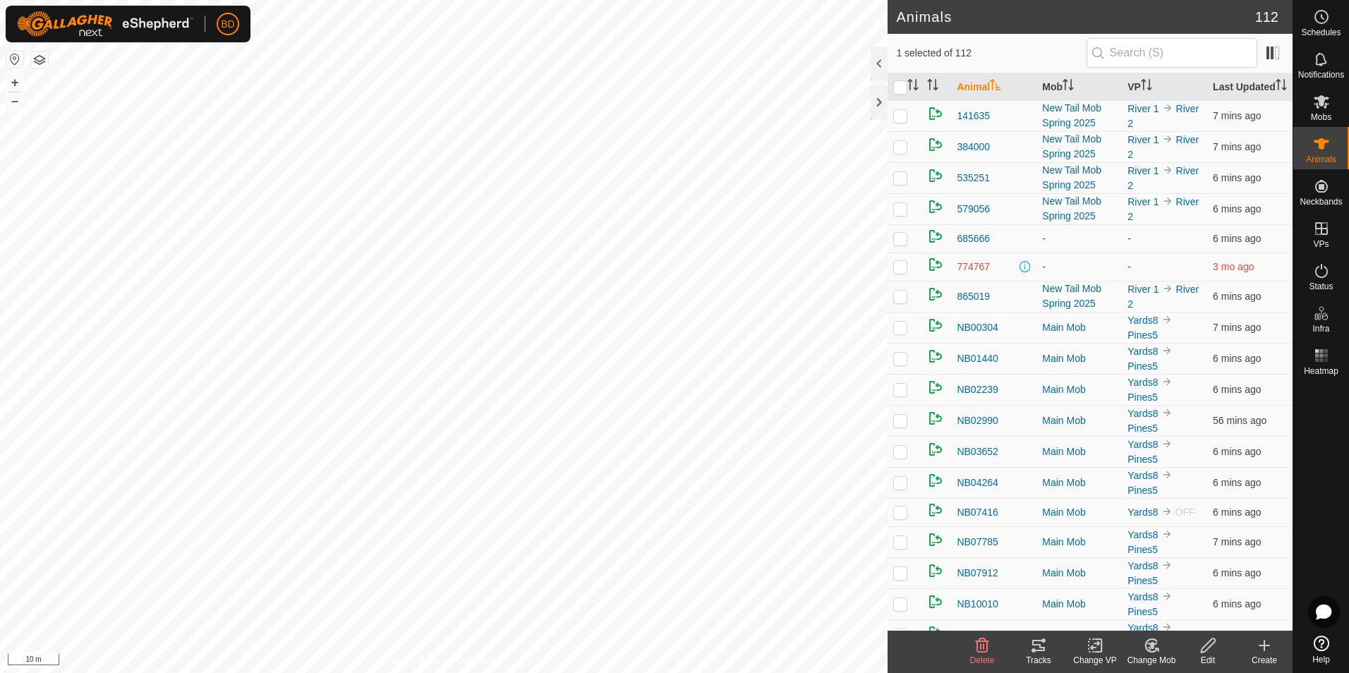
click at [1151, 654] on div "Change Mob" at bounding box center [1151, 660] width 56 height 13
click at [1168, 584] on link "Choose Mob..." at bounding box center [1194, 585] width 140 height 28
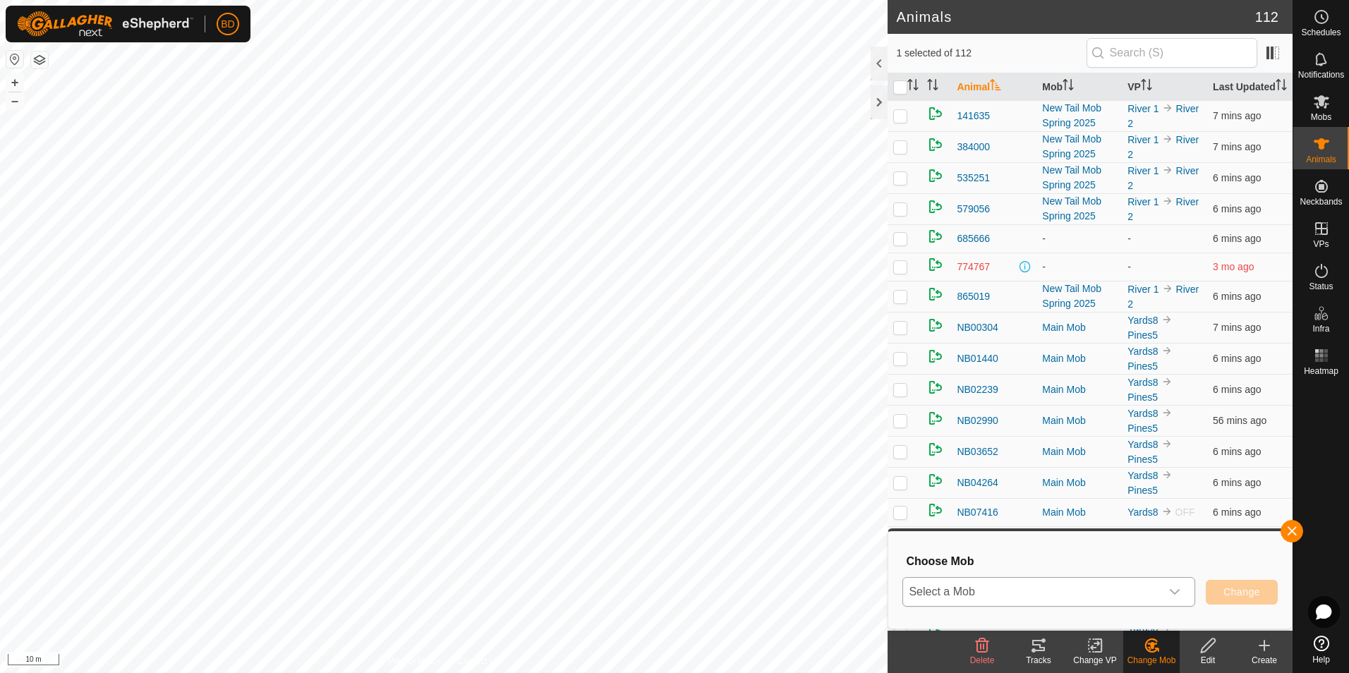
click at [1181, 595] on div "dropdown trigger" at bounding box center [1174, 592] width 28 height 28
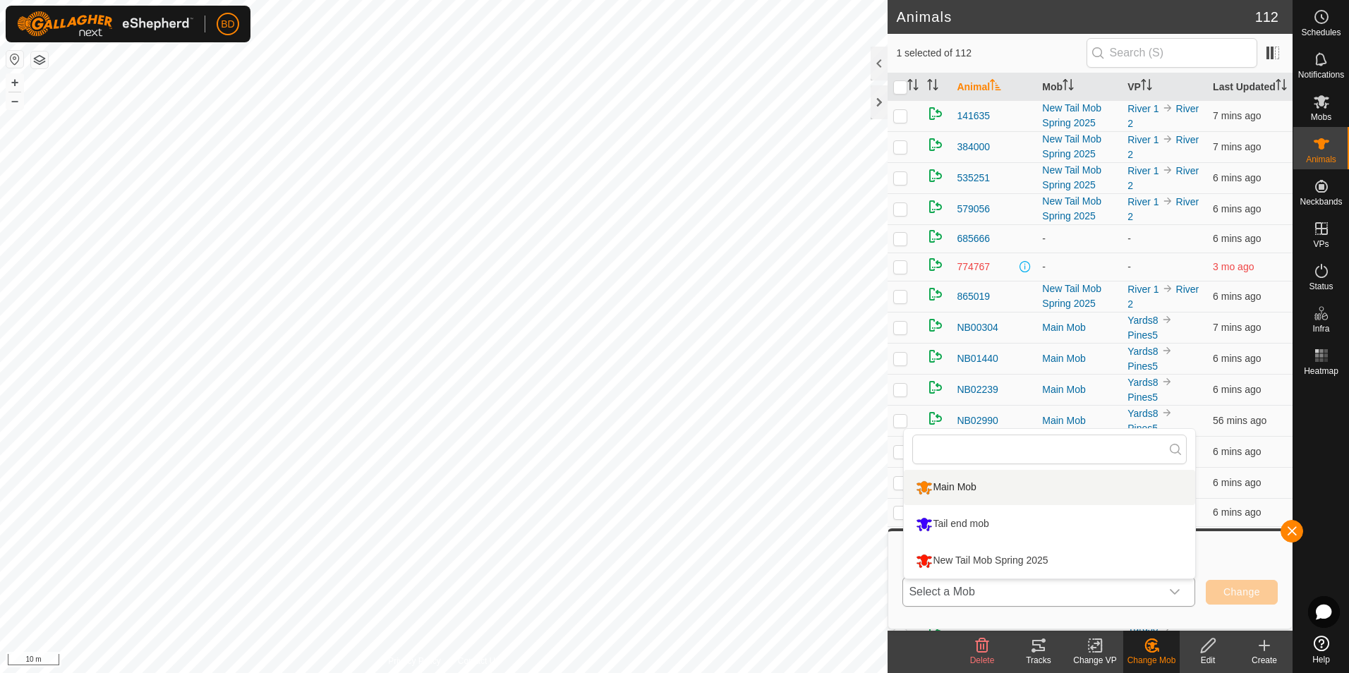
click at [973, 491] on li "Main Mob" at bounding box center [1049, 487] width 291 height 35
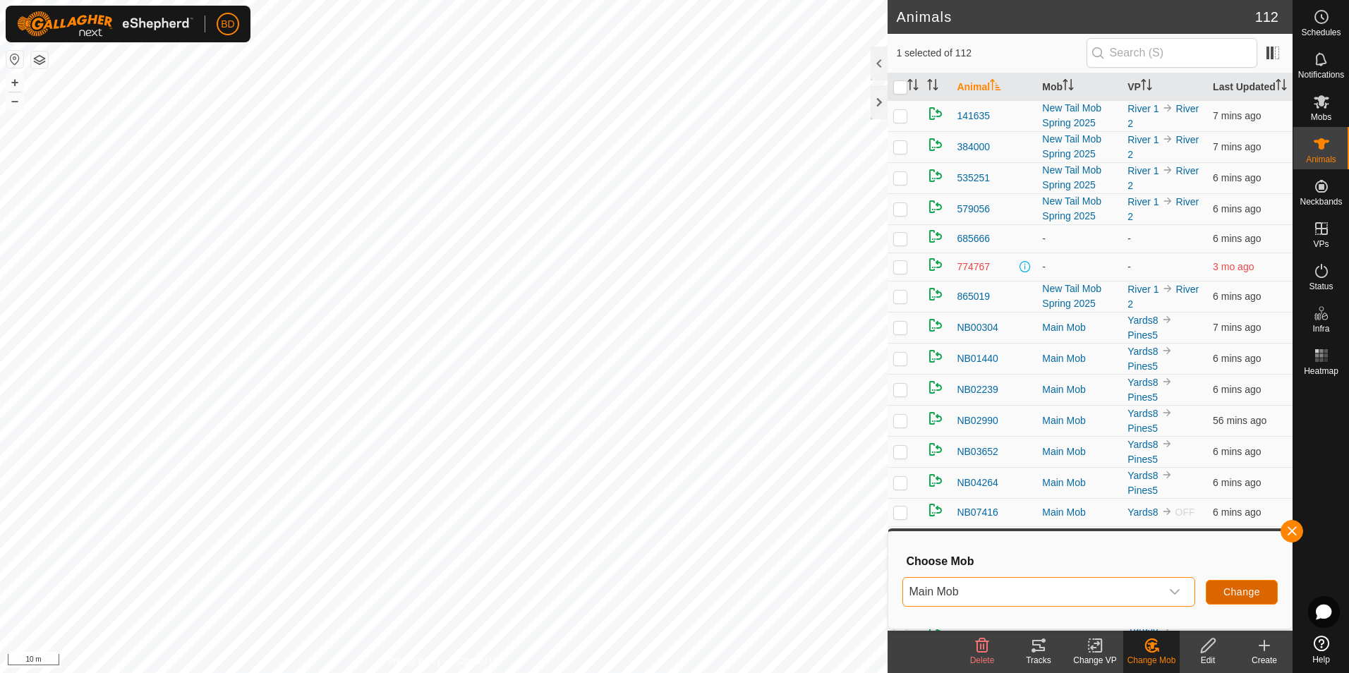
click at [1220, 595] on button "Change" at bounding box center [1242, 592] width 72 height 25
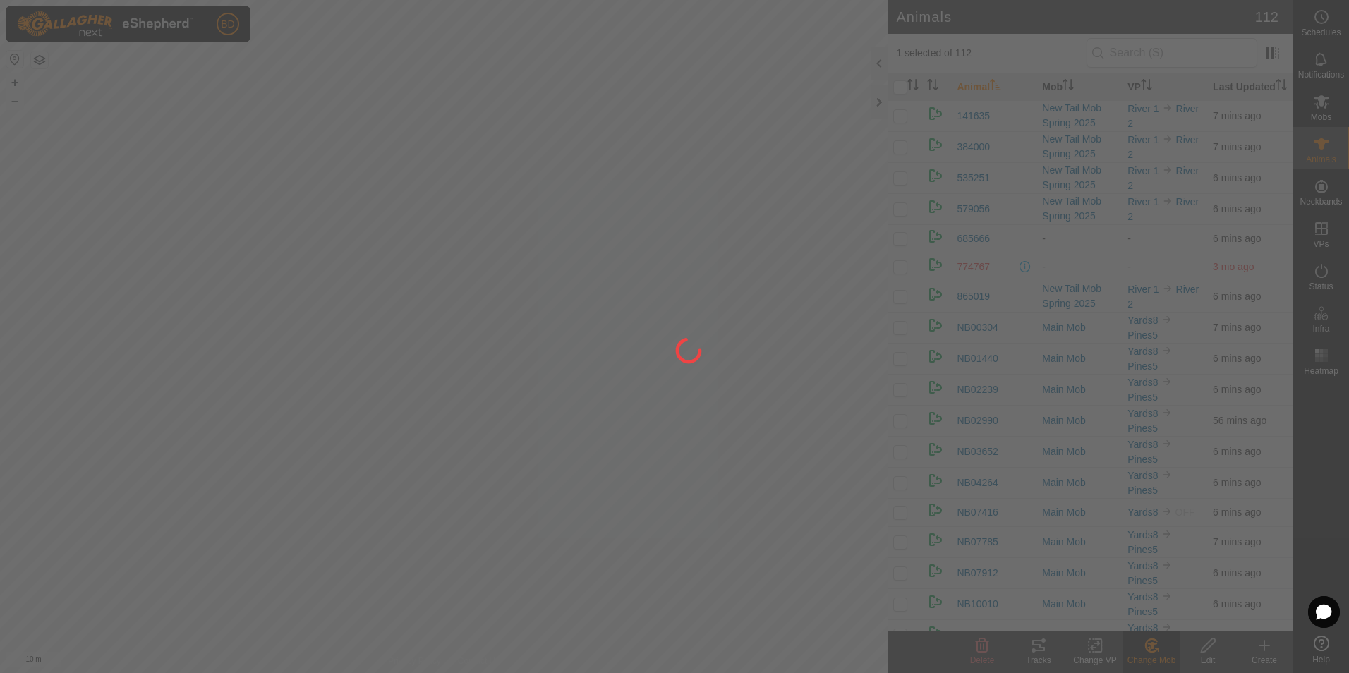
checkbox input "false"
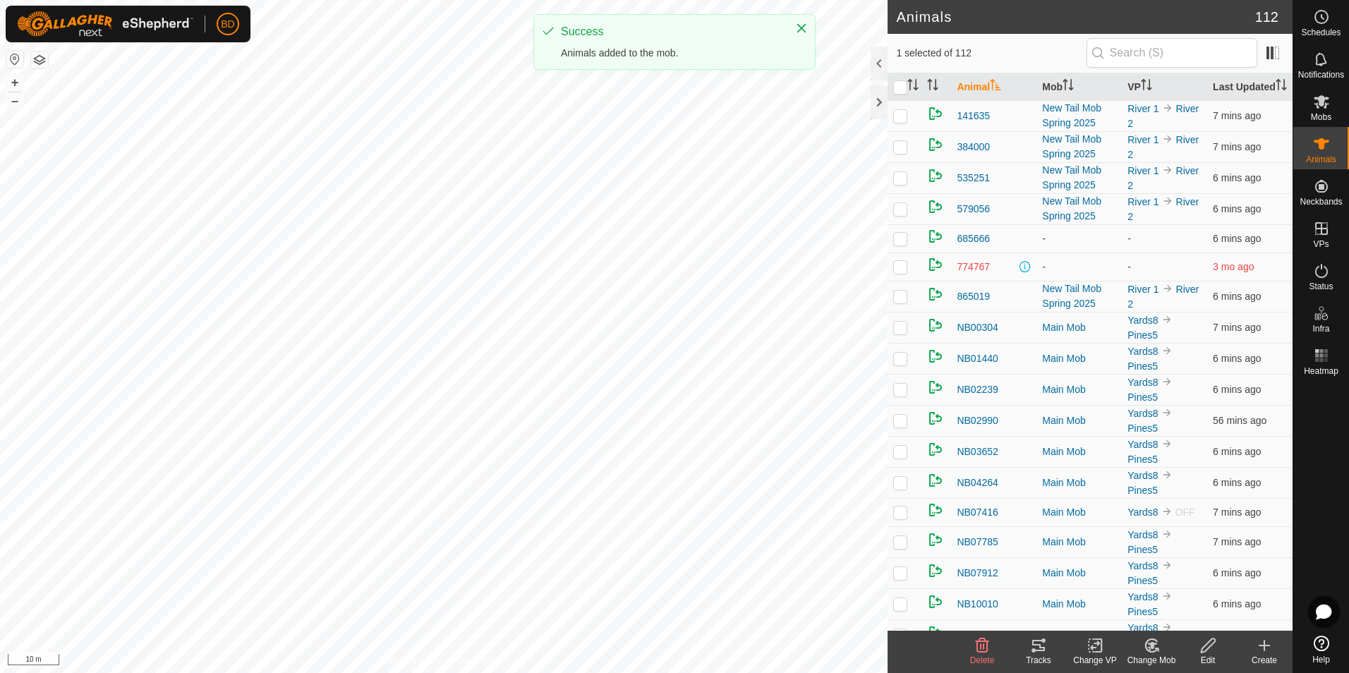
click at [1157, 649] on icon at bounding box center [1151, 645] width 12 height 13
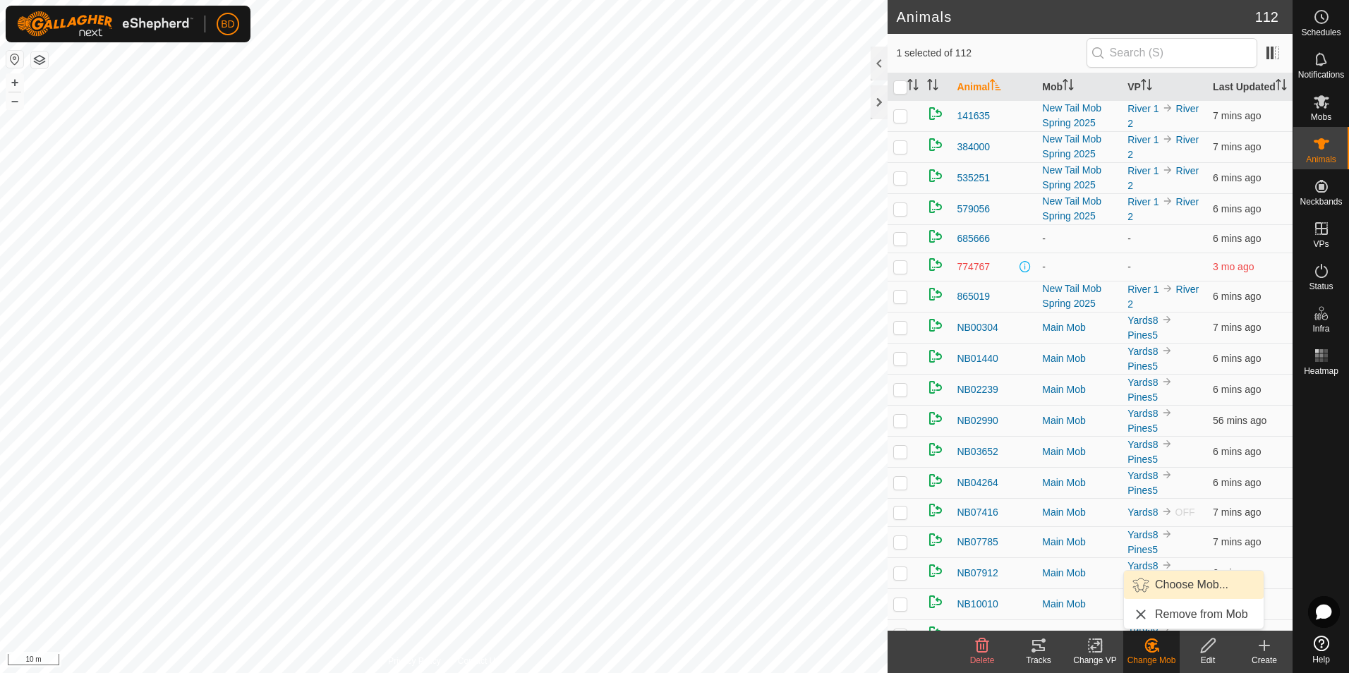
click at [1194, 583] on link "Choose Mob..." at bounding box center [1194, 585] width 140 height 28
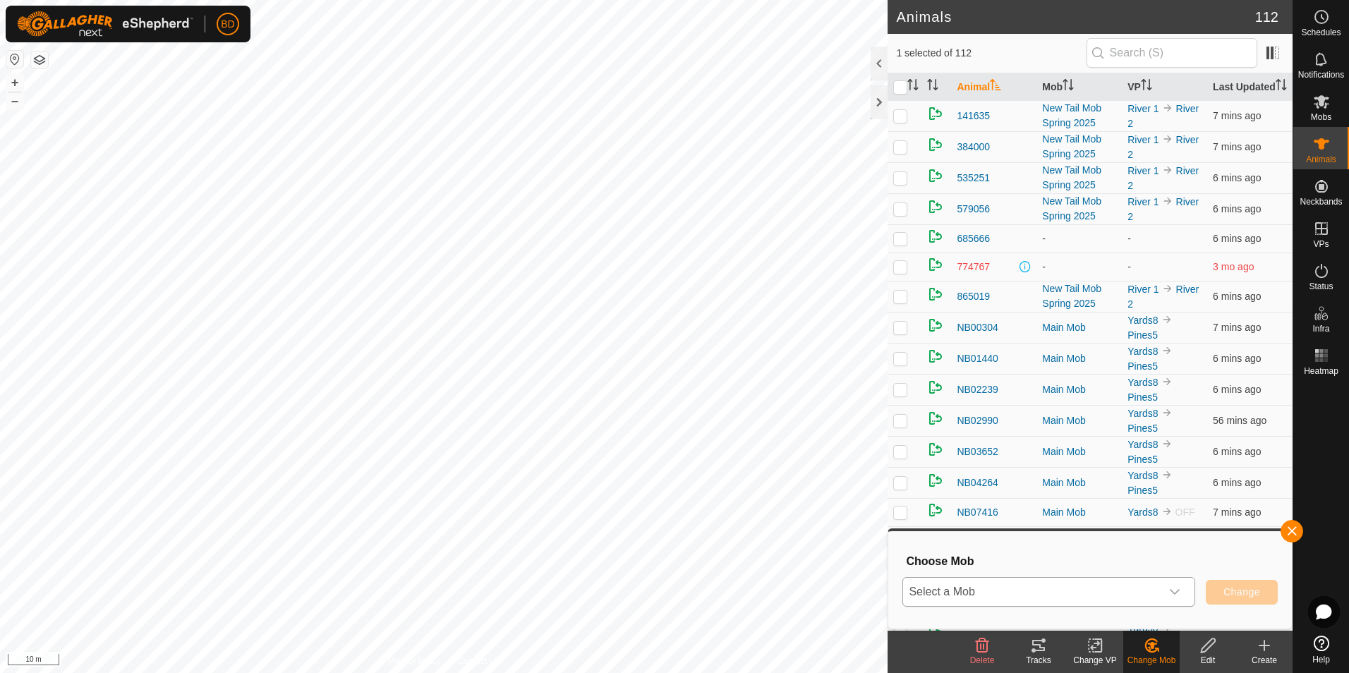
click at [1182, 593] on div "dropdown trigger" at bounding box center [1174, 592] width 28 height 28
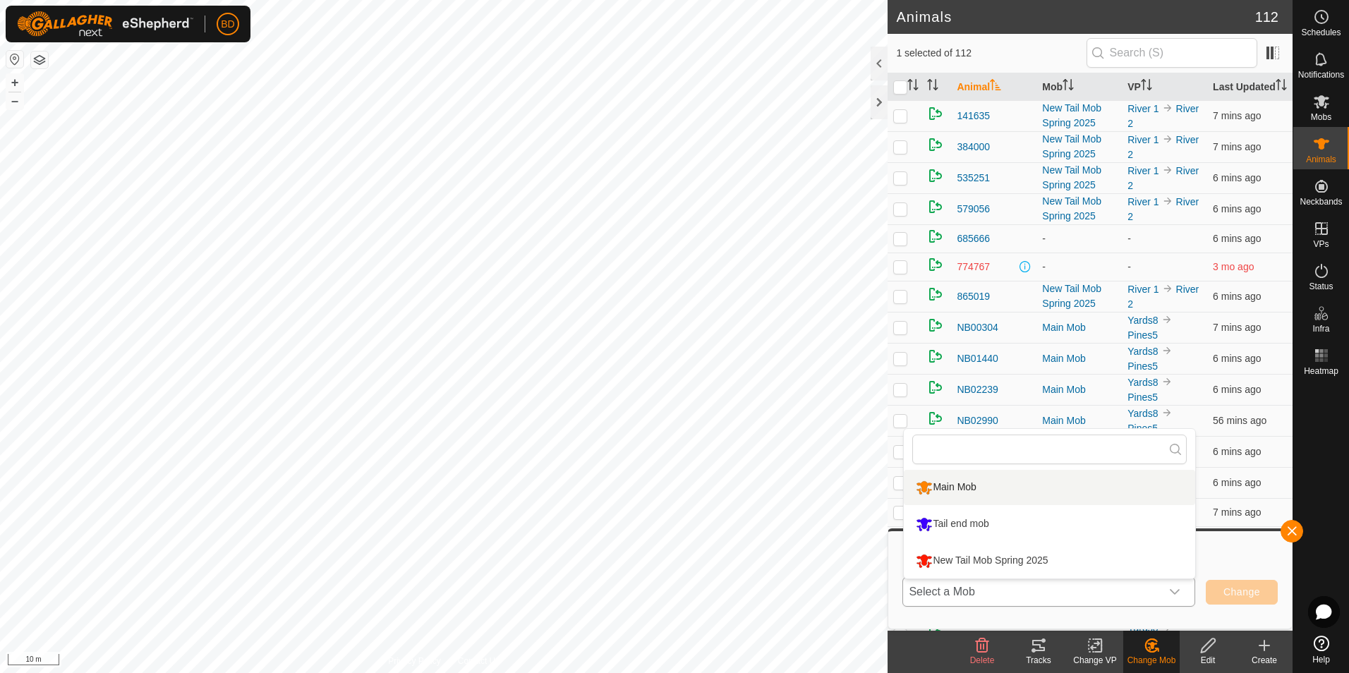
click at [979, 487] on li "Main Mob" at bounding box center [1049, 487] width 291 height 35
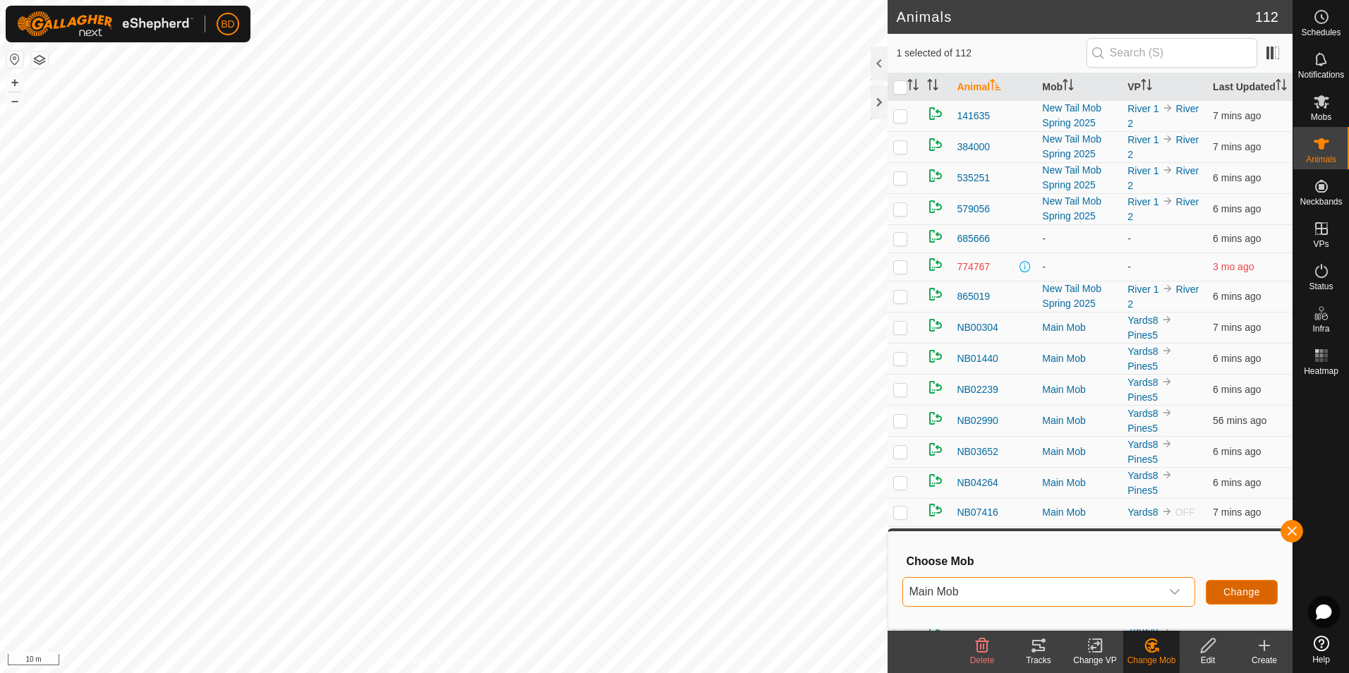
click at [1244, 598] on button "Change" at bounding box center [1242, 592] width 72 height 25
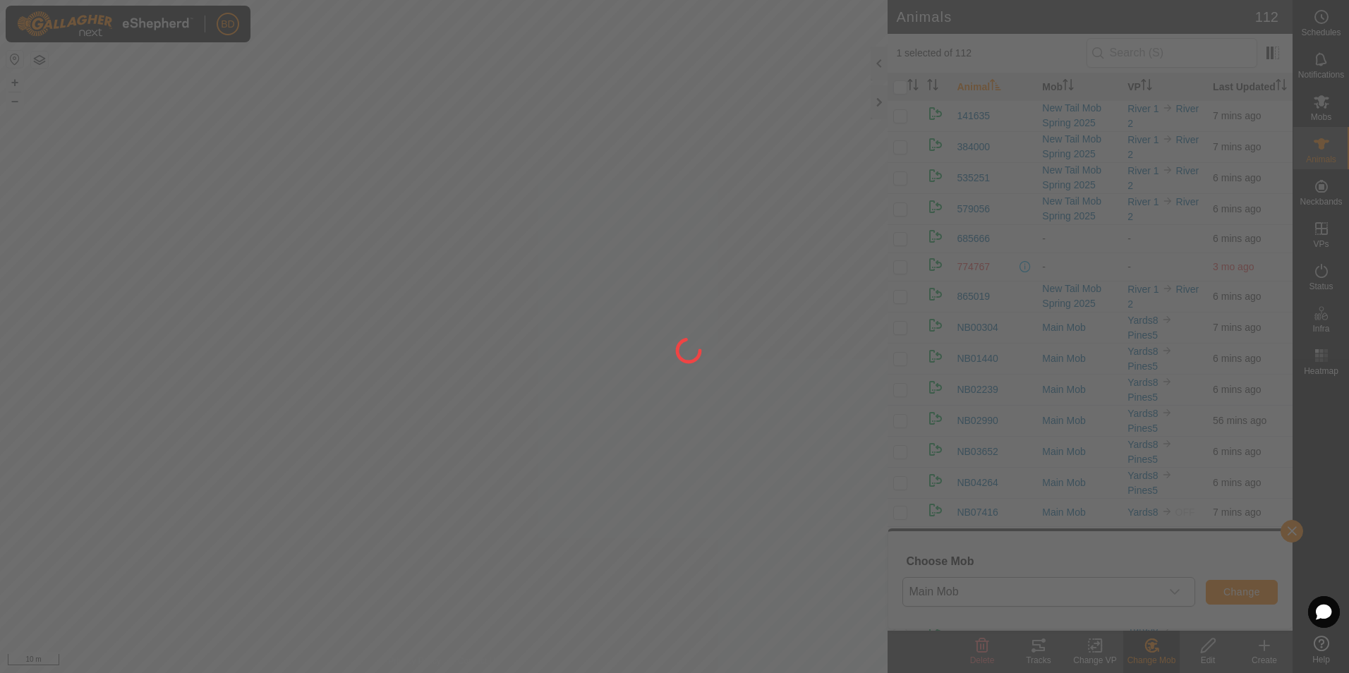
checkbox input "false"
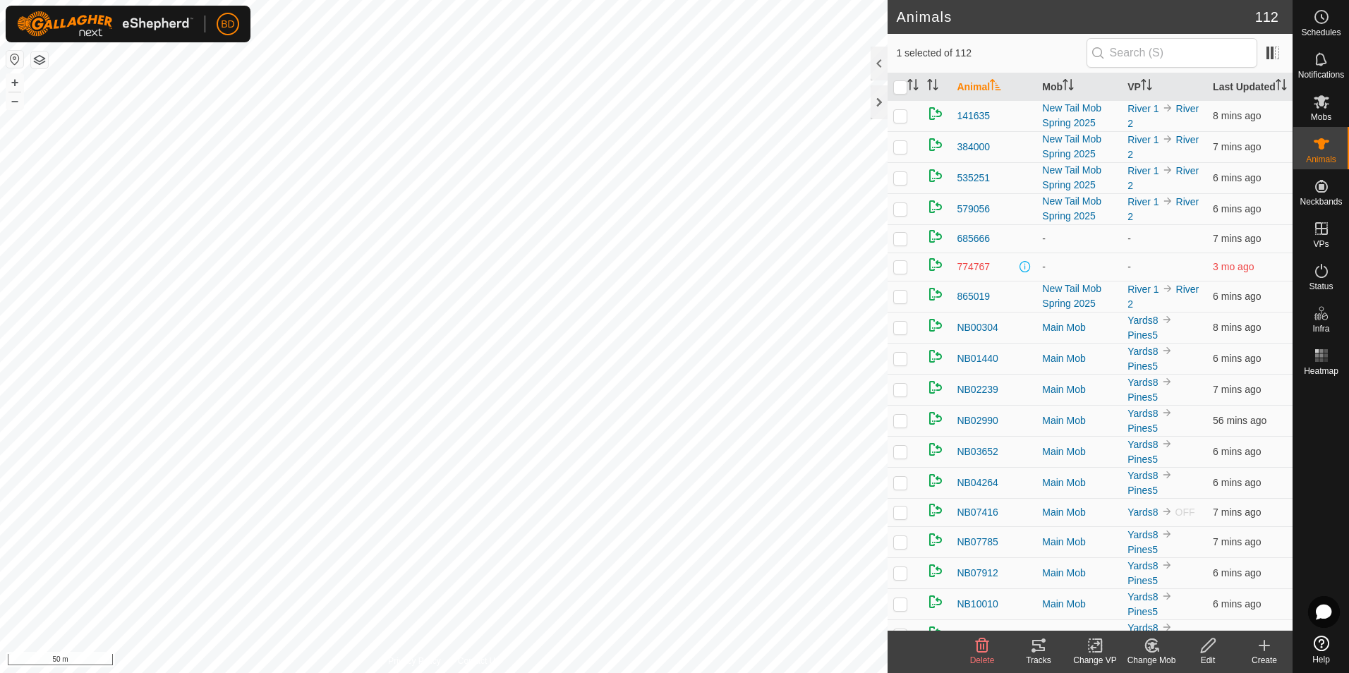
click at [1152, 651] on icon at bounding box center [1151, 645] width 12 height 13
click at [1164, 585] on link "Choose Mob..." at bounding box center [1194, 585] width 140 height 28
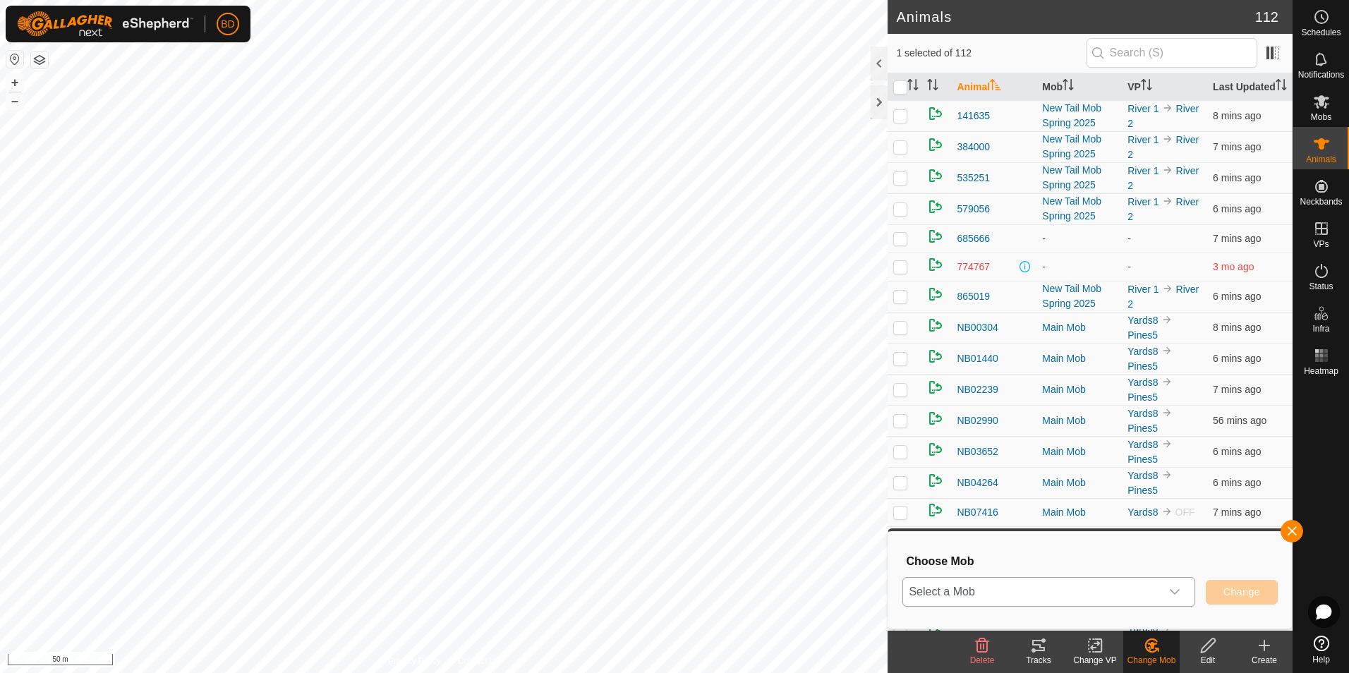
drag, startPoint x: 1181, startPoint y: 599, endPoint x: 1159, endPoint y: 595, distance: 22.2
click at [1180, 599] on div "dropdown trigger" at bounding box center [1174, 592] width 28 height 28
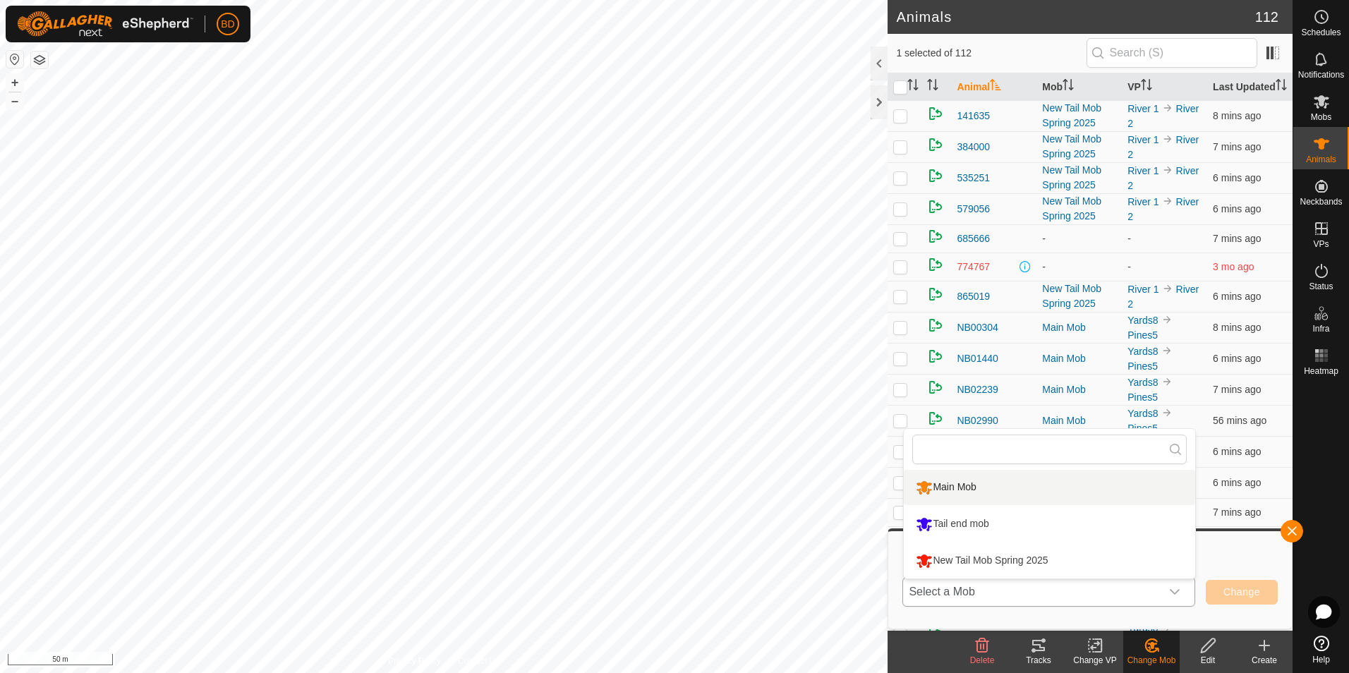
click at [952, 489] on li "Main Mob" at bounding box center [1049, 487] width 291 height 35
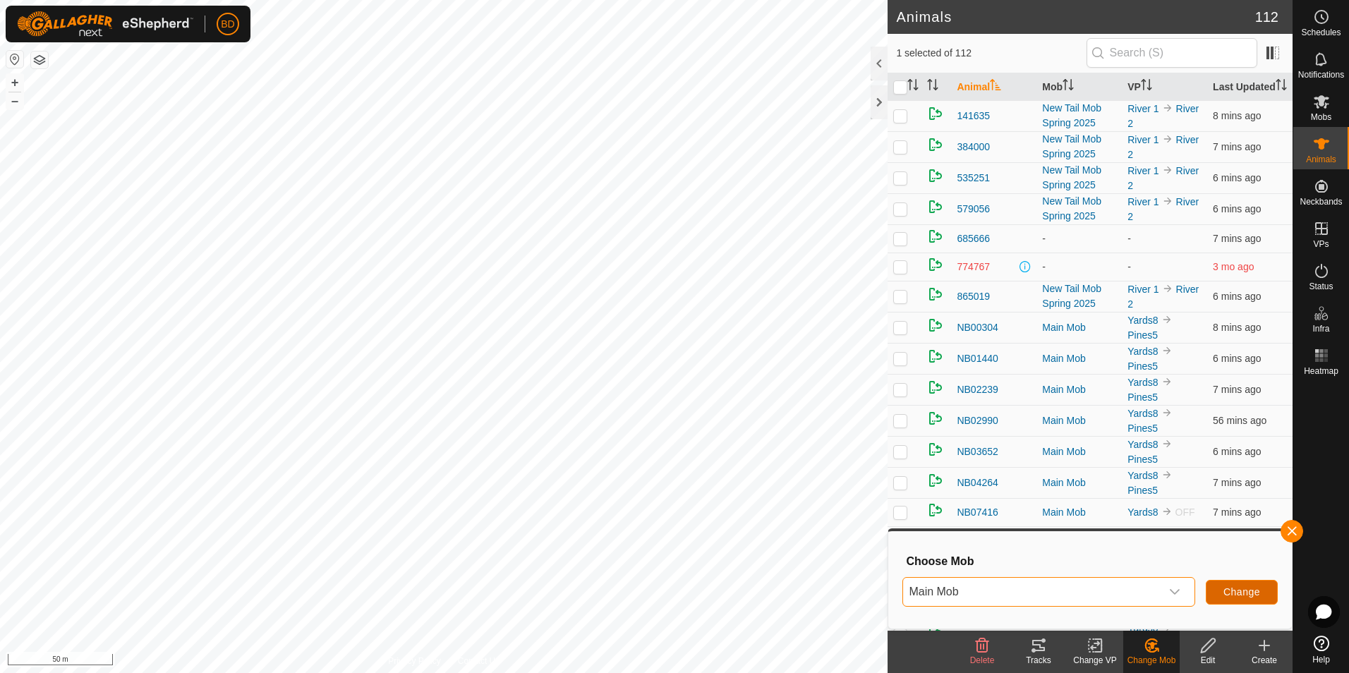
click at [1225, 592] on span "Change" at bounding box center [1241, 591] width 37 height 11
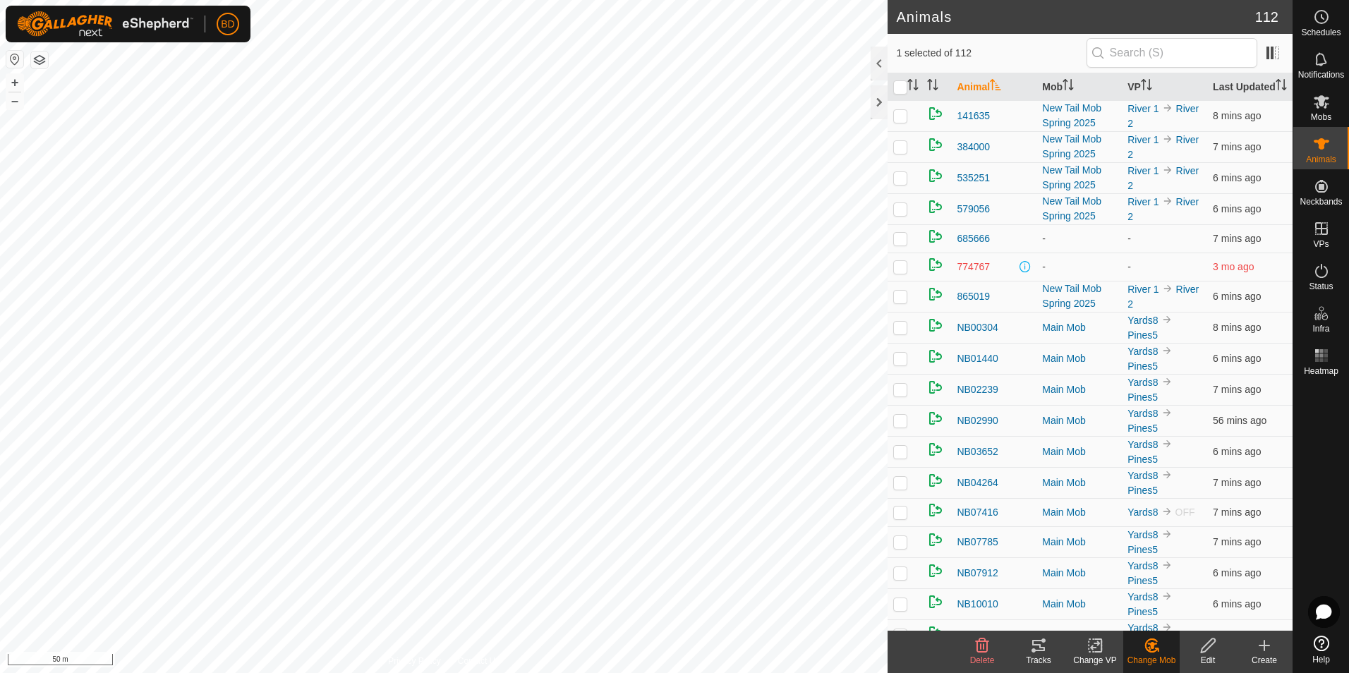
checkbox input "false"
click at [1155, 655] on div "Change Mob" at bounding box center [1151, 660] width 56 height 13
click at [1170, 587] on link "Choose Mob..." at bounding box center [1194, 585] width 140 height 28
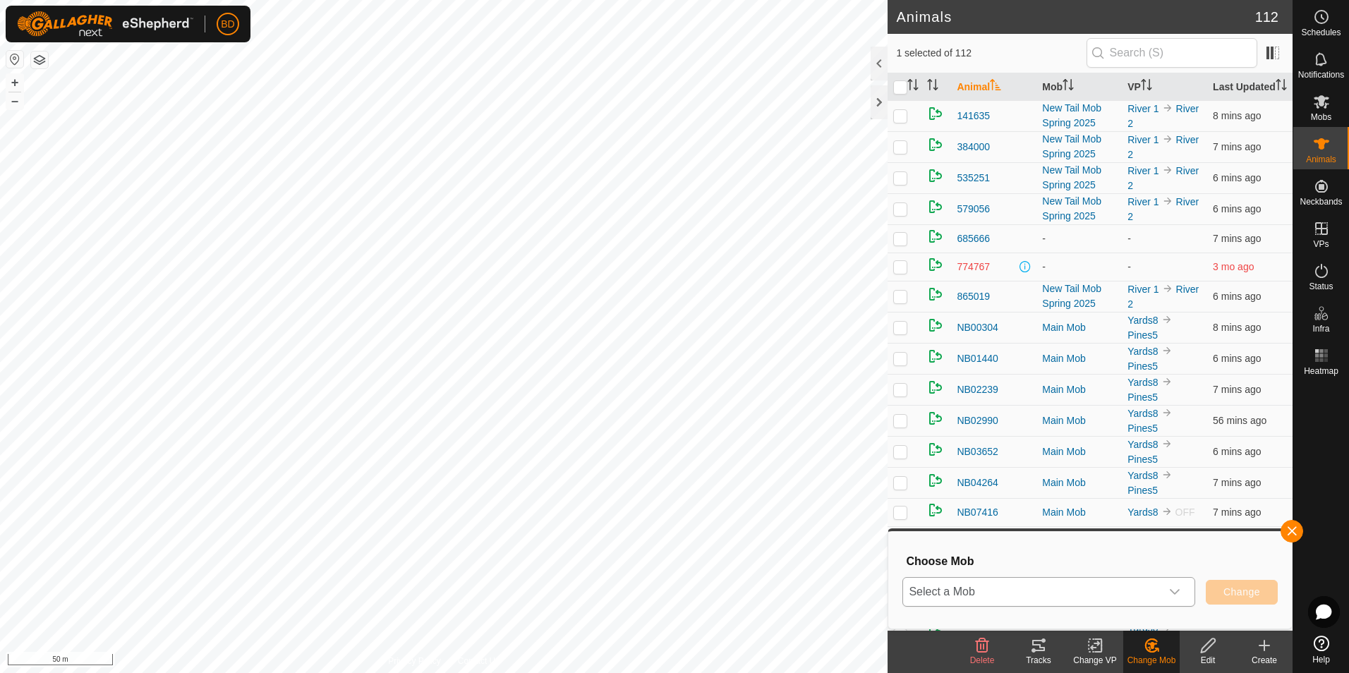
click at [1180, 591] on icon "dropdown trigger" at bounding box center [1174, 591] width 11 height 11
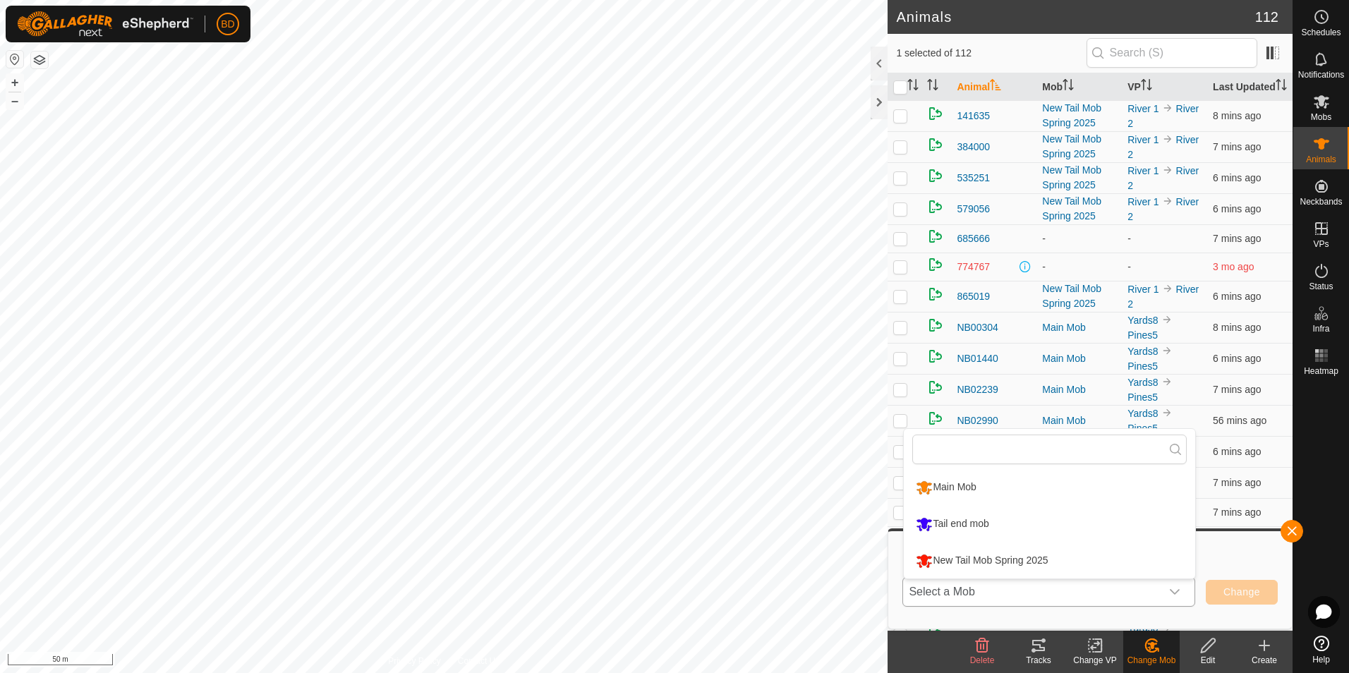
click at [1031, 492] on li "Main Mob" at bounding box center [1049, 487] width 291 height 35
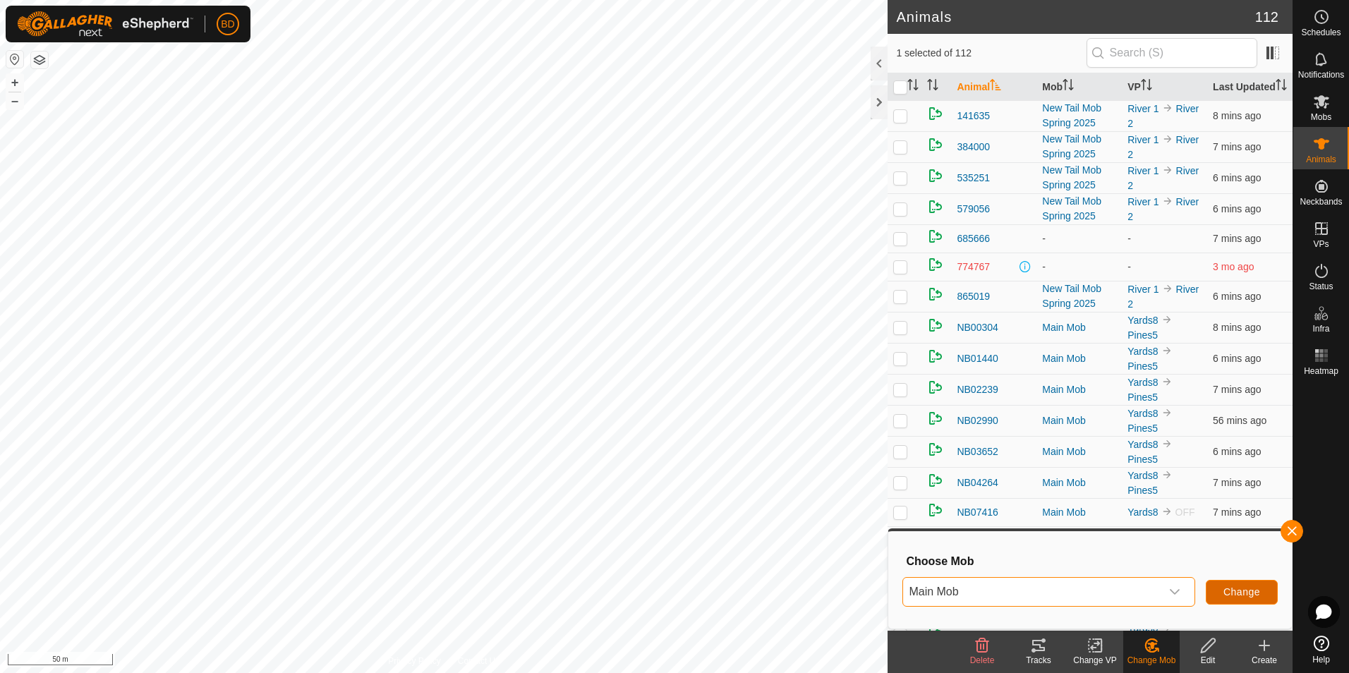
click at [1249, 590] on span "Change" at bounding box center [1241, 591] width 37 height 11
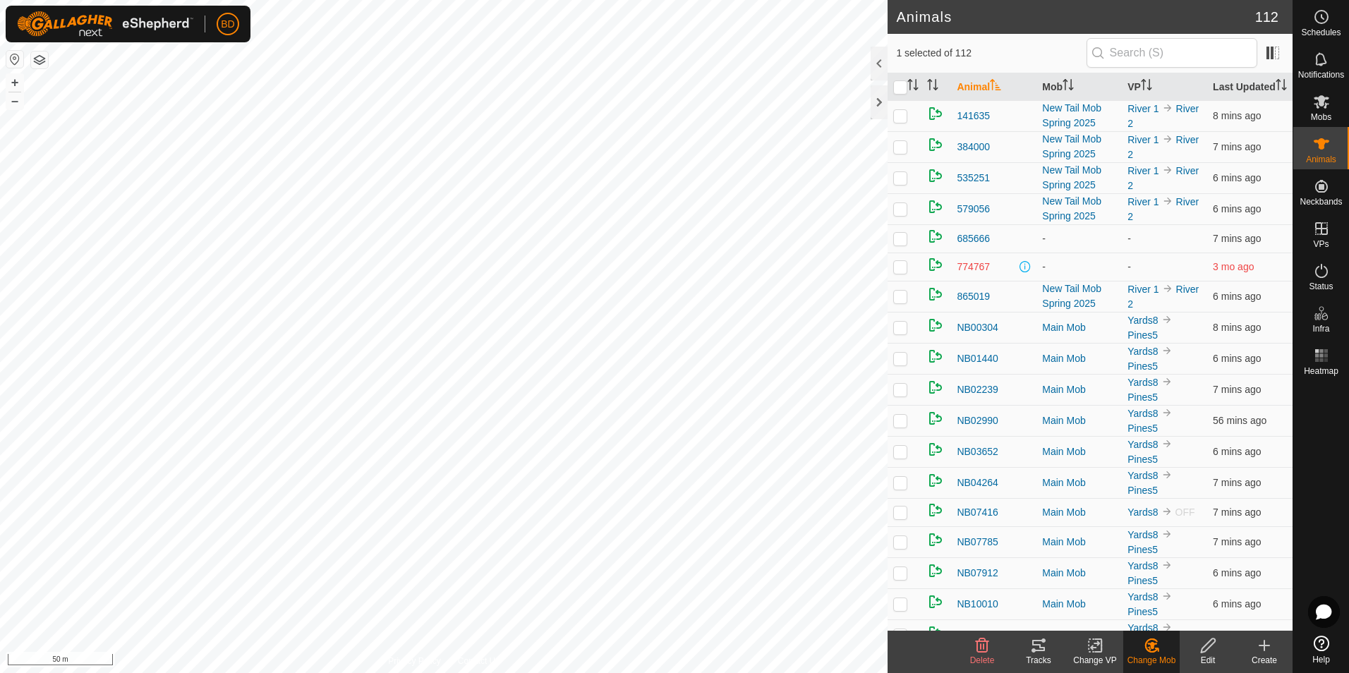
checkbox input "false"
click at [1151, 645] on icon at bounding box center [1152, 645] width 10 height 7
click at [1189, 587] on link "Choose Mob..." at bounding box center [1194, 585] width 140 height 28
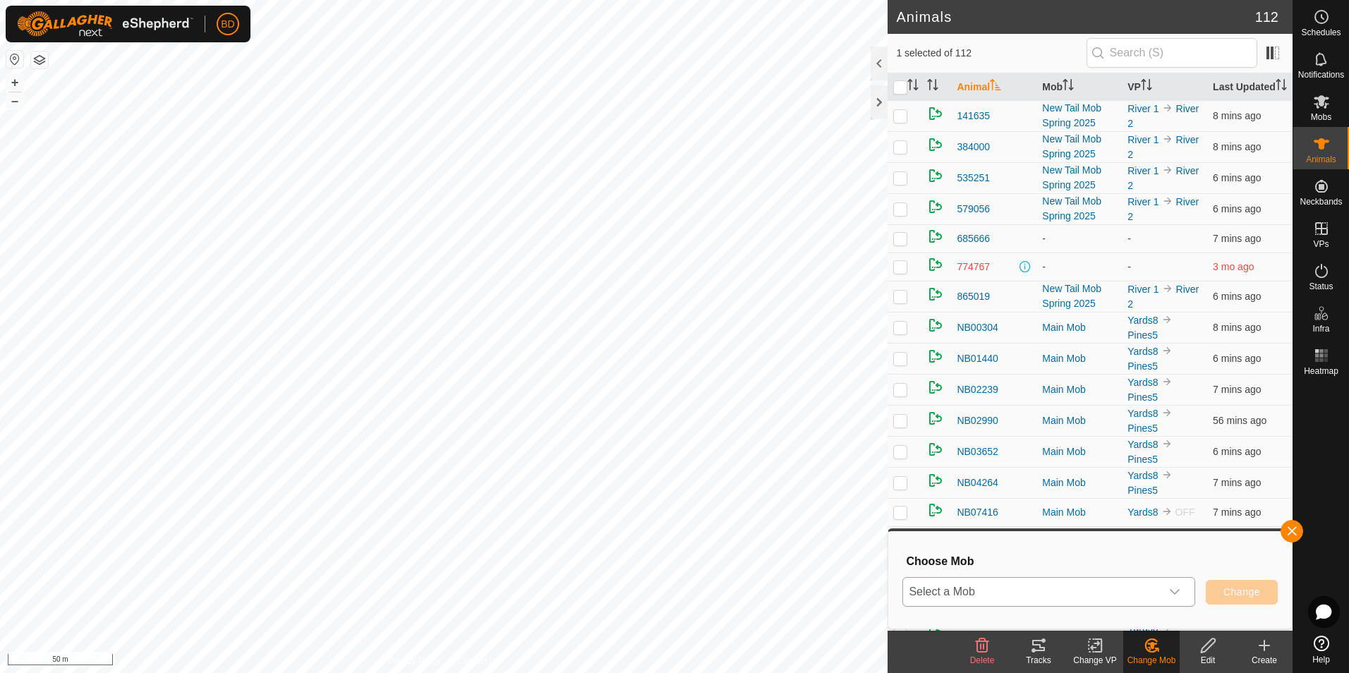
click at [1176, 593] on icon "dropdown trigger" at bounding box center [1174, 591] width 11 height 11
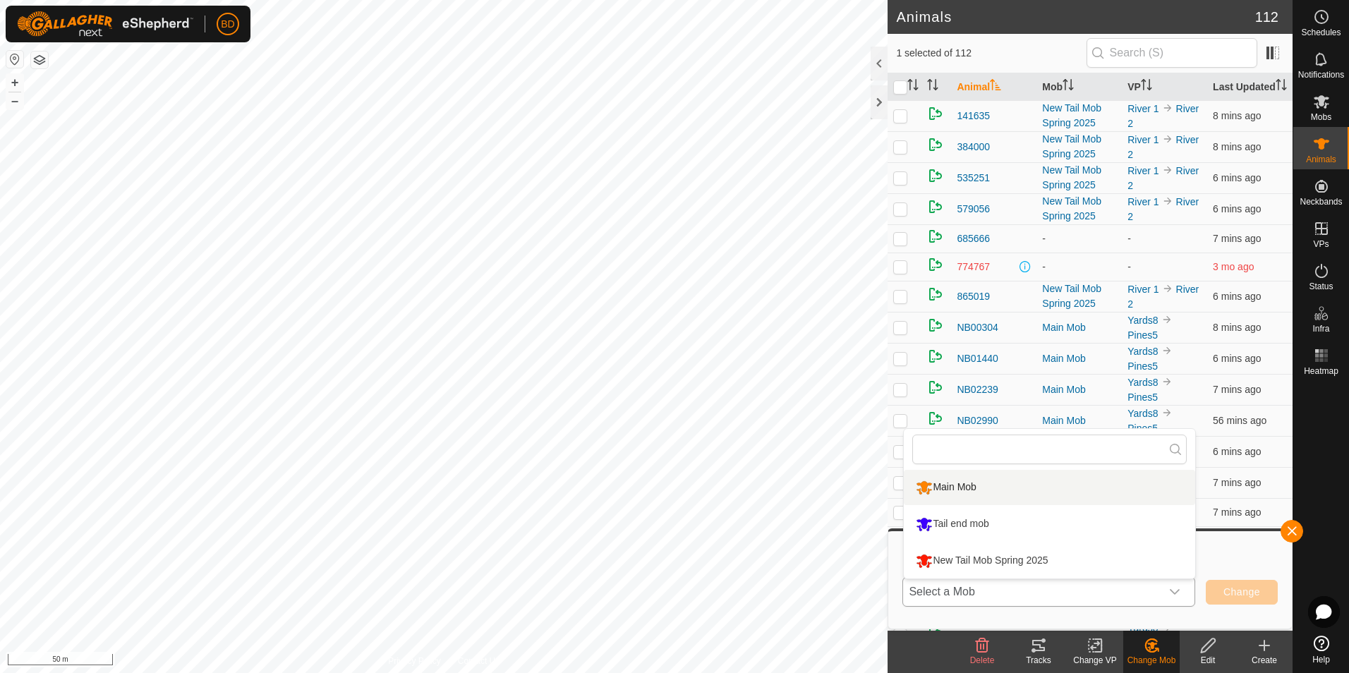
click at [964, 487] on li "Main Mob" at bounding box center [1049, 487] width 291 height 35
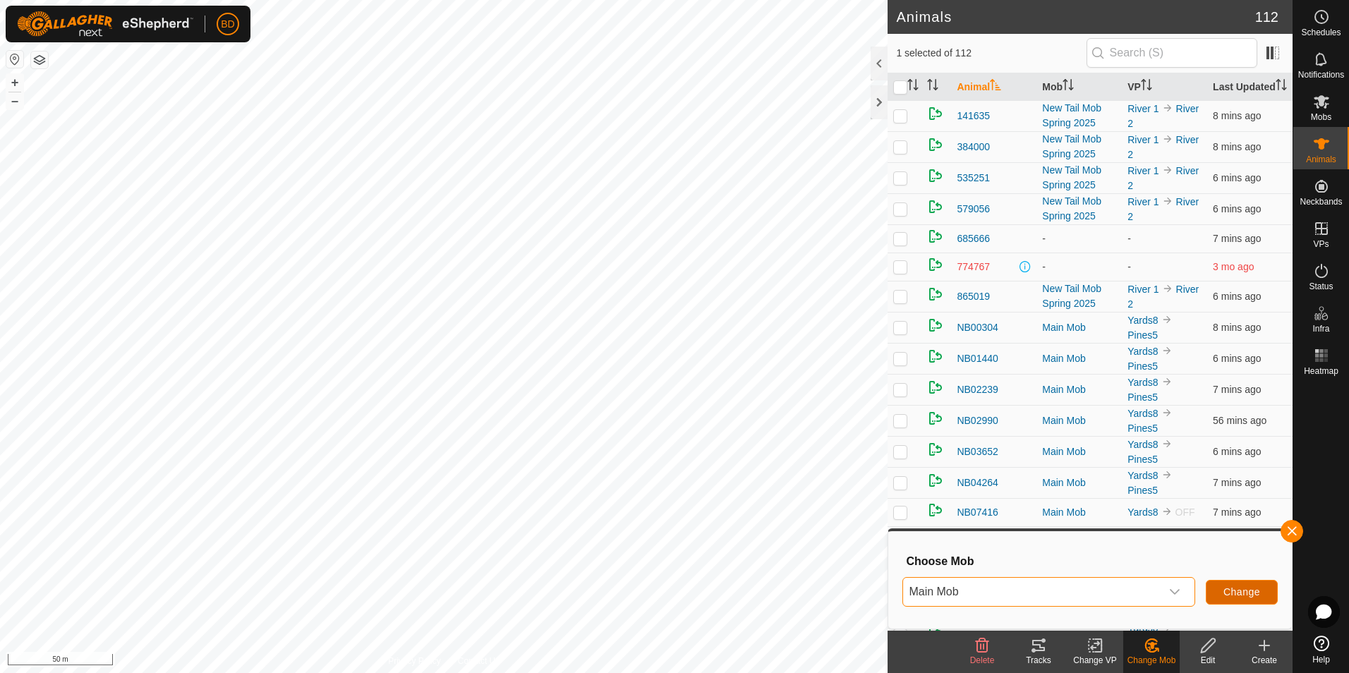
click at [1236, 592] on span "Change" at bounding box center [1241, 591] width 37 height 11
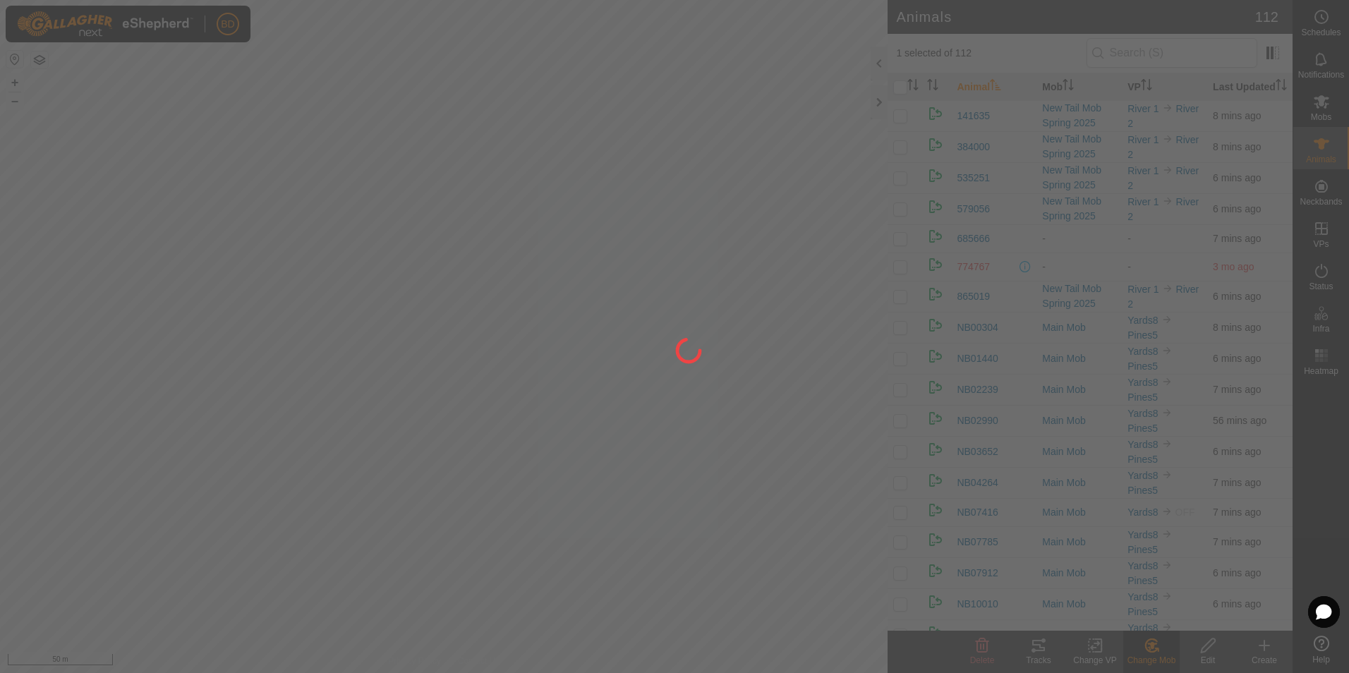
checkbox input "false"
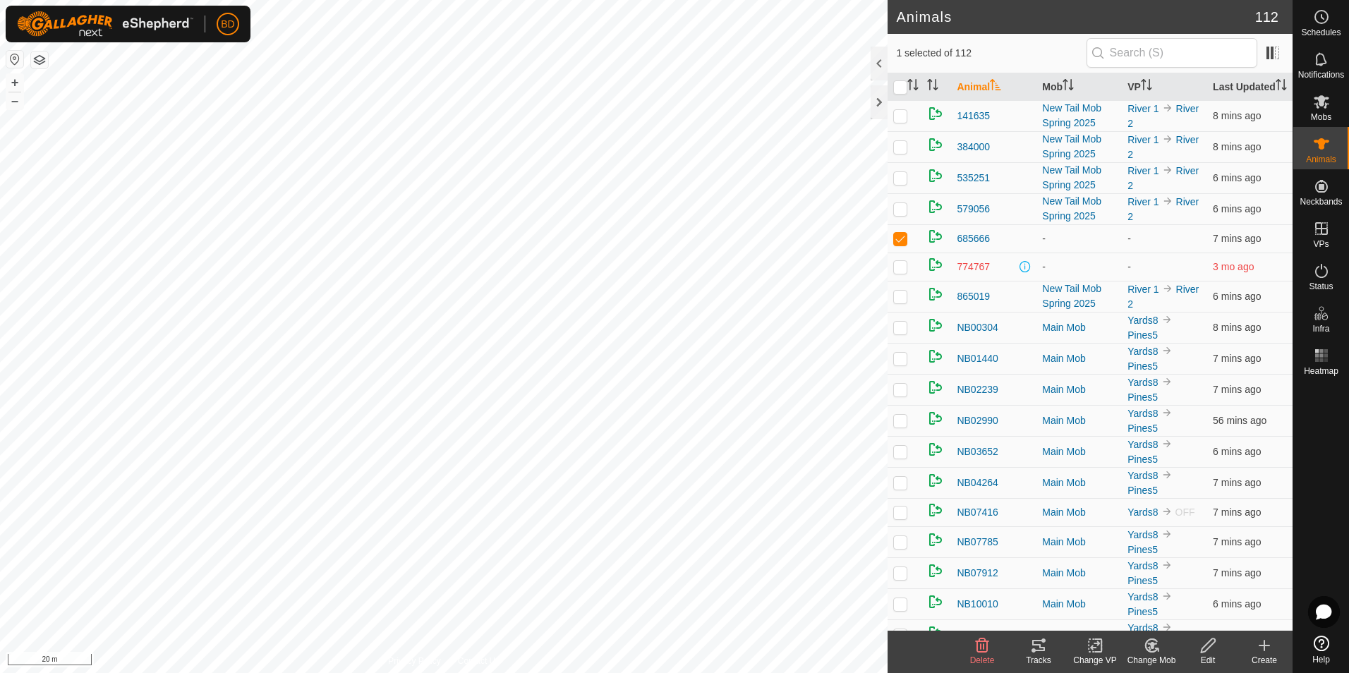
click at [1148, 648] on icon at bounding box center [1149, 648] width 4 height 4
click at [1165, 575] on link "Choose Mob..." at bounding box center [1194, 585] width 140 height 28
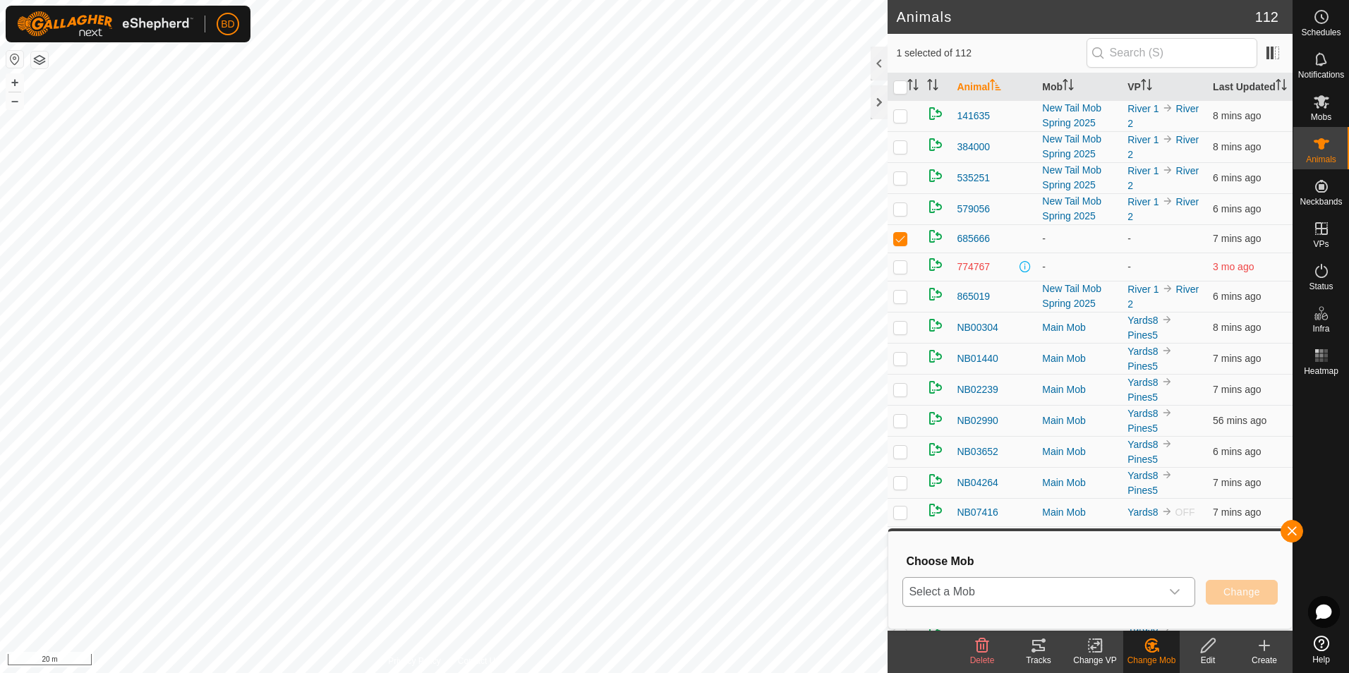
click at [1179, 591] on icon "dropdown trigger" at bounding box center [1174, 591] width 11 height 11
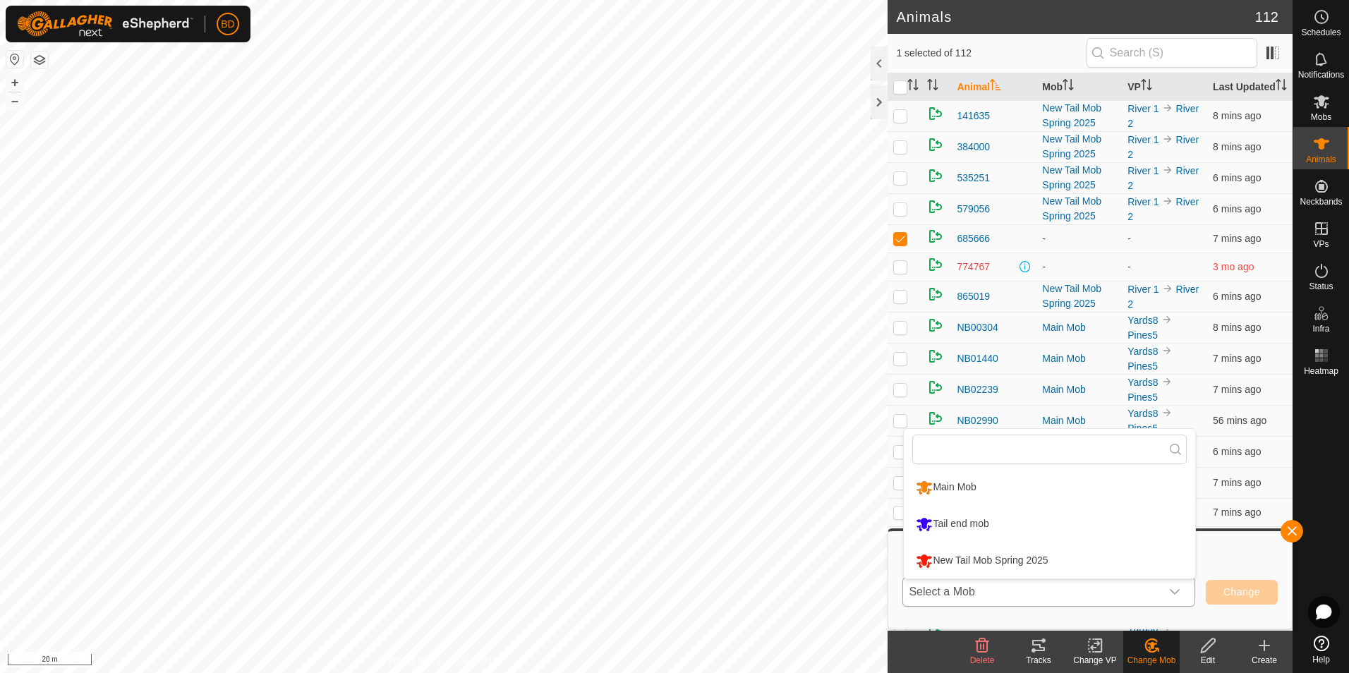
click at [1040, 490] on li "Main Mob" at bounding box center [1049, 487] width 291 height 35
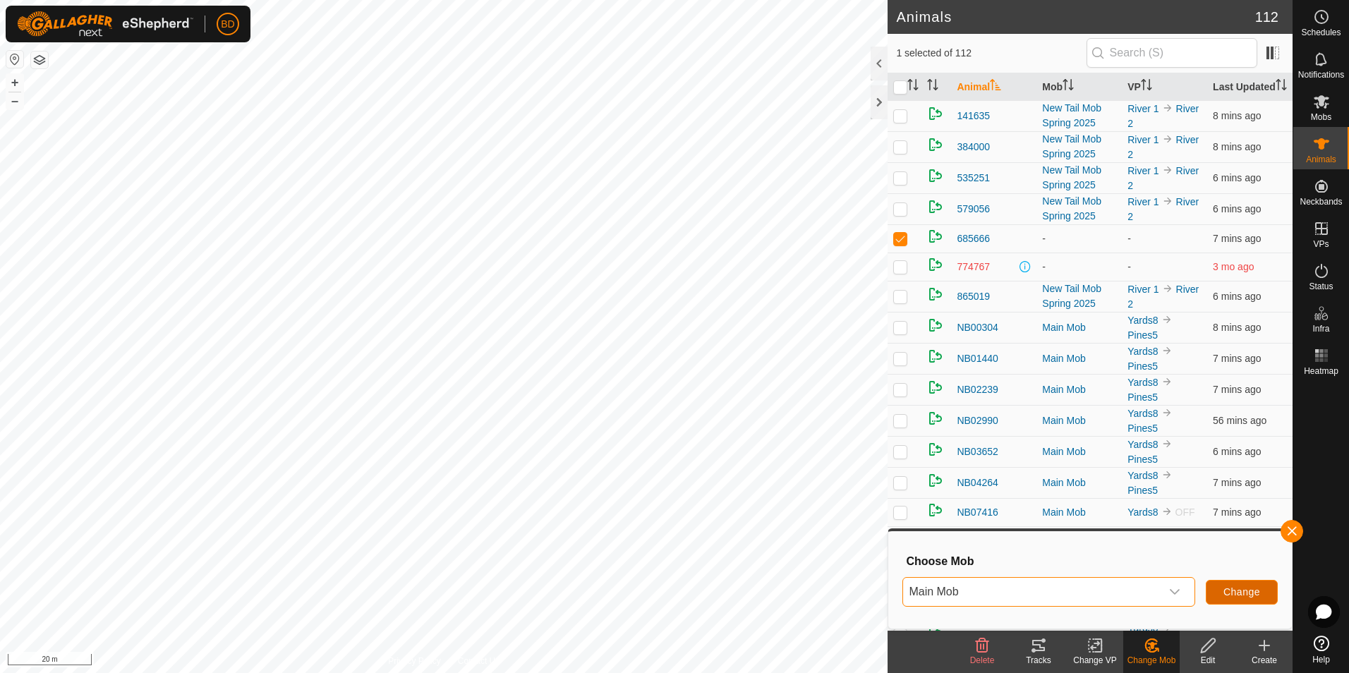
click at [1249, 590] on span "Change" at bounding box center [1241, 591] width 37 height 11
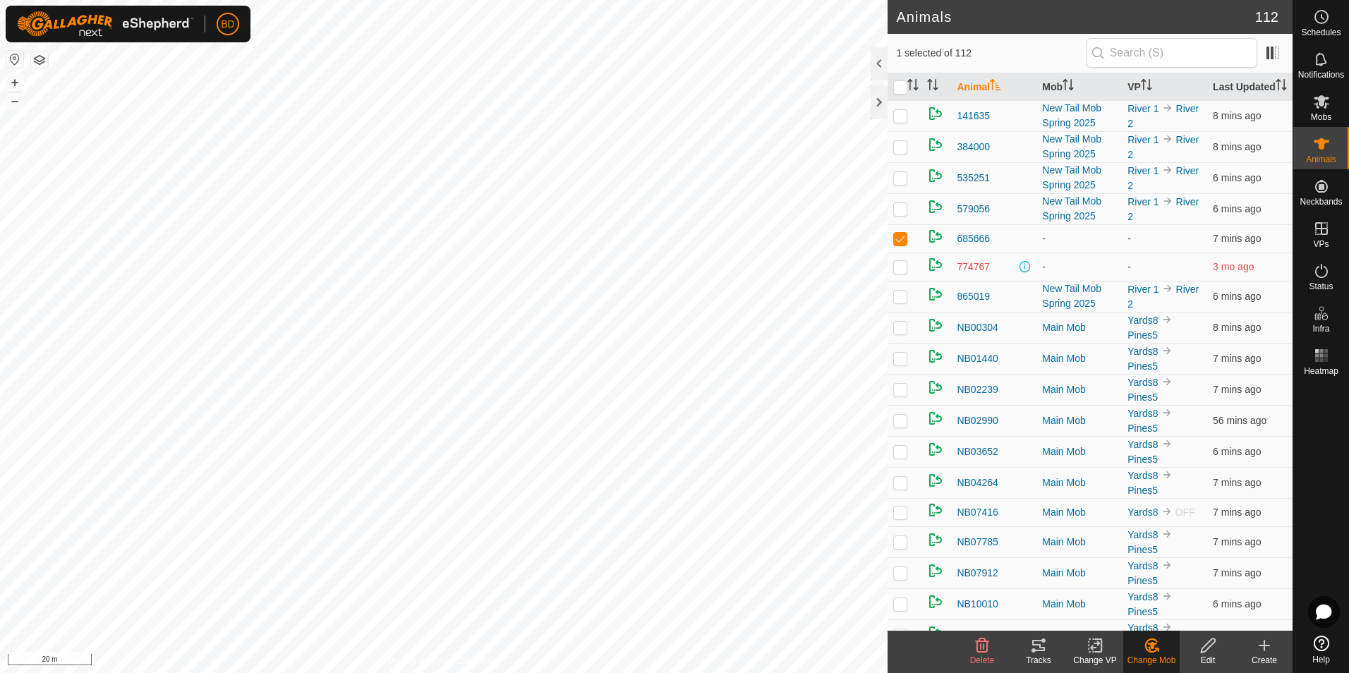
checkbox input "false"
click at [1149, 641] on icon at bounding box center [1152, 645] width 18 height 17
click at [1165, 581] on link "Choose Mob..." at bounding box center [1194, 585] width 140 height 28
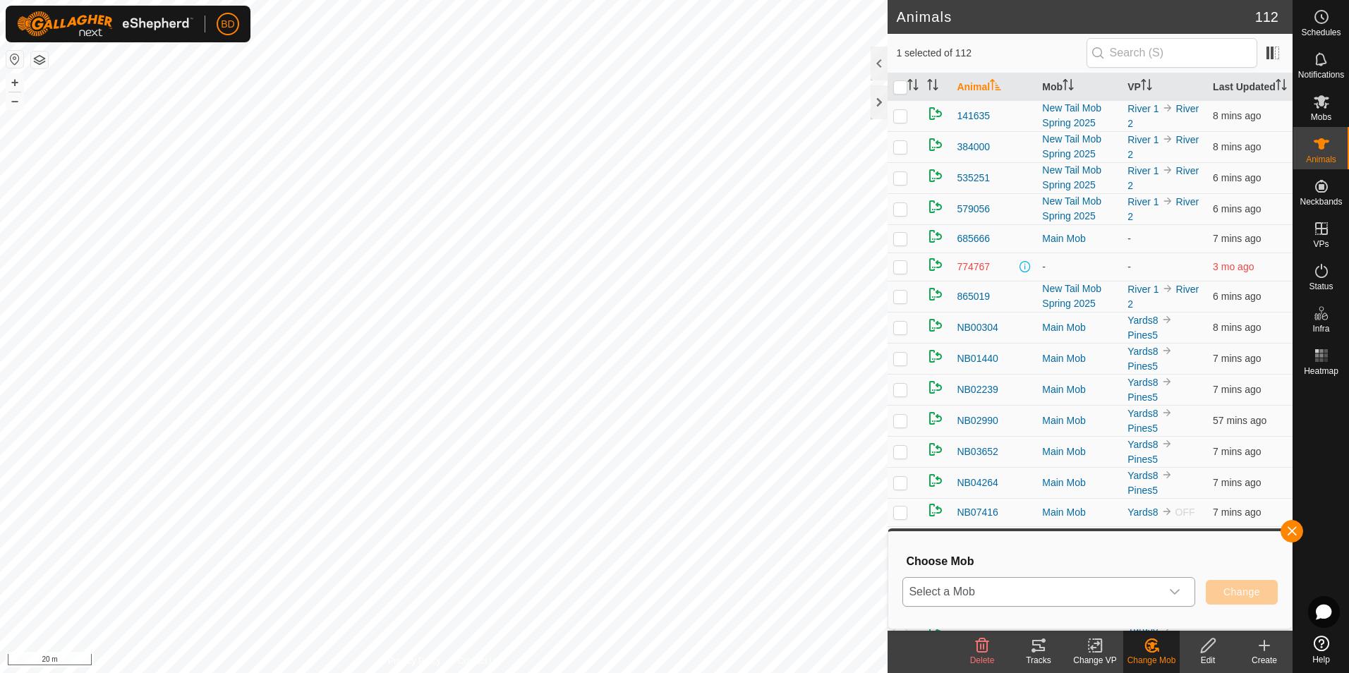
click at [1165, 593] on div "dropdown trigger" at bounding box center [1174, 592] width 28 height 28
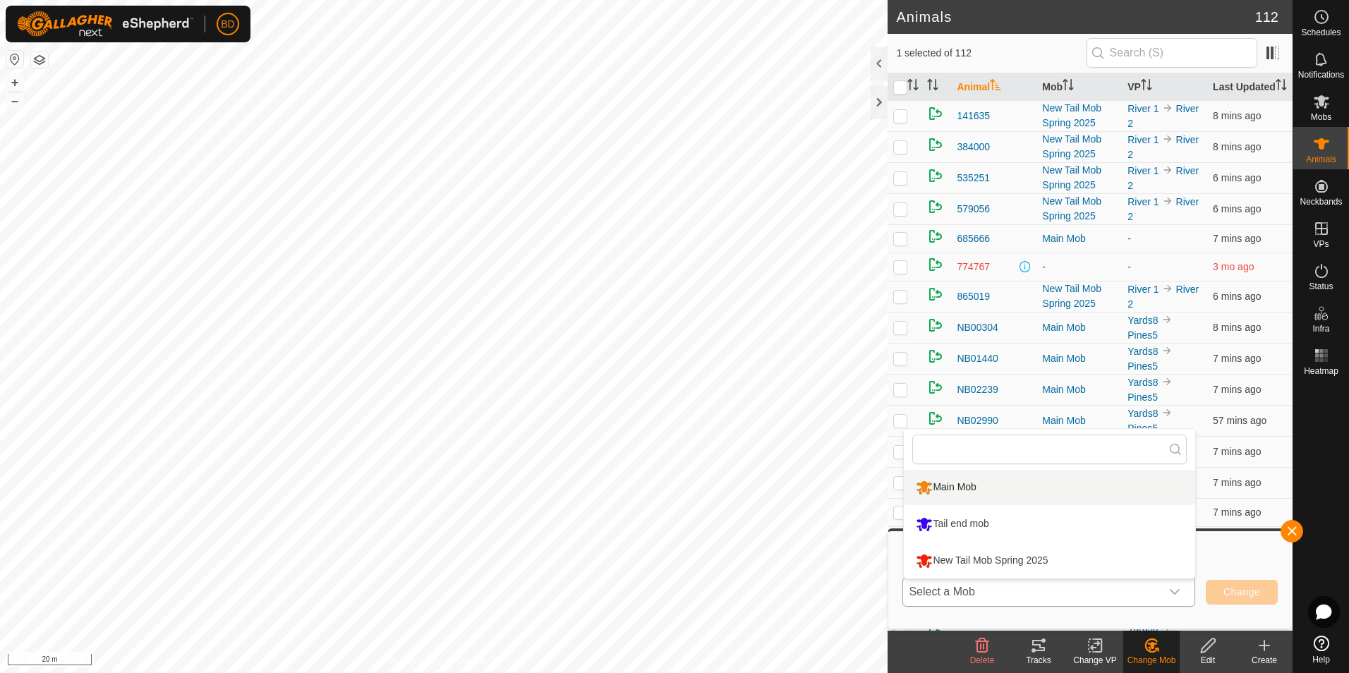
click at [1019, 483] on li "Main Mob" at bounding box center [1049, 487] width 291 height 35
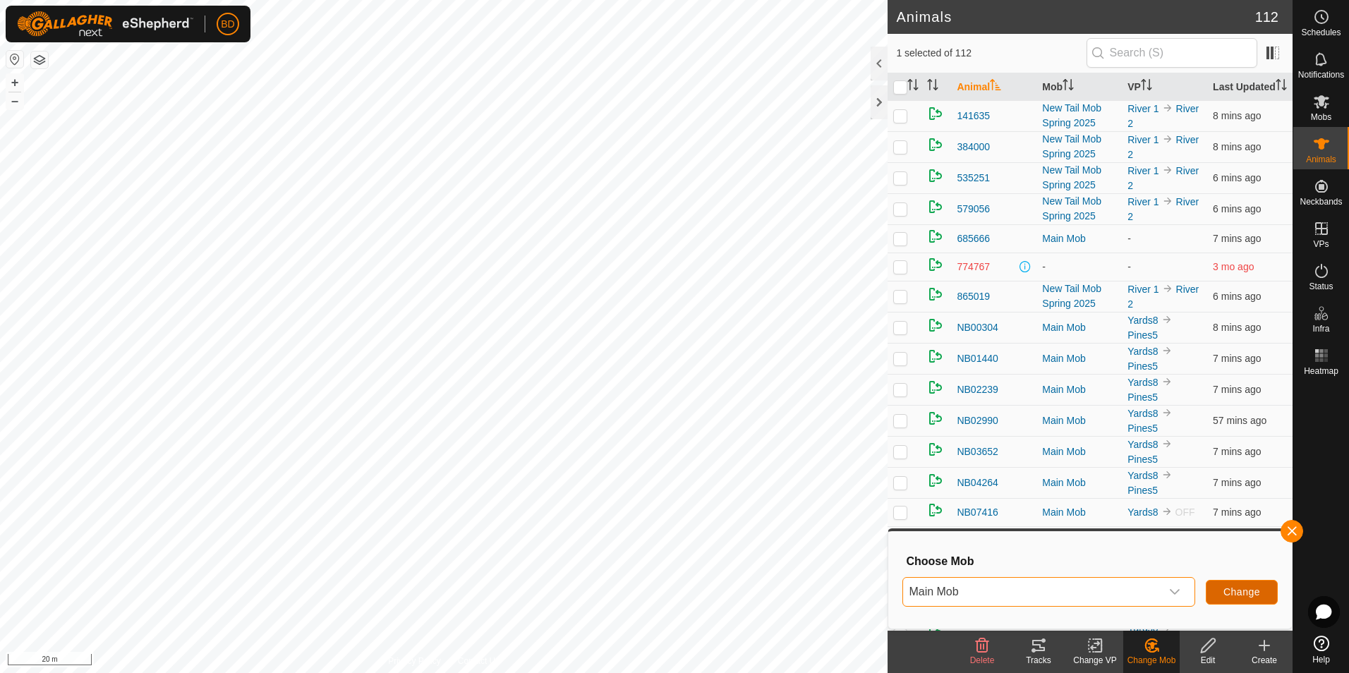
click at [1238, 591] on span "Change" at bounding box center [1241, 591] width 37 height 11
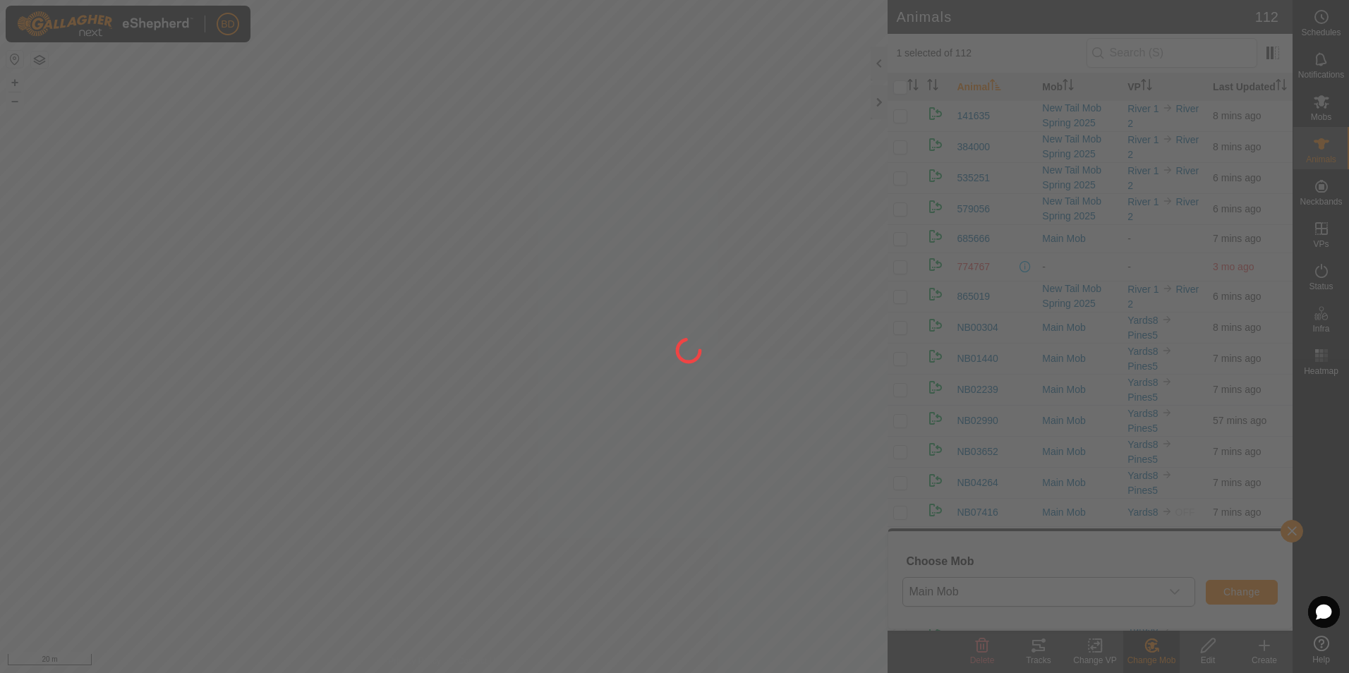
checkbox input "false"
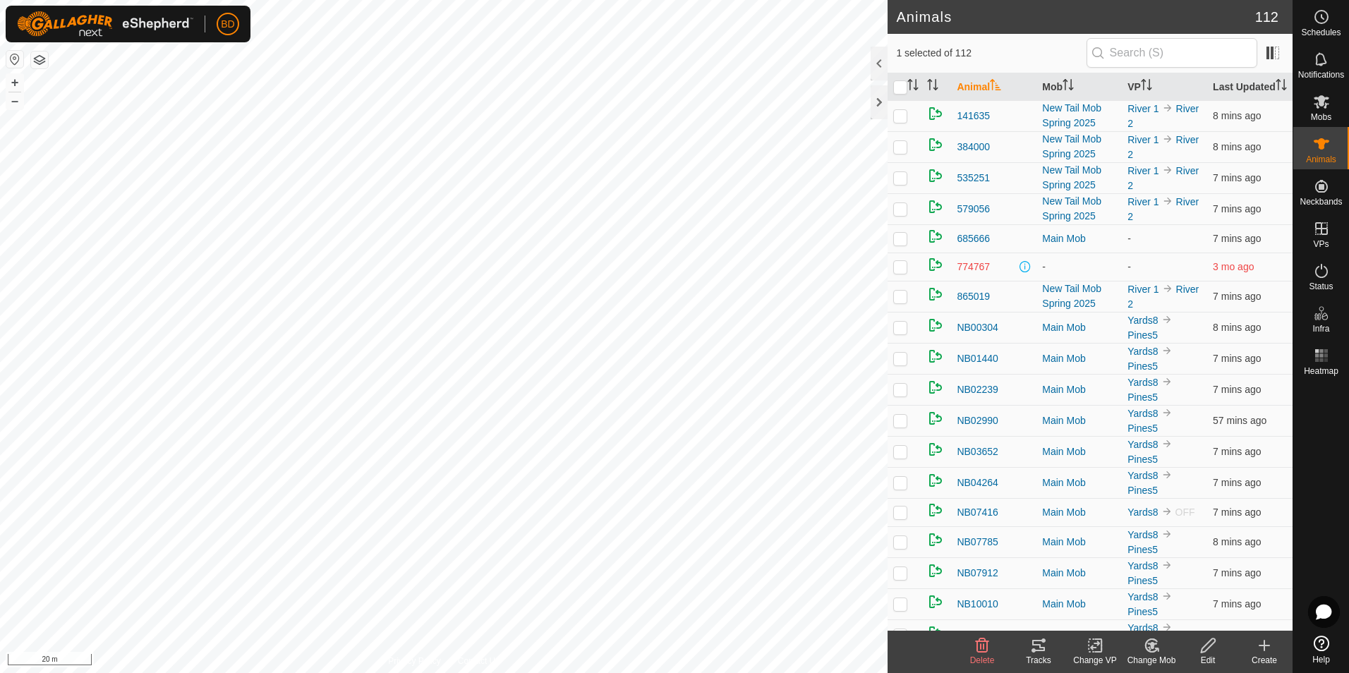
click at [1158, 654] on div "Change Mob" at bounding box center [1151, 660] width 56 height 13
click at [1214, 578] on link "Choose Mob..." at bounding box center [1194, 585] width 140 height 28
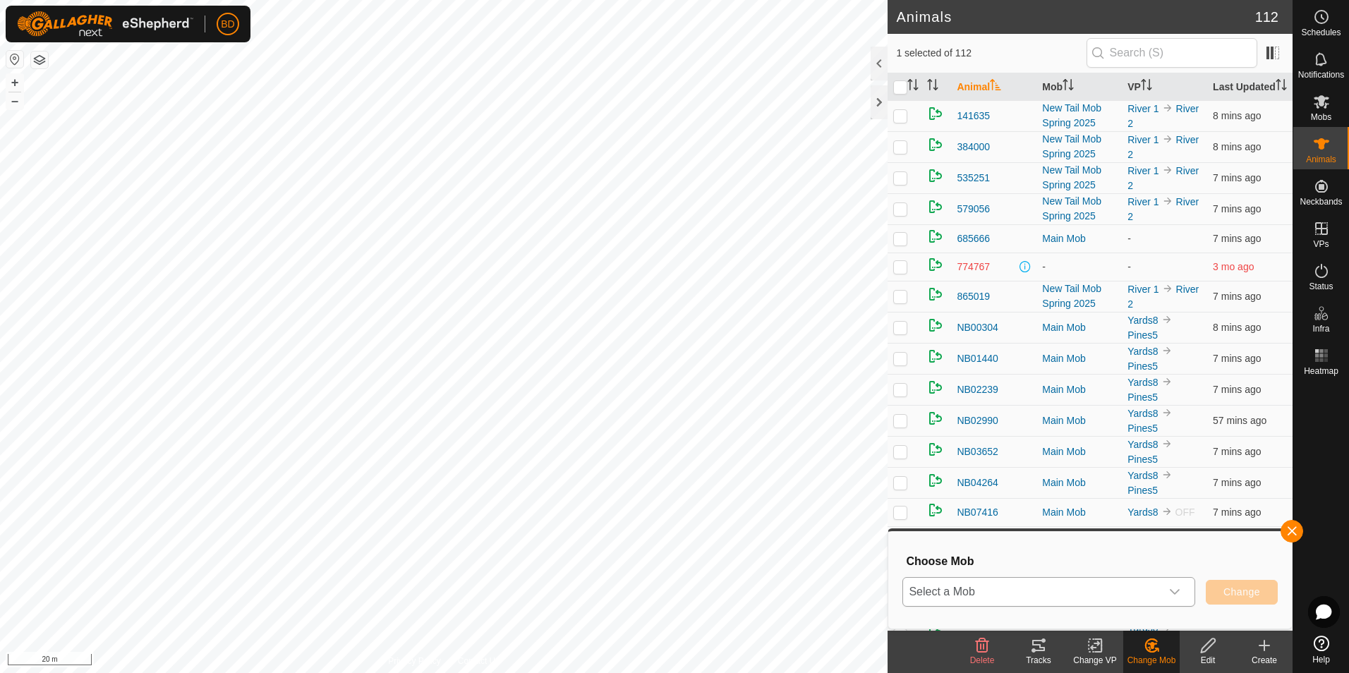
click at [1176, 595] on icon "dropdown trigger" at bounding box center [1174, 591] width 11 height 11
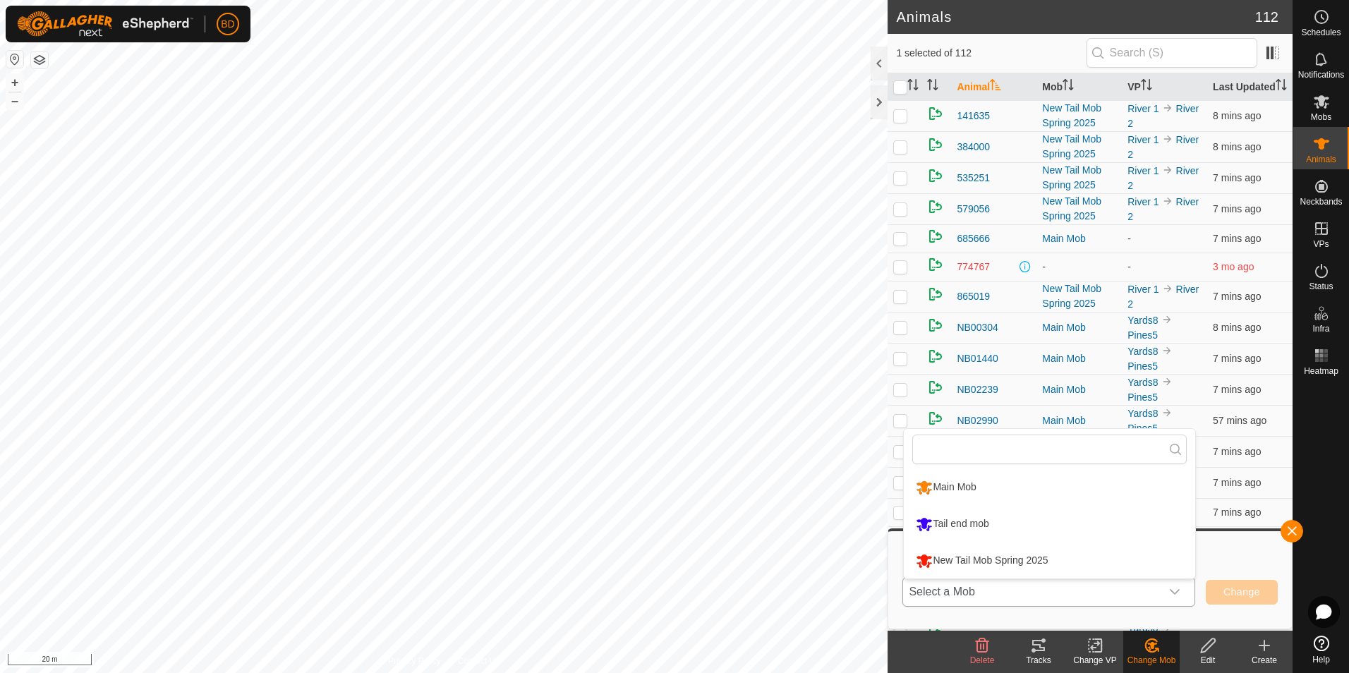
click at [1002, 493] on li "Main Mob" at bounding box center [1049, 487] width 291 height 35
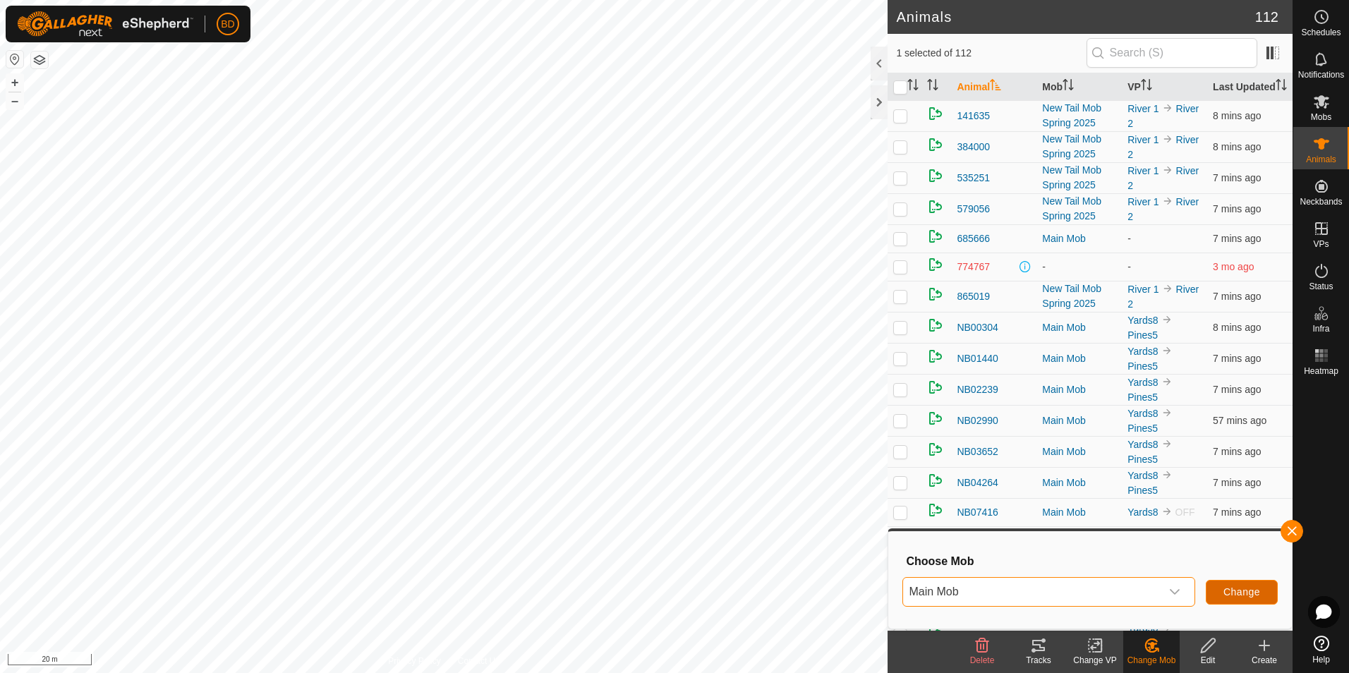
click at [1244, 594] on span "Change" at bounding box center [1241, 591] width 37 height 11
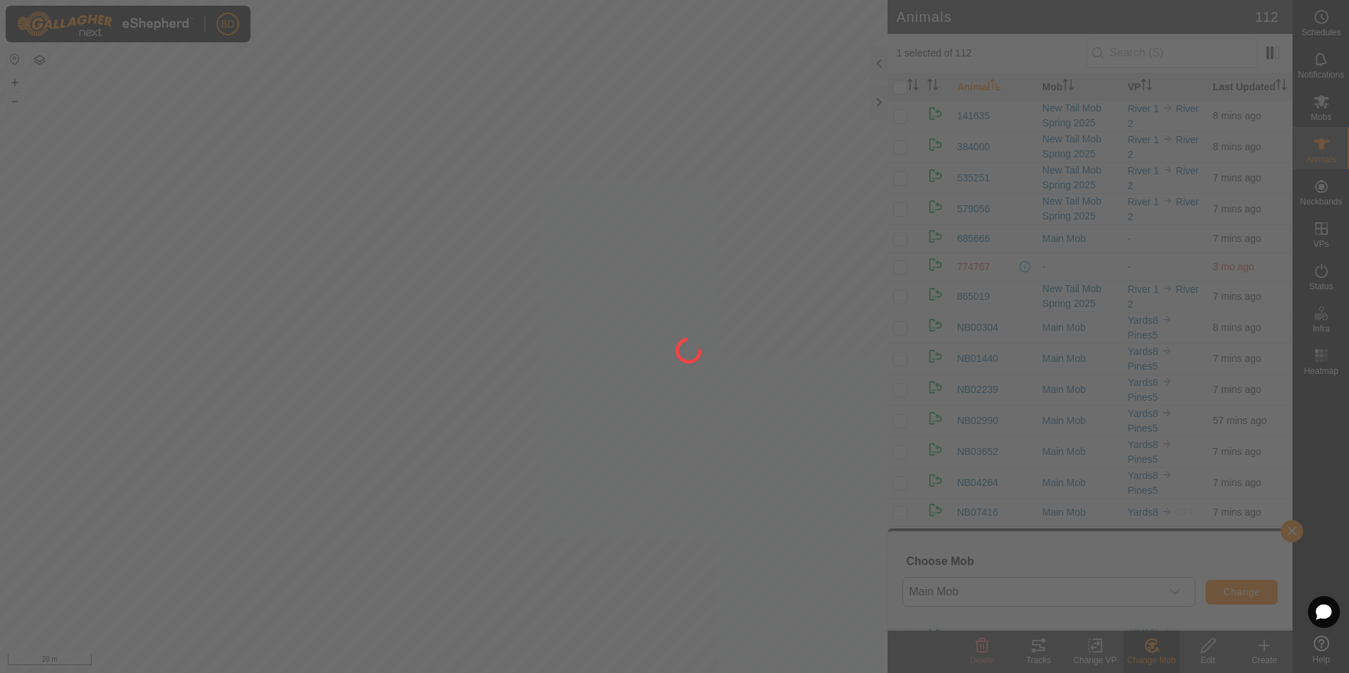
checkbox input "false"
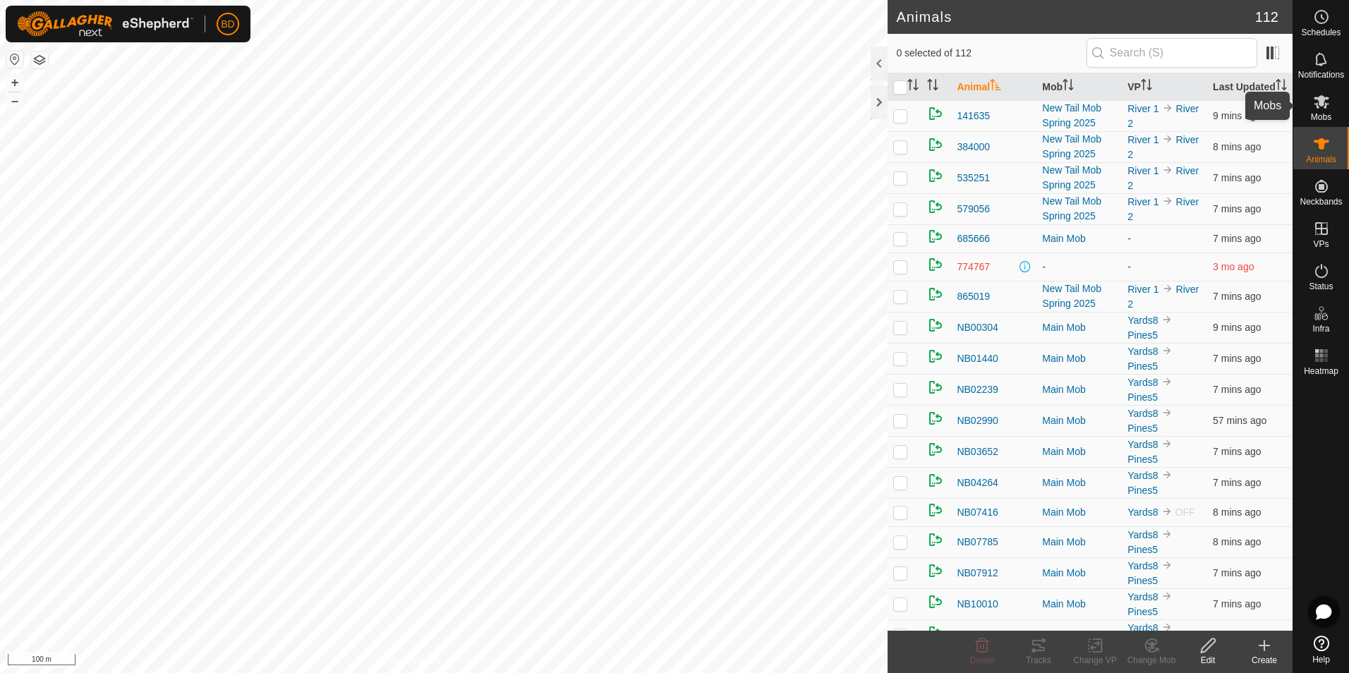
click at [1330, 111] on es-mob-svg-icon at bounding box center [1321, 101] width 25 height 23
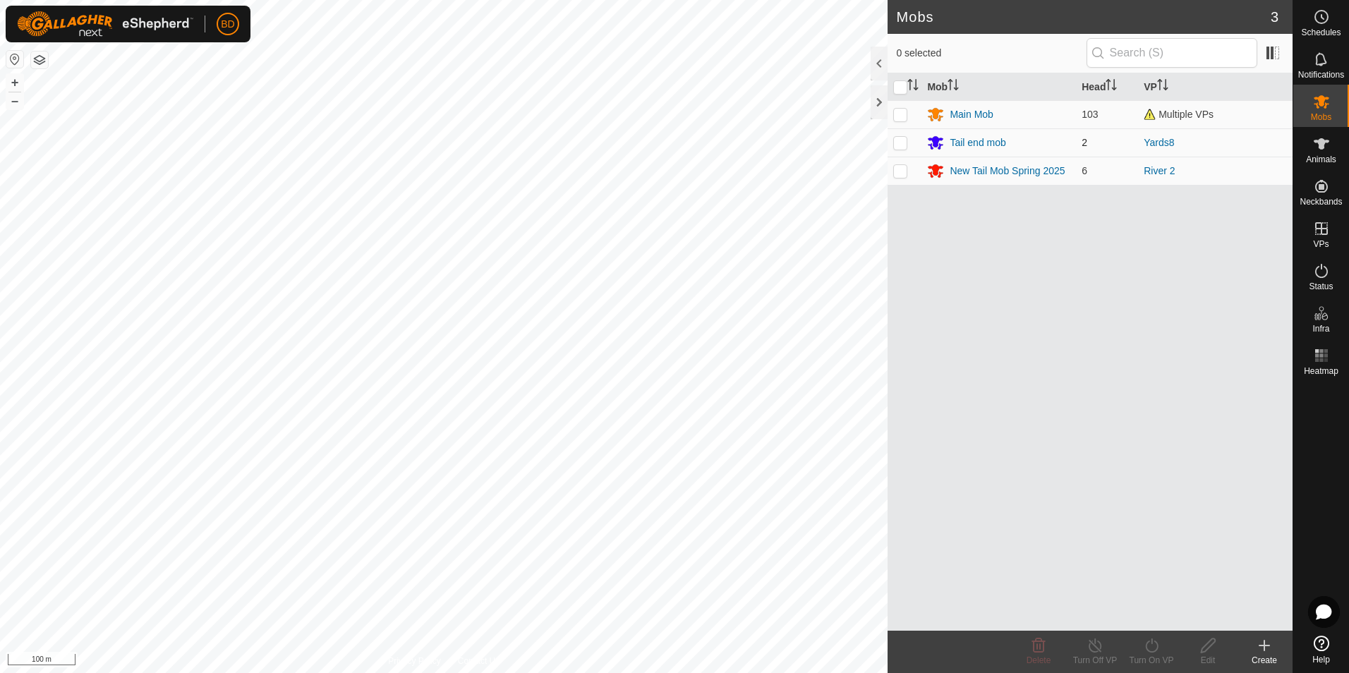
click at [899, 145] on p-checkbox at bounding box center [900, 142] width 14 height 11
click at [1038, 652] on icon at bounding box center [1038, 645] width 13 height 14
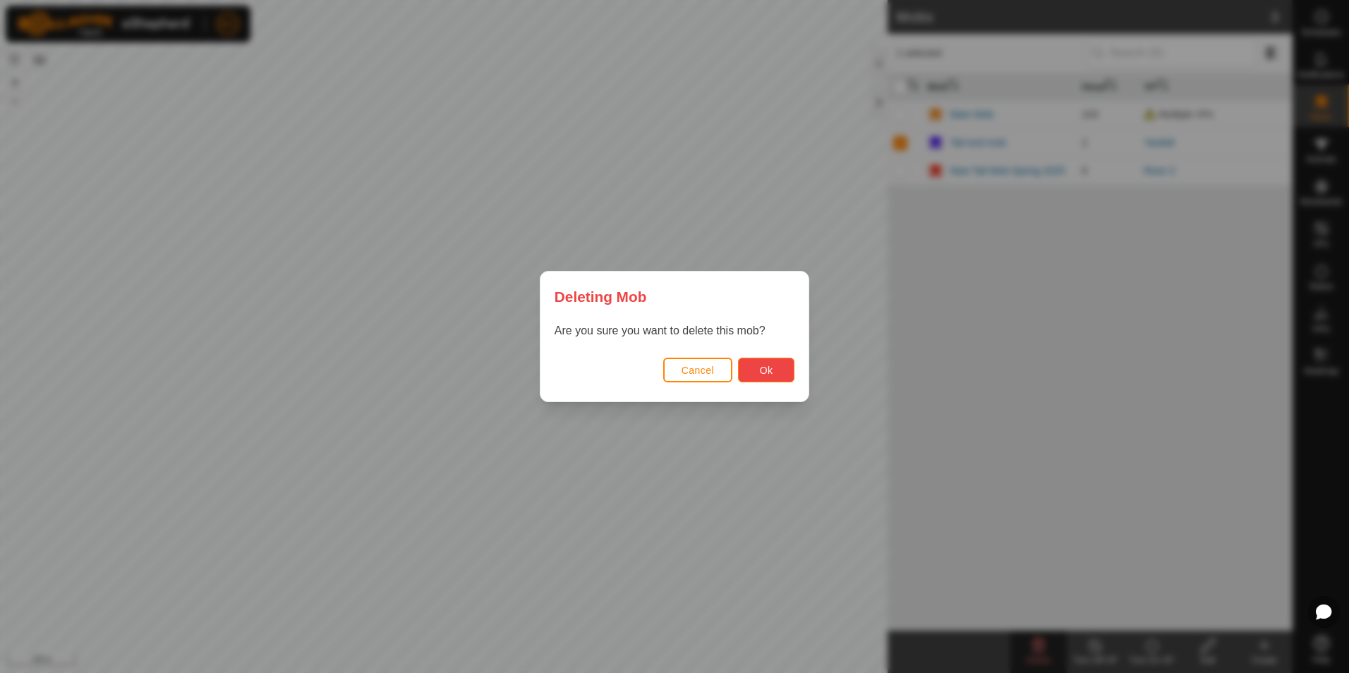
click at [769, 370] on span "Ok" at bounding box center [766, 370] width 13 height 11
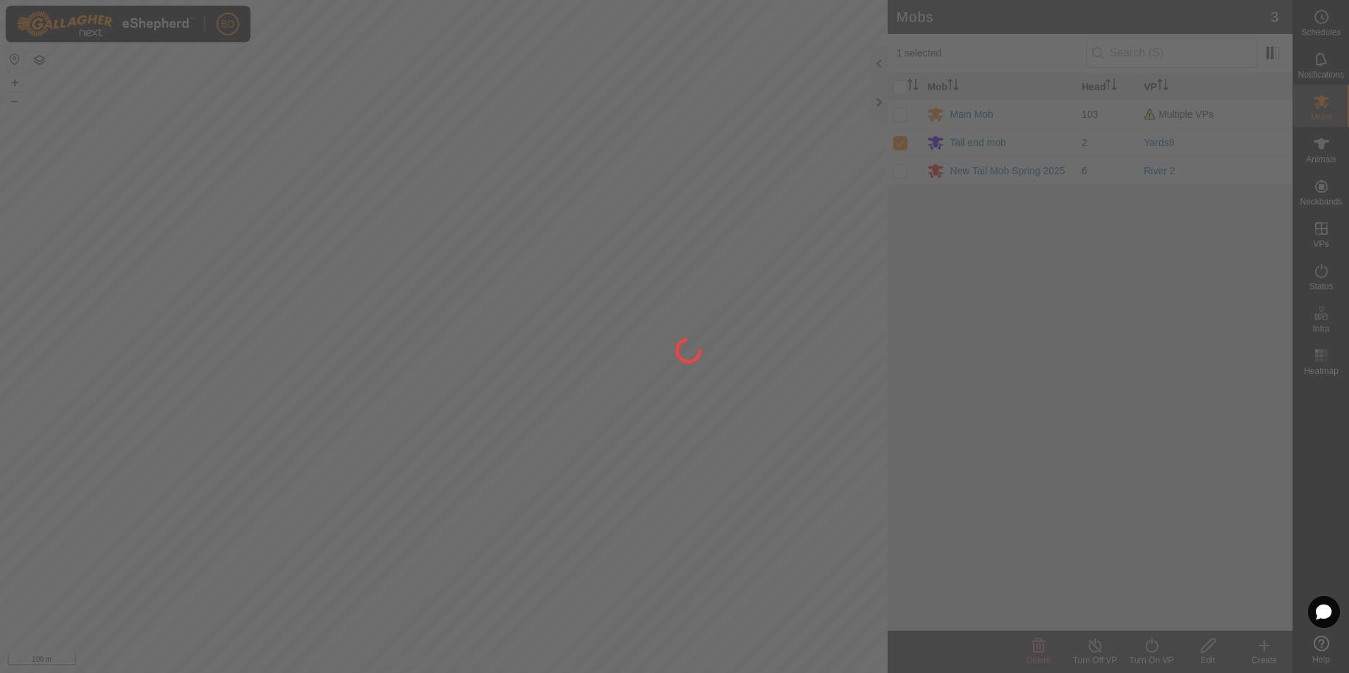
checkbox input "false"
